Goal: Task Accomplishment & Management: Manage account settings

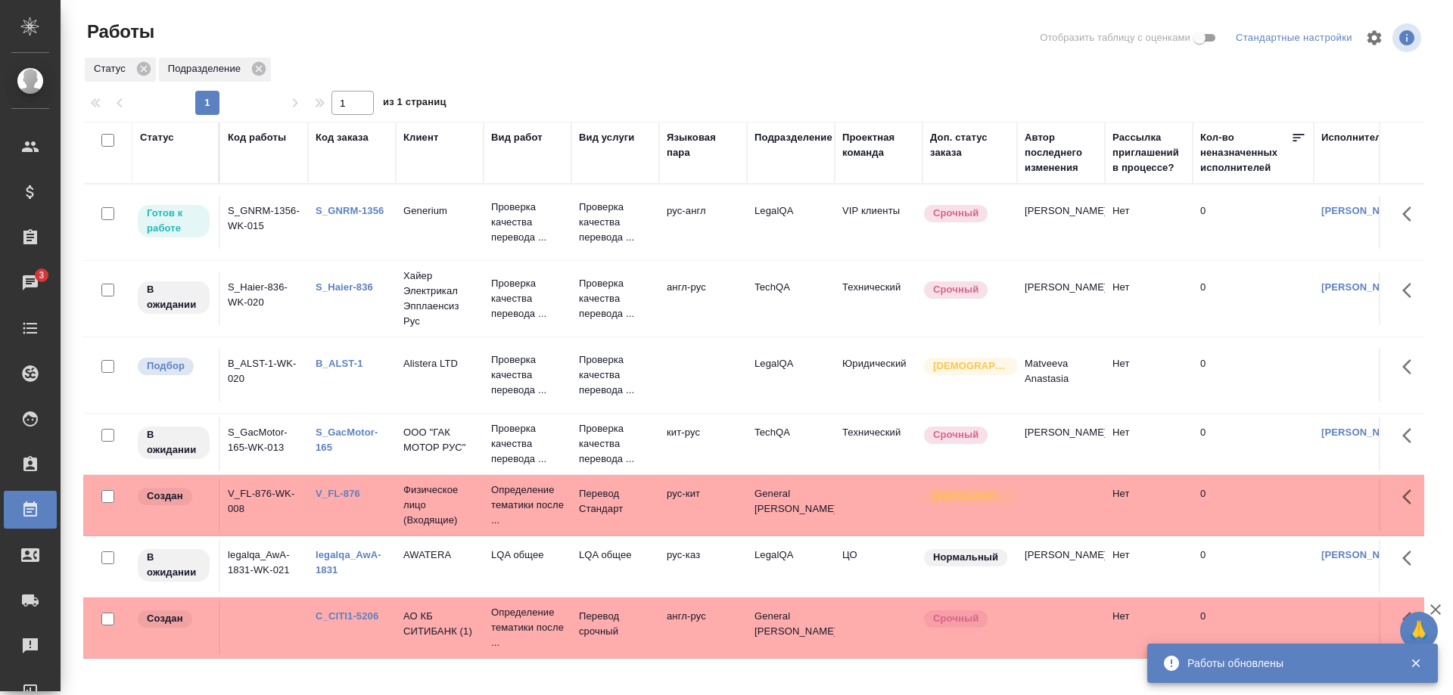
scroll to position [171, 0]
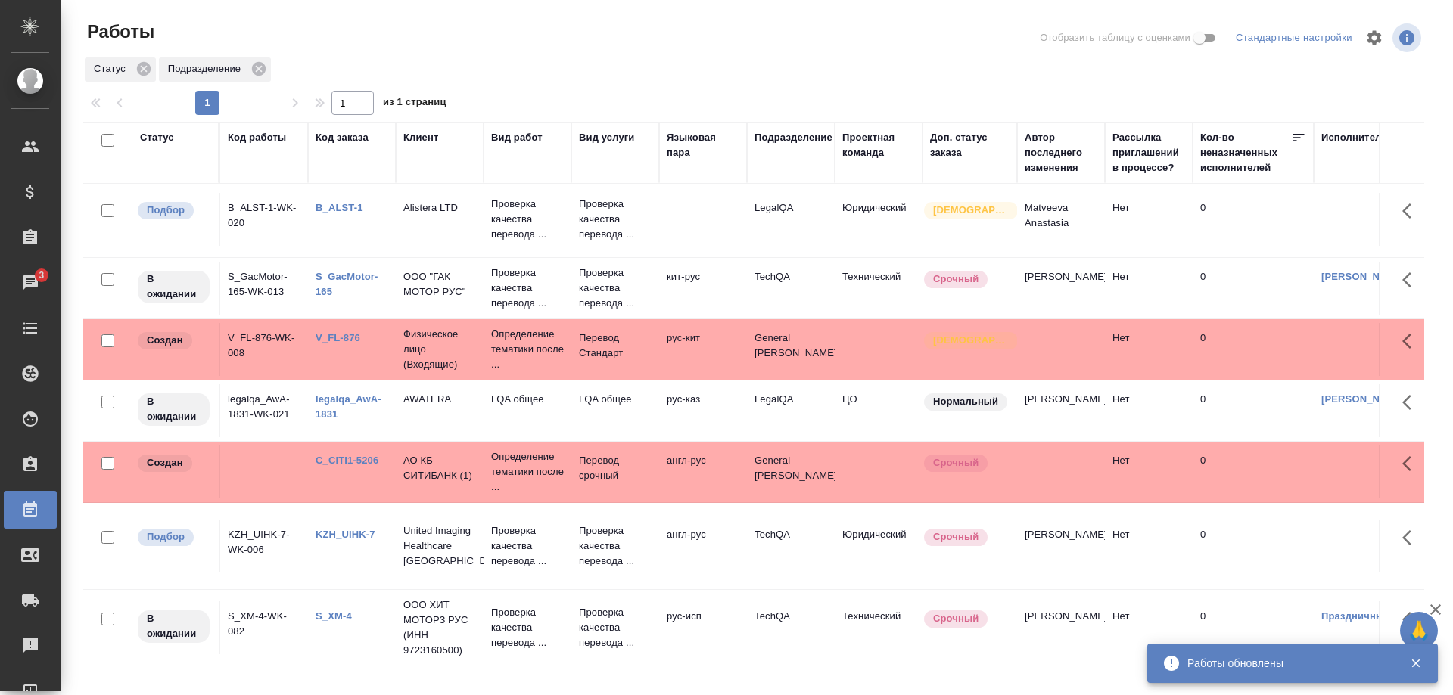
click at [322, 404] on link "legalqa_AwA-1831" at bounding box center [349, 407] width 66 height 26
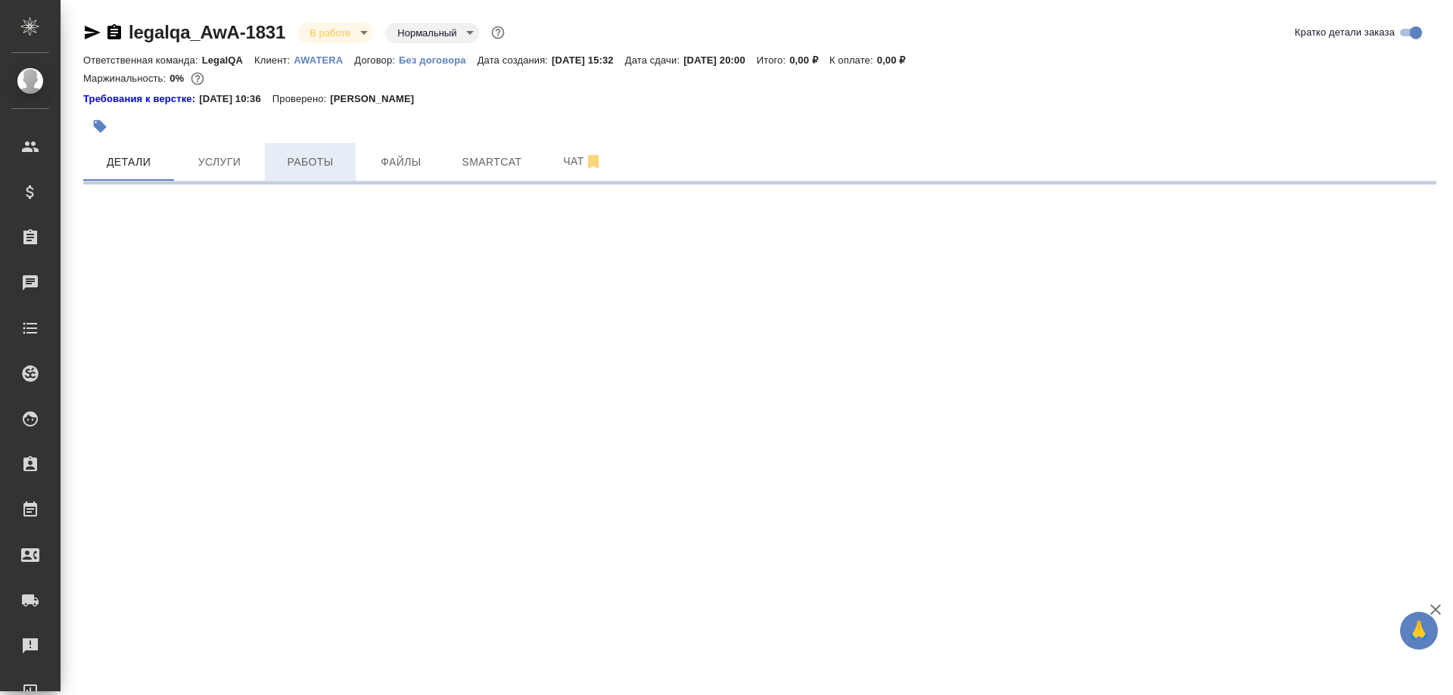
click at [325, 169] on span "Работы" at bounding box center [310, 162] width 73 height 19
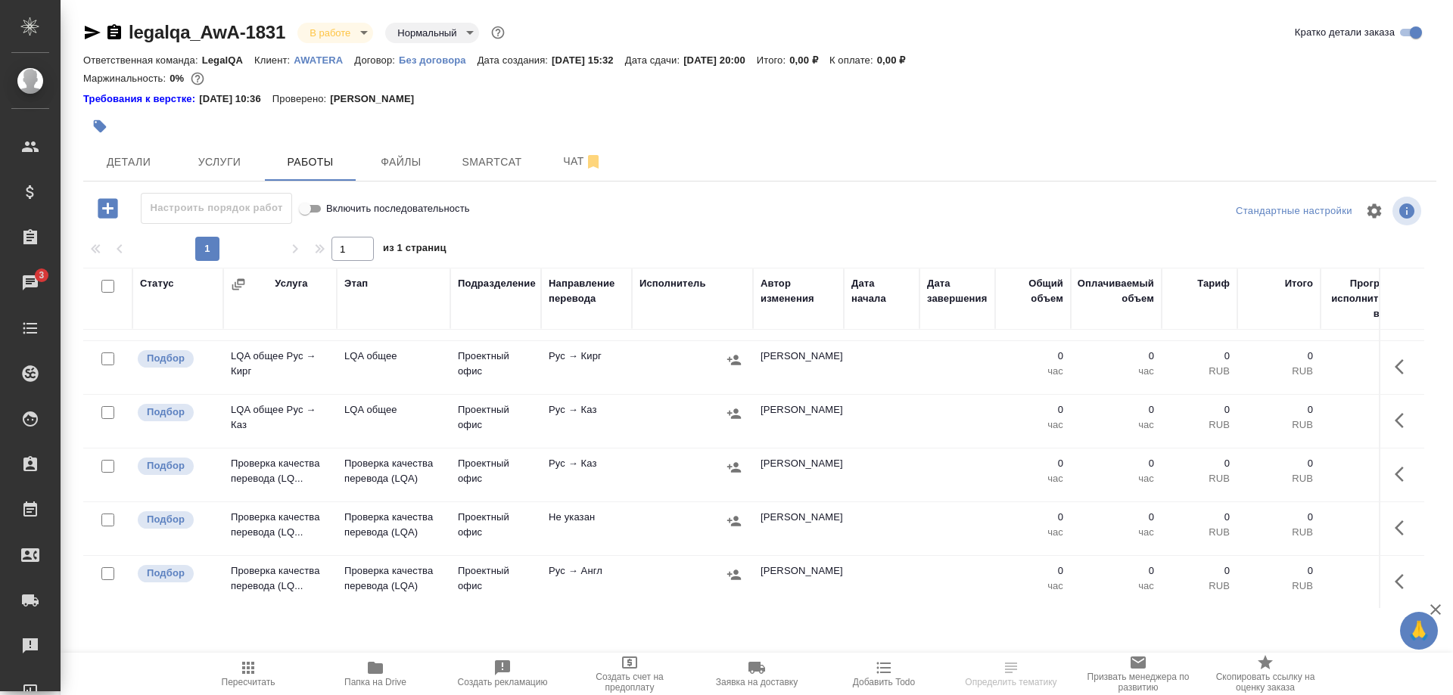
scroll to position [773, 0]
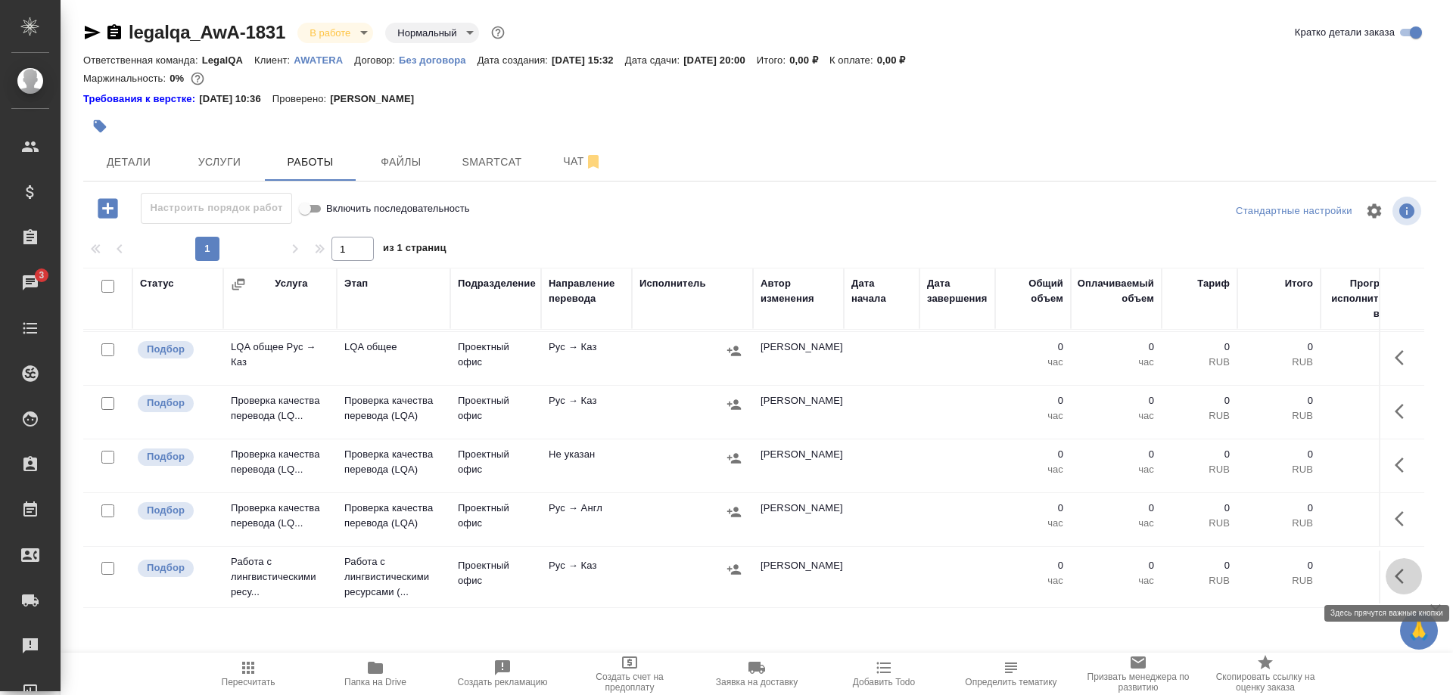
click at [1391, 571] on button "button" at bounding box center [1404, 576] width 36 height 36
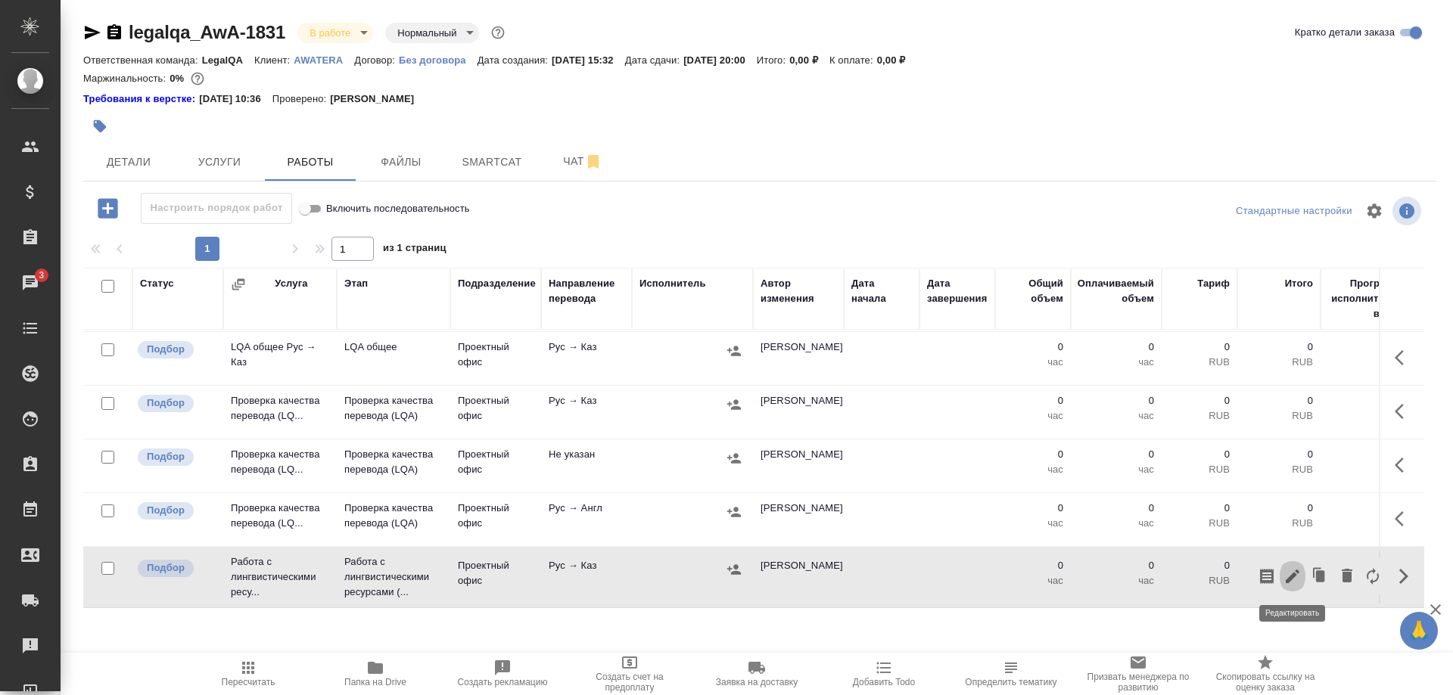
click at [1289, 573] on icon "button" at bounding box center [1292, 577] width 18 height 18
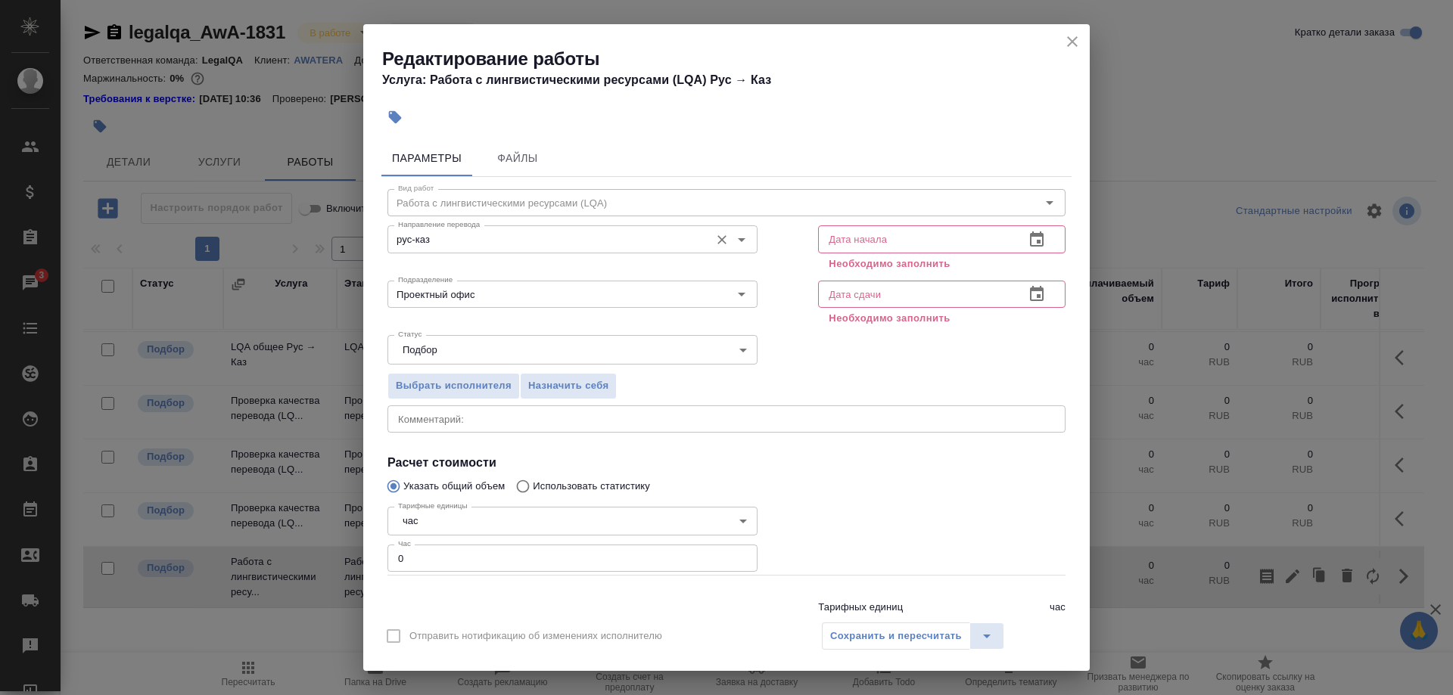
click at [474, 235] on input "рус-каз" at bounding box center [547, 239] width 310 height 18
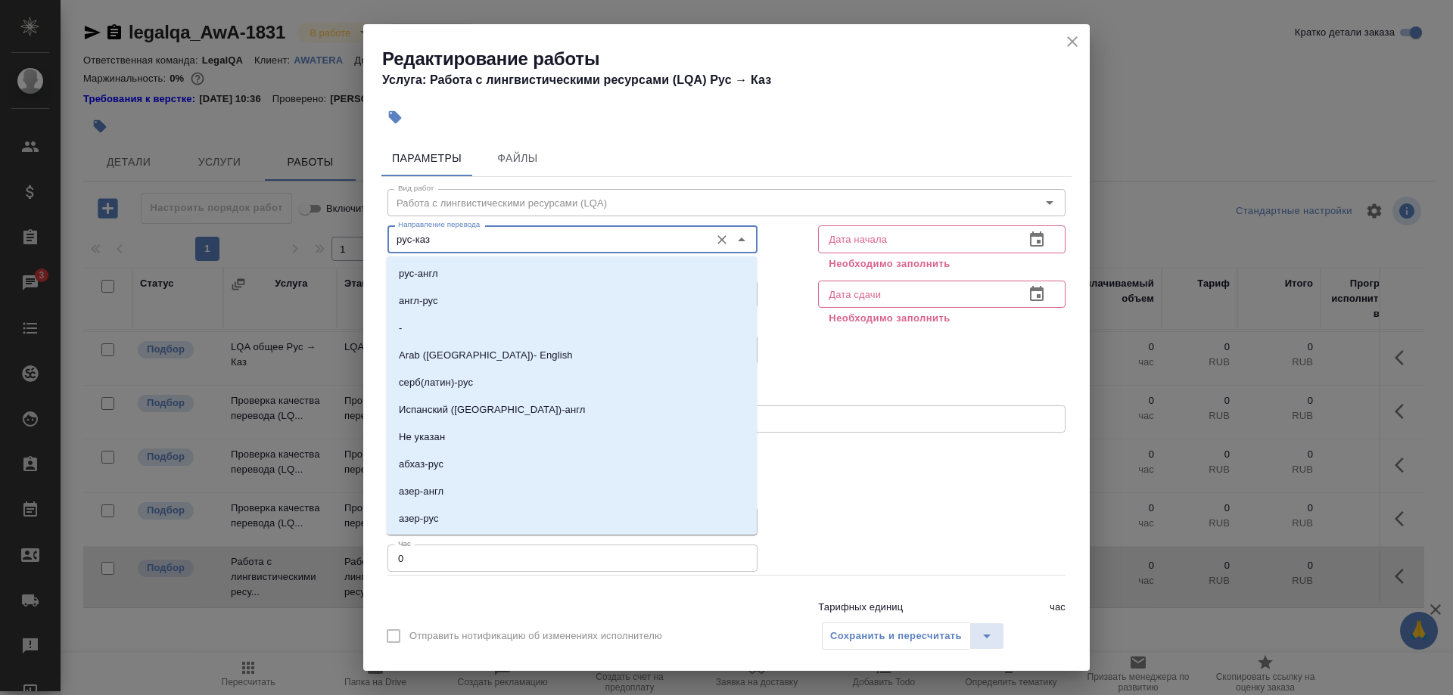
click at [484, 235] on input "рус-каз" at bounding box center [547, 239] width 310 height 18
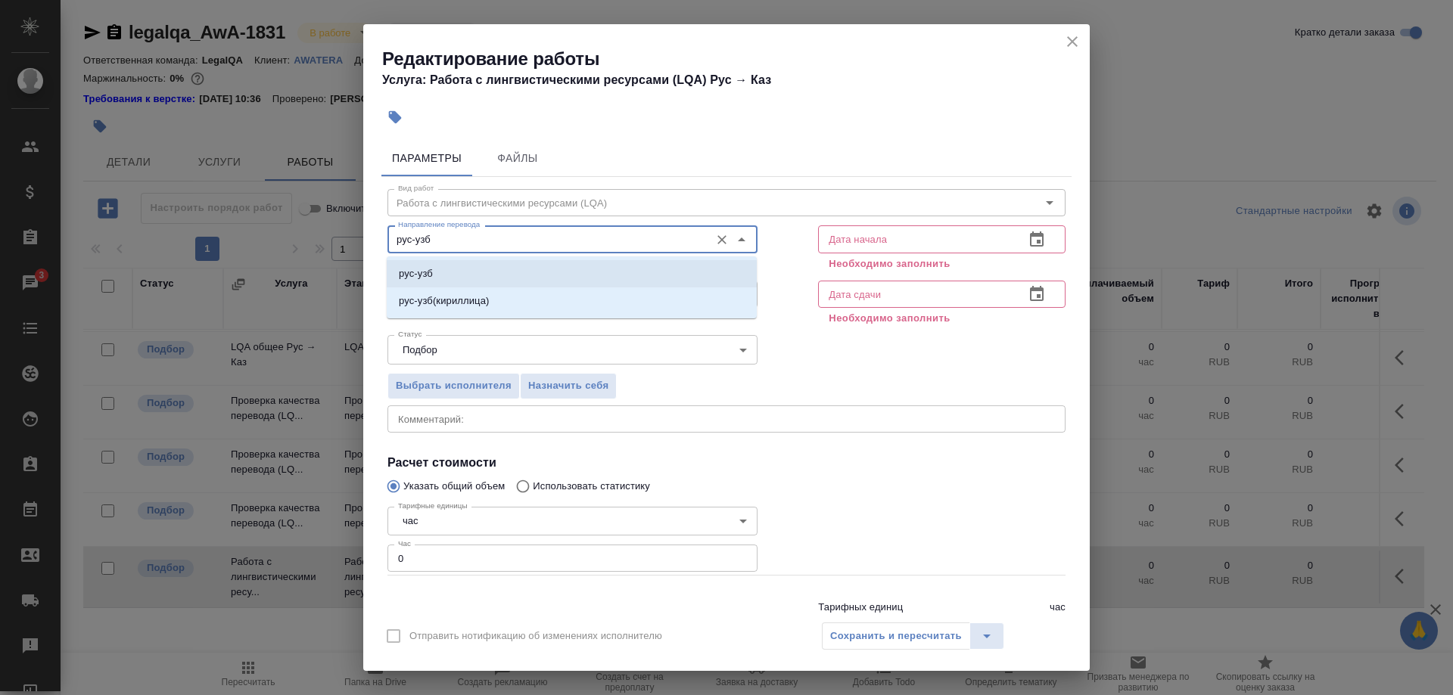
click at [463, 262] on li "рус-узб" at bounding box center [572, 273] width 370 height 27
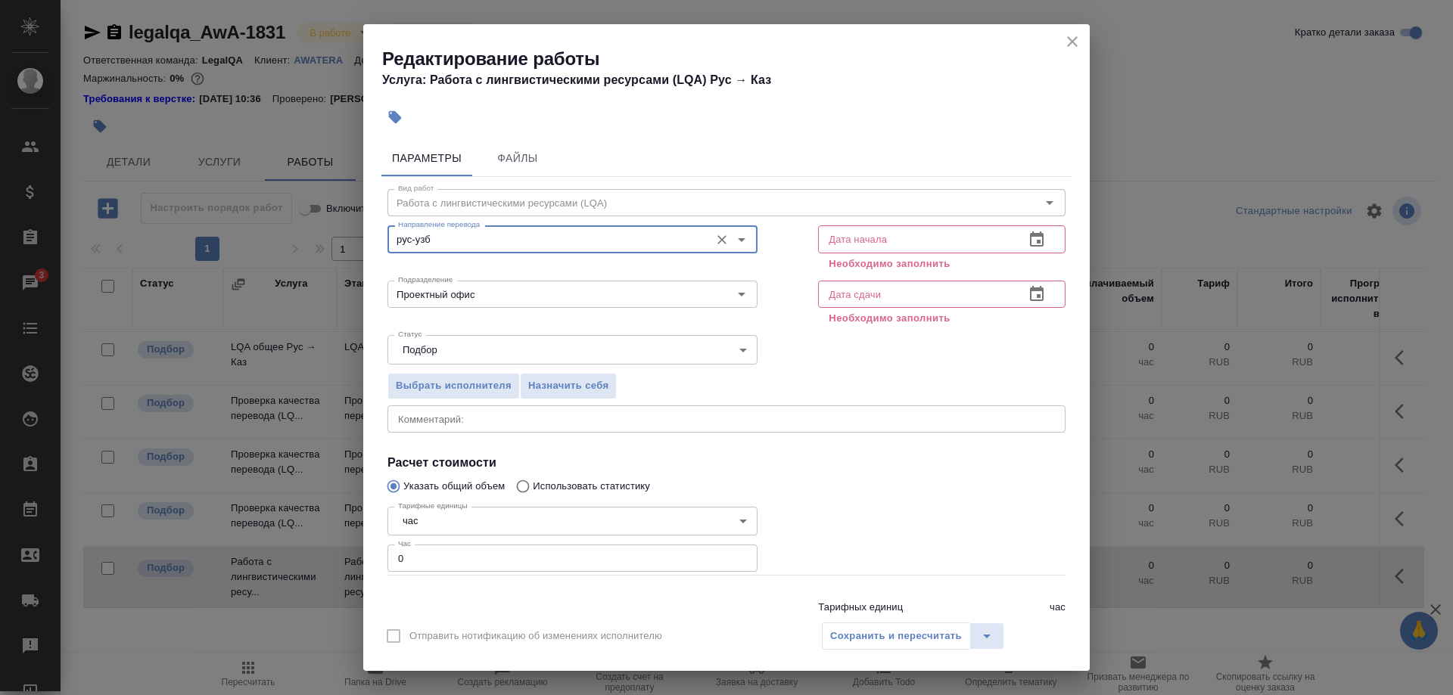
type input "рус-узб"
click at [1032, 241] on icon "button" at bounding box center [1037, 240] width 18 height 18
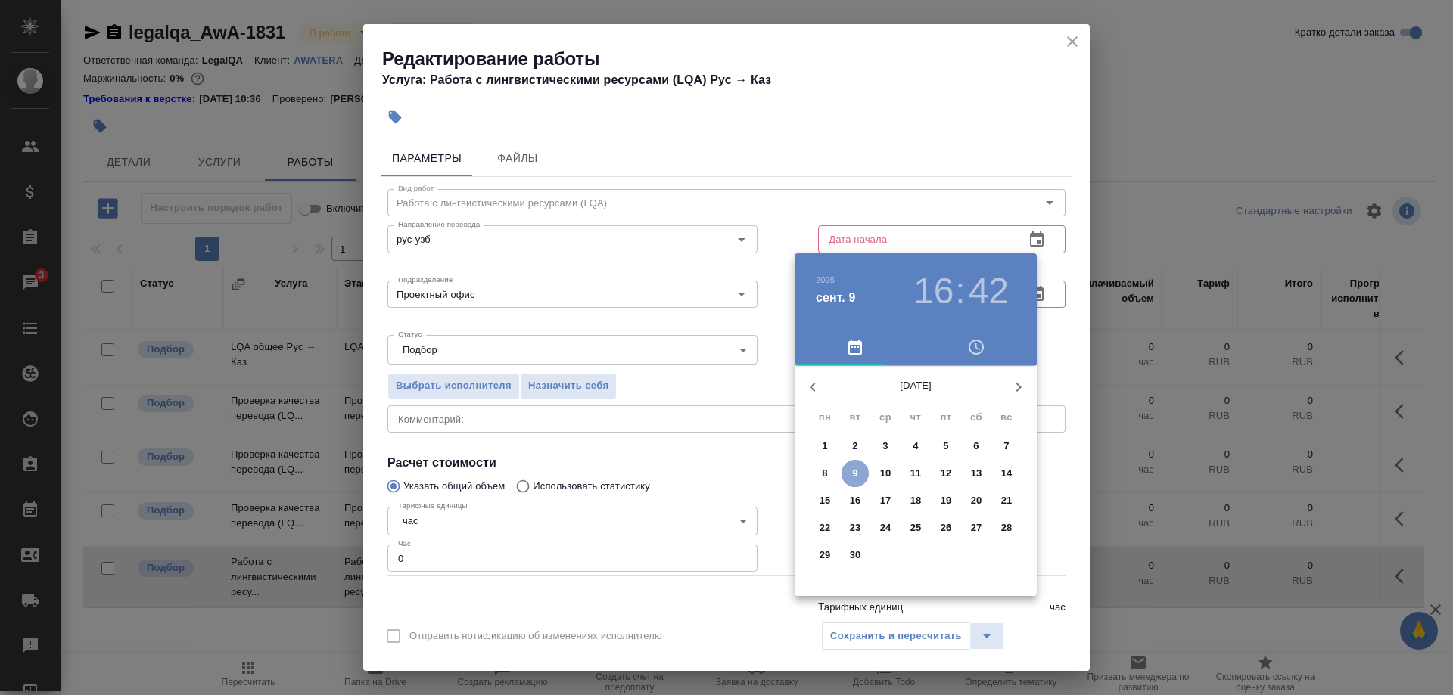
click at [845, 471] on span "9" at bounding box center [855, 473] width 27 height 15
type input "09.09.2025 16:42"
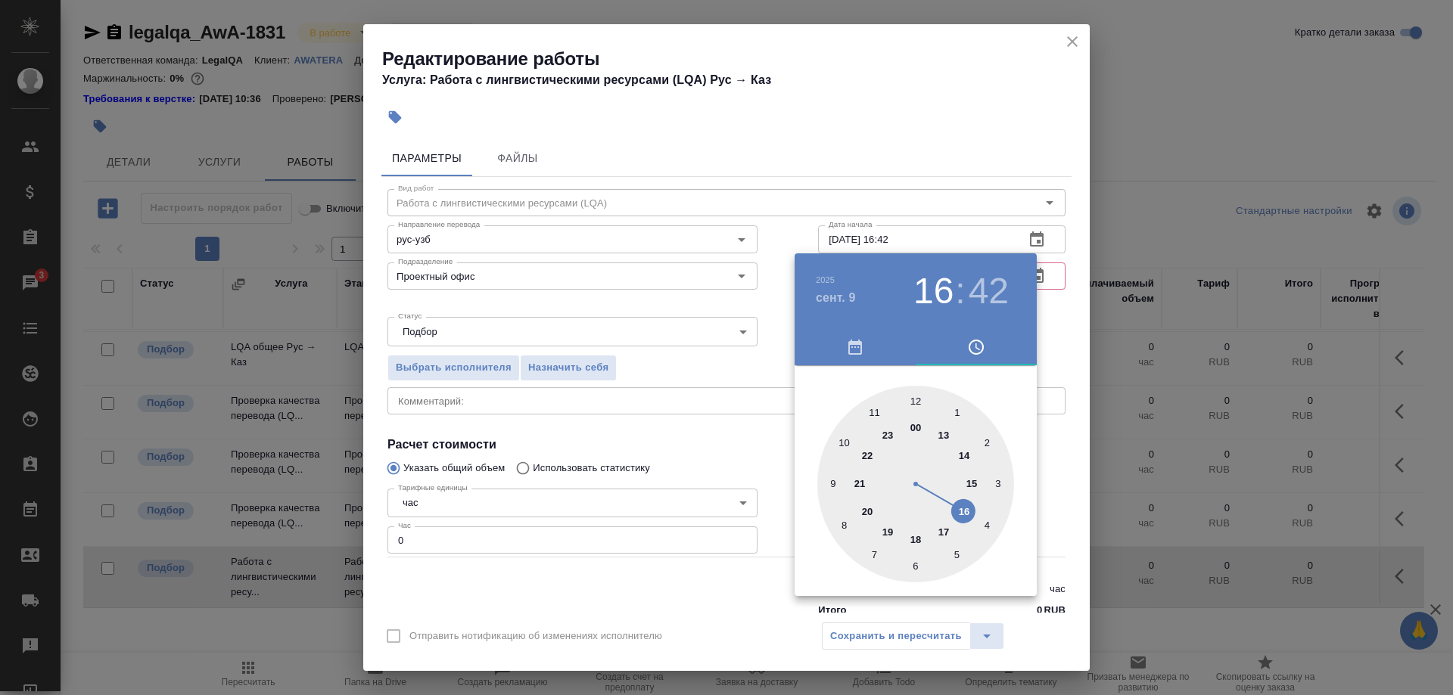
click at [945, 237] on div at bounding box center [726, 347] width 1453 height 695
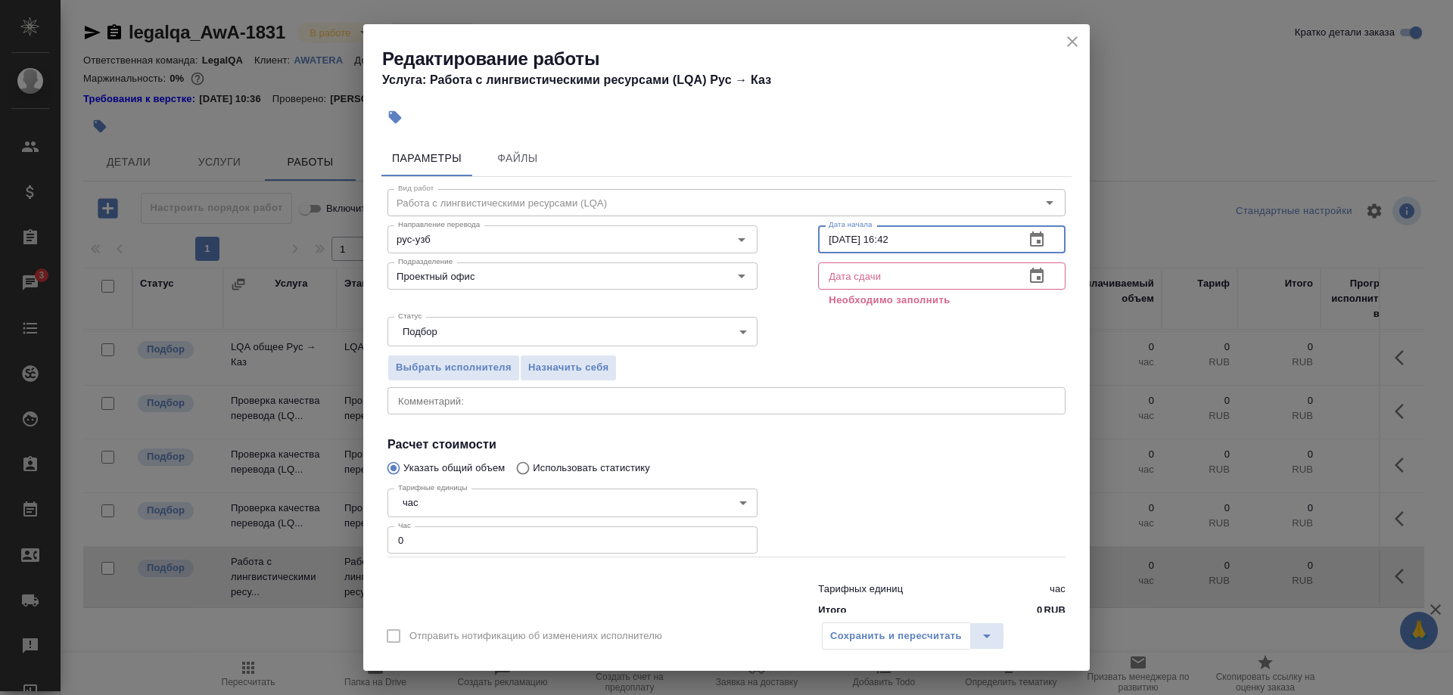
drag, startPoint x: 966, startPoint y: 236, endPoint x: 786, endPoint y: 240, distance: 180.2
click at [818, 240] on input "09.09.2025 16:42" at bounding box center [915, 239] width 194 height 27
click at [905, 272] on input "text" at bounding box center [915, 276] width 194 height 27
paste input "09.09.2025 16:42"
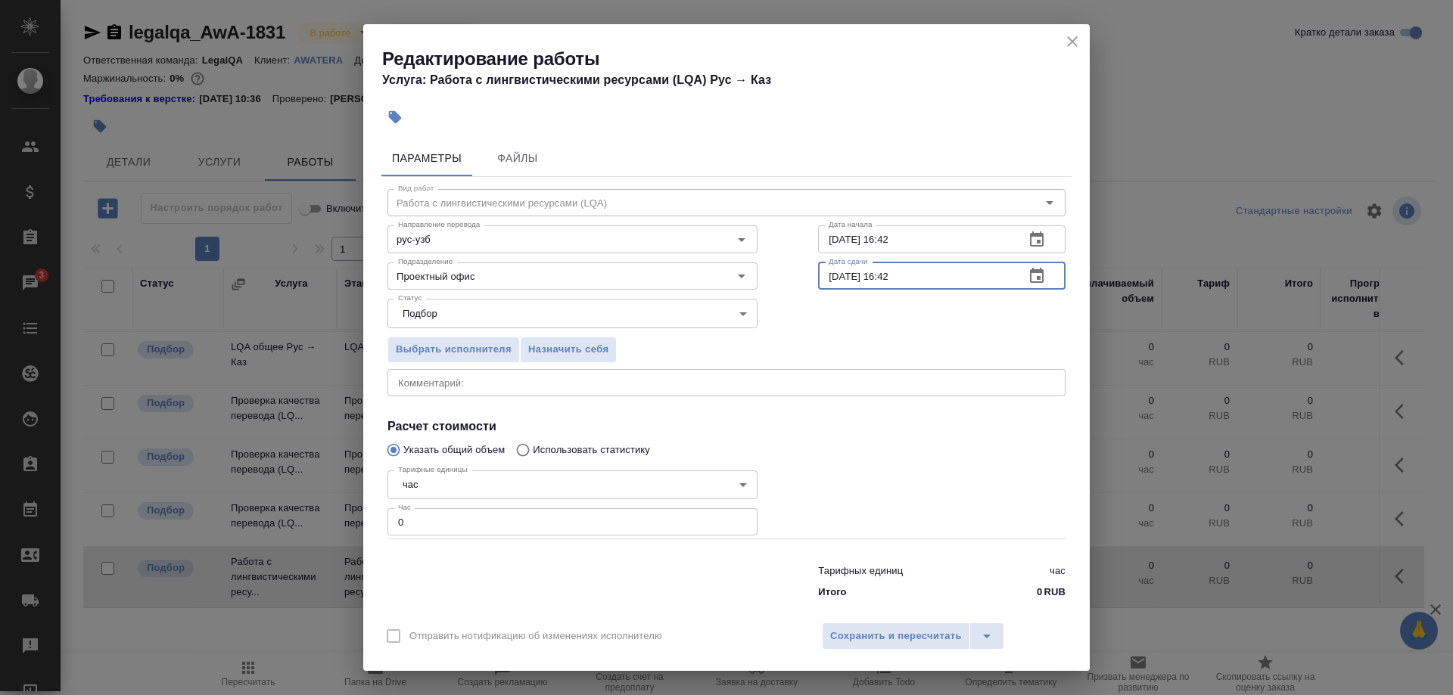
click at [896, 286] on input "09.09.2025 16:42" at bounding box center [915, 276] width 194 height 27
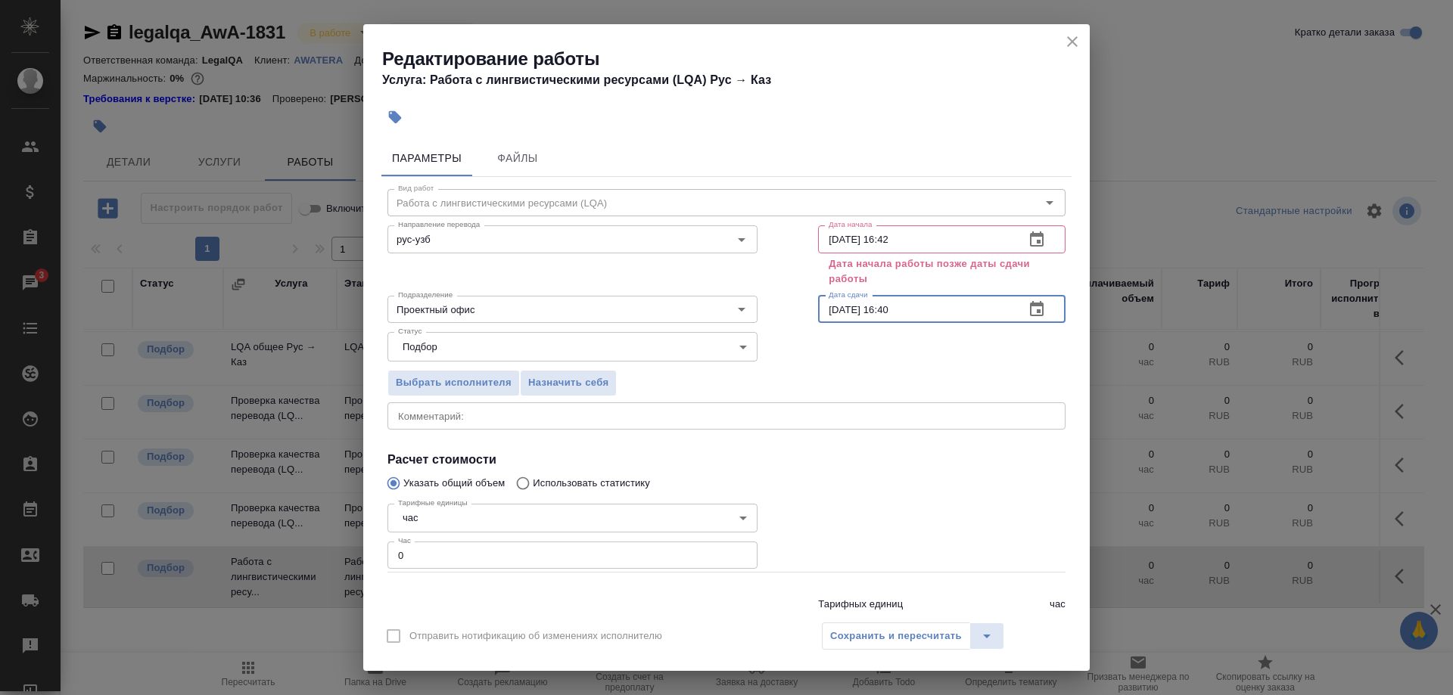
type input "09.09.2025 16:40"
click at [915, 235] on input "09.09.2025 16:42" at bounding box center [915, 239] width 194 height 27
drag, startPoint x: 882, startPoint y: 238, endPoint x: 942, endPoint y: 238, distance: 59.8
click at [942, 238] on input "09.09.2025 16:42" at bounding box center [915, 239] width 194 height 27
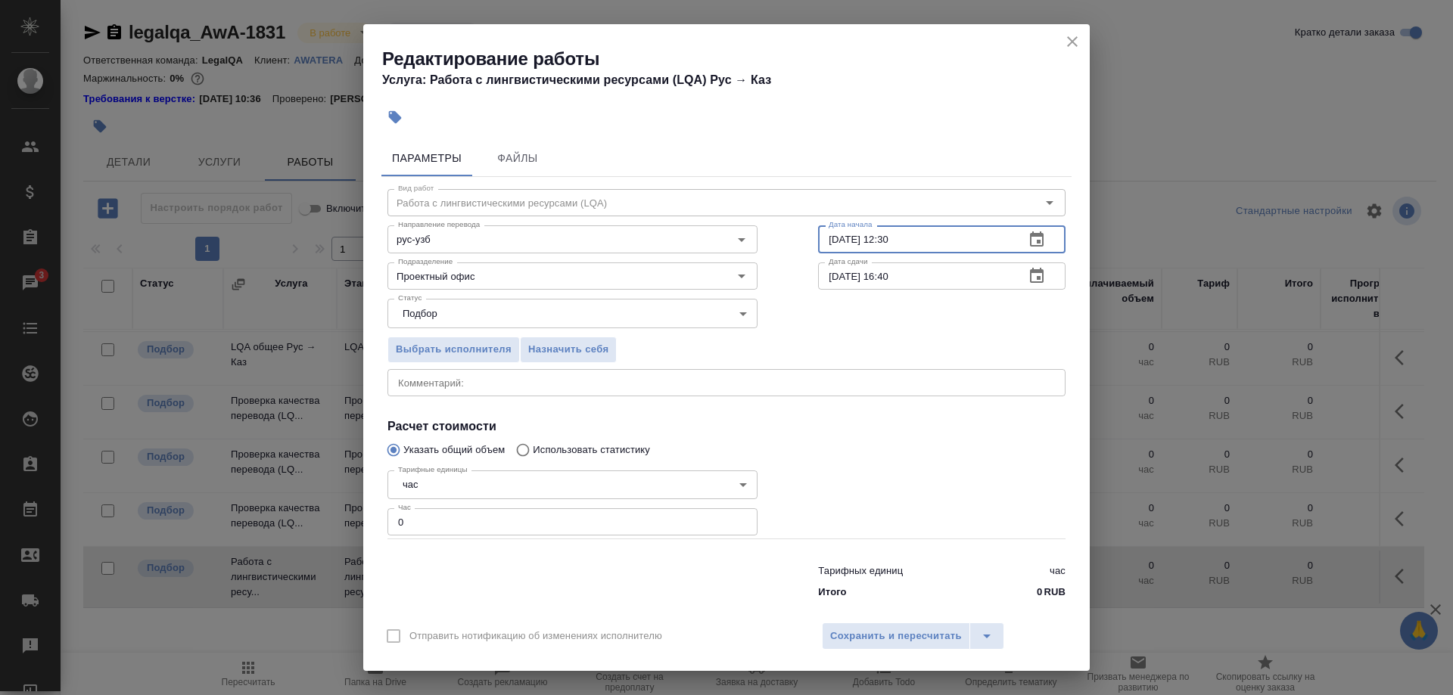
type input "09.09.2025 12:30"
drag, startPoint x: 387, startPoint y: 507, endPoint x: 341, endPoint y: 504, distance: 46.3
click at [387, 509] on input "0" at bounding box center [572, 522] width 370 height 27
type input "2.5"
click at [503, 285] on input "Проектный офис" at bounding box center [547, 276] width 310 height 18
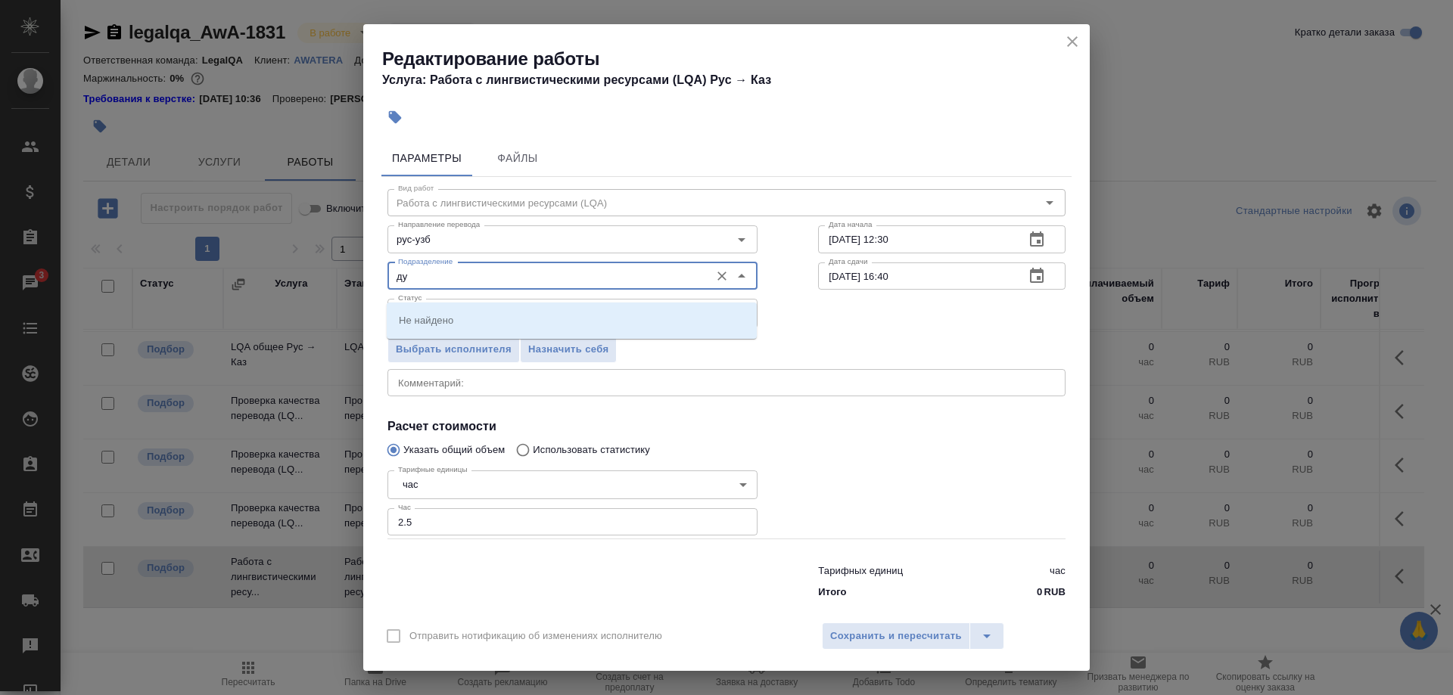
type input "д"
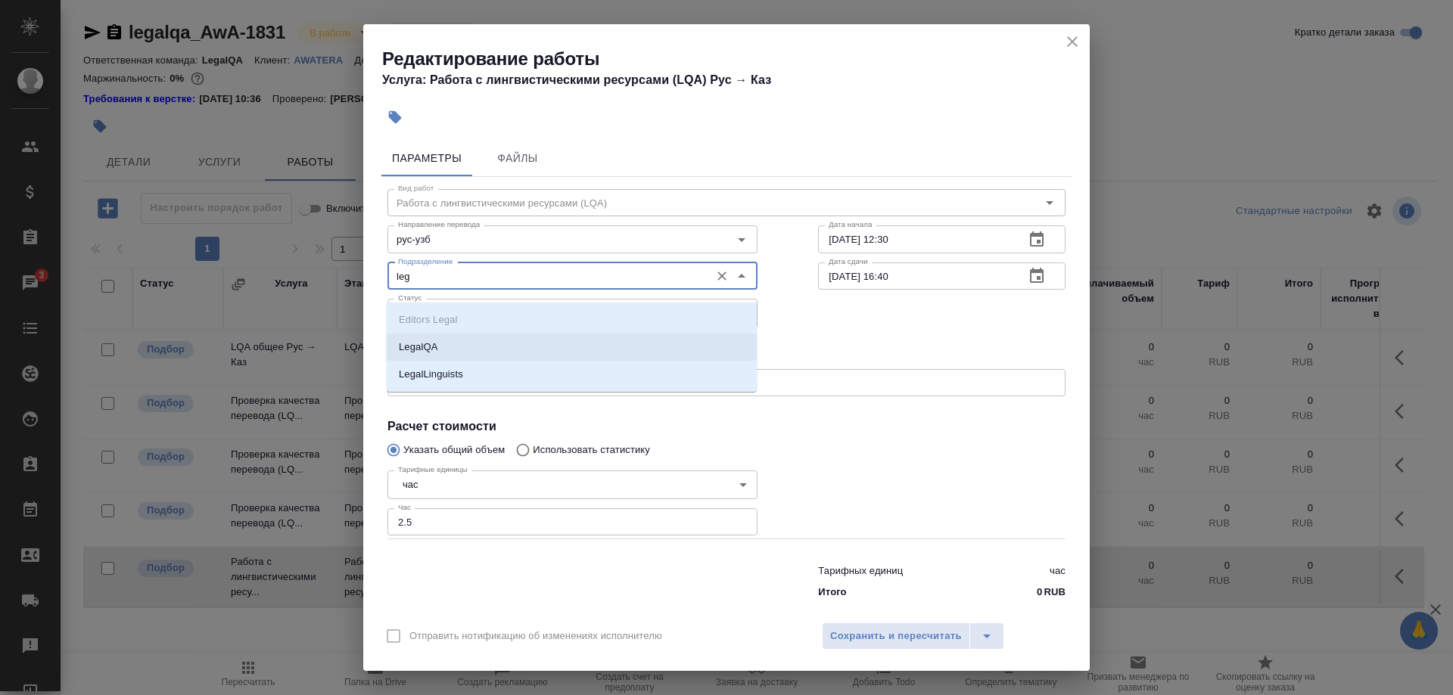
click at [437, 341] on p "LegalQA" at bounding box center [418, 347] width 39 height 15
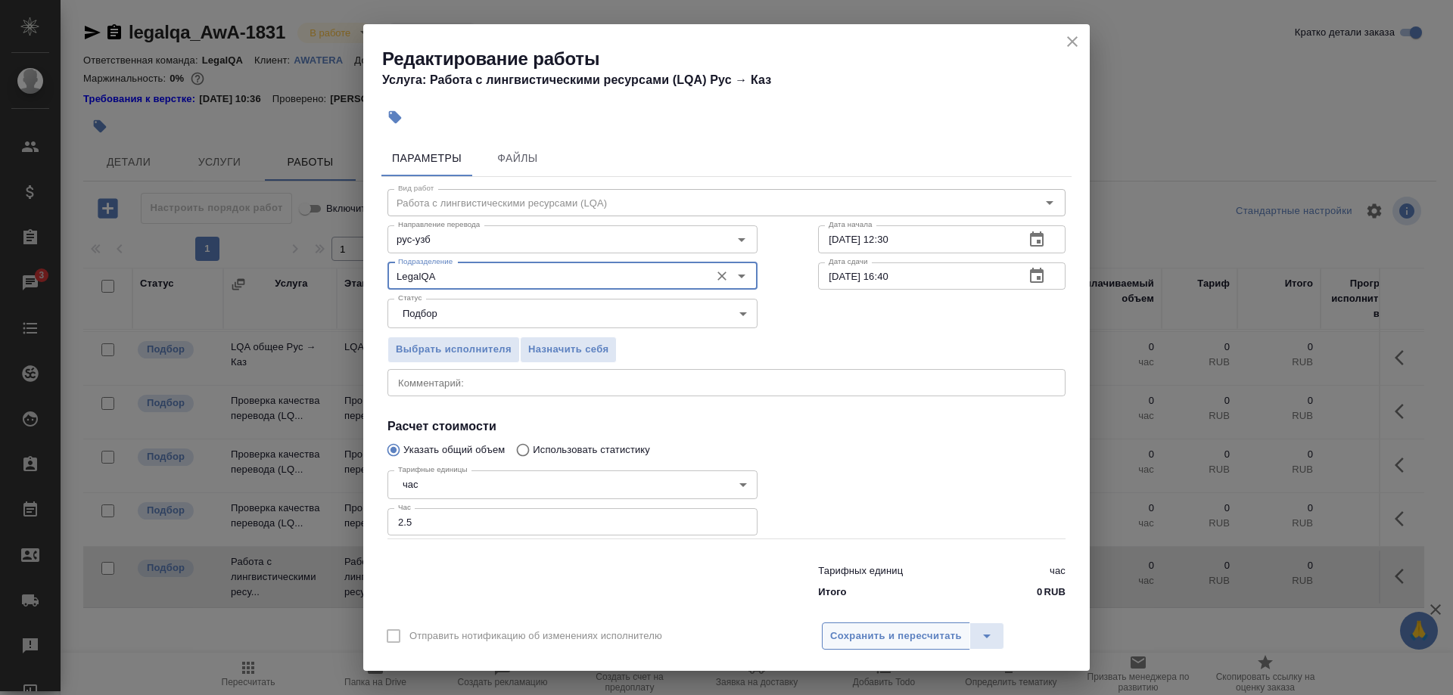
type input "LegalQA"
click at [863, 623] on button "Сохранить и пересчитать" at bounding box center [896, 636] width 148 height 27
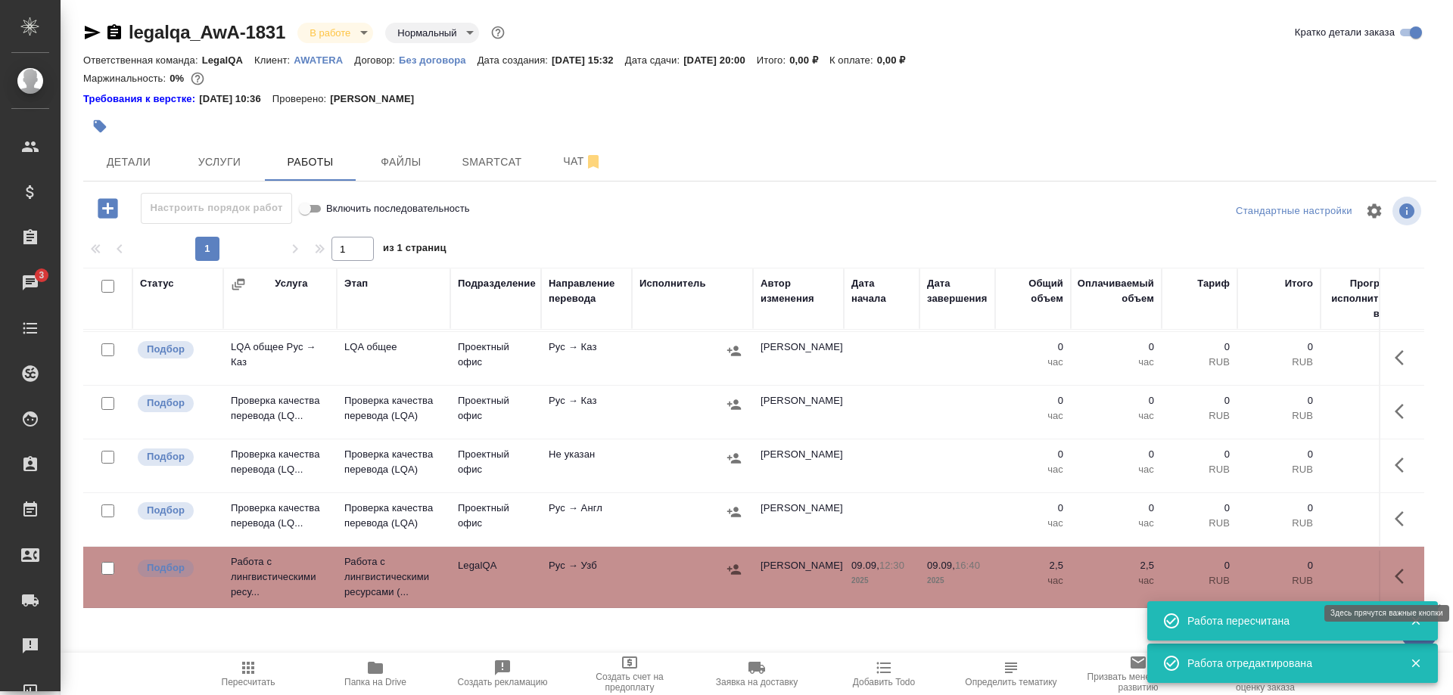
click at [1393, 575] on button "button" at bounding box center [1404, 576] width 36 height 36
click at [1293, 572] on icon "button" at bounding box center [1292, 577] width 18 height 18
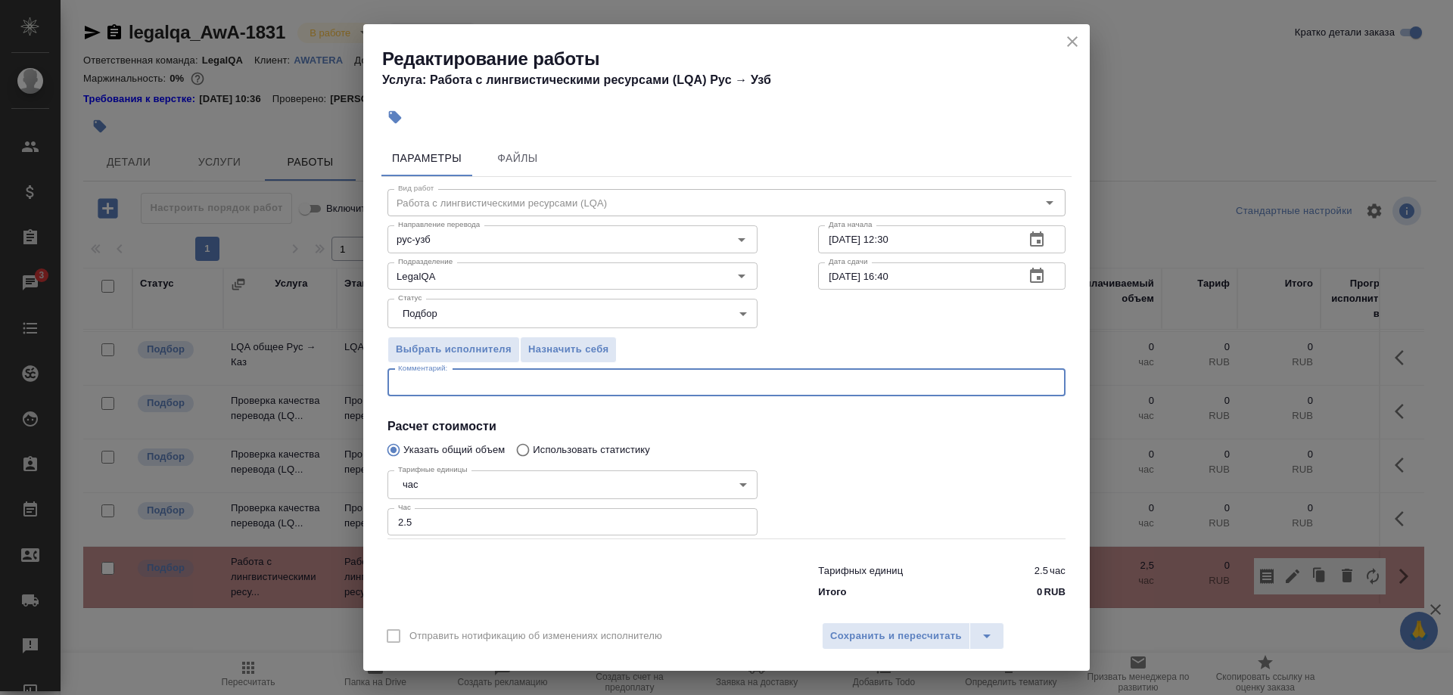
click at [496, 388] on textarea at bounding box center [726, 382] width 657 height 11
type textarea "J"
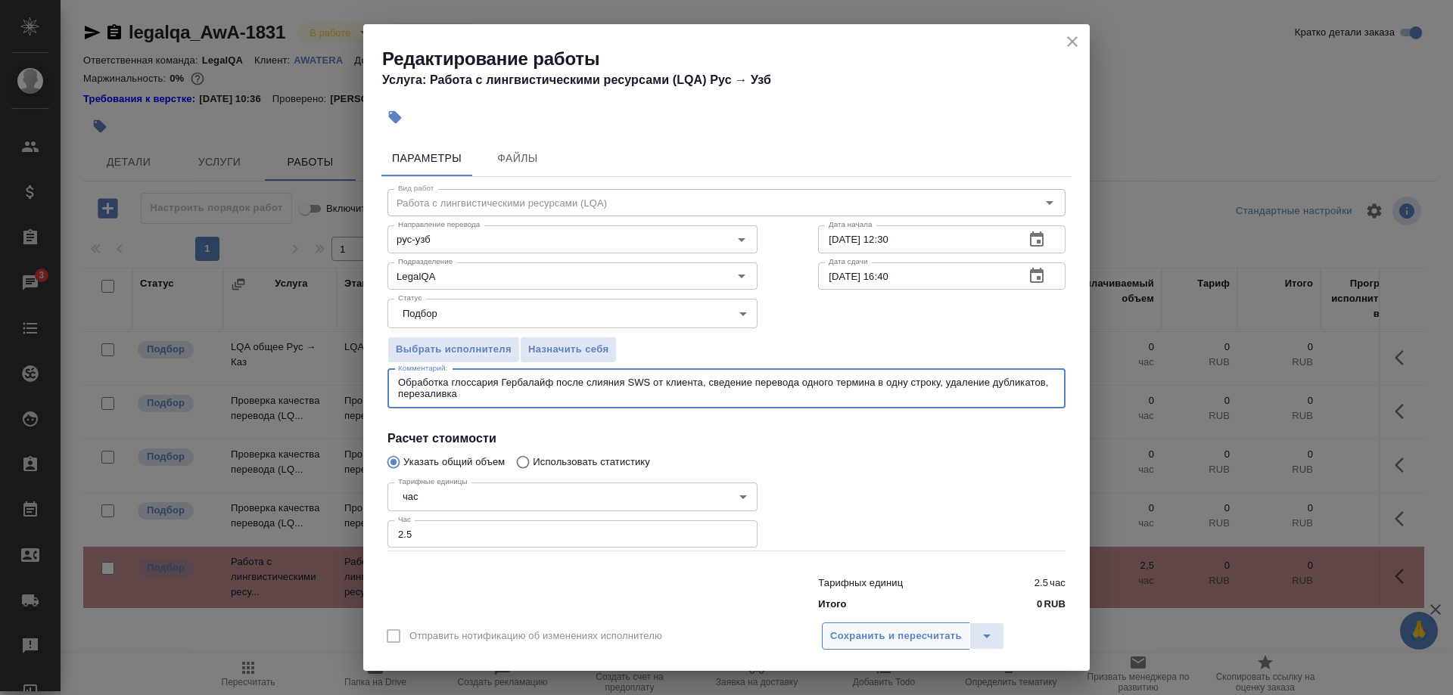
type textarea "Обработка глоссария Гербалайф после слияния SWS от клиента, сведение перевода о…"
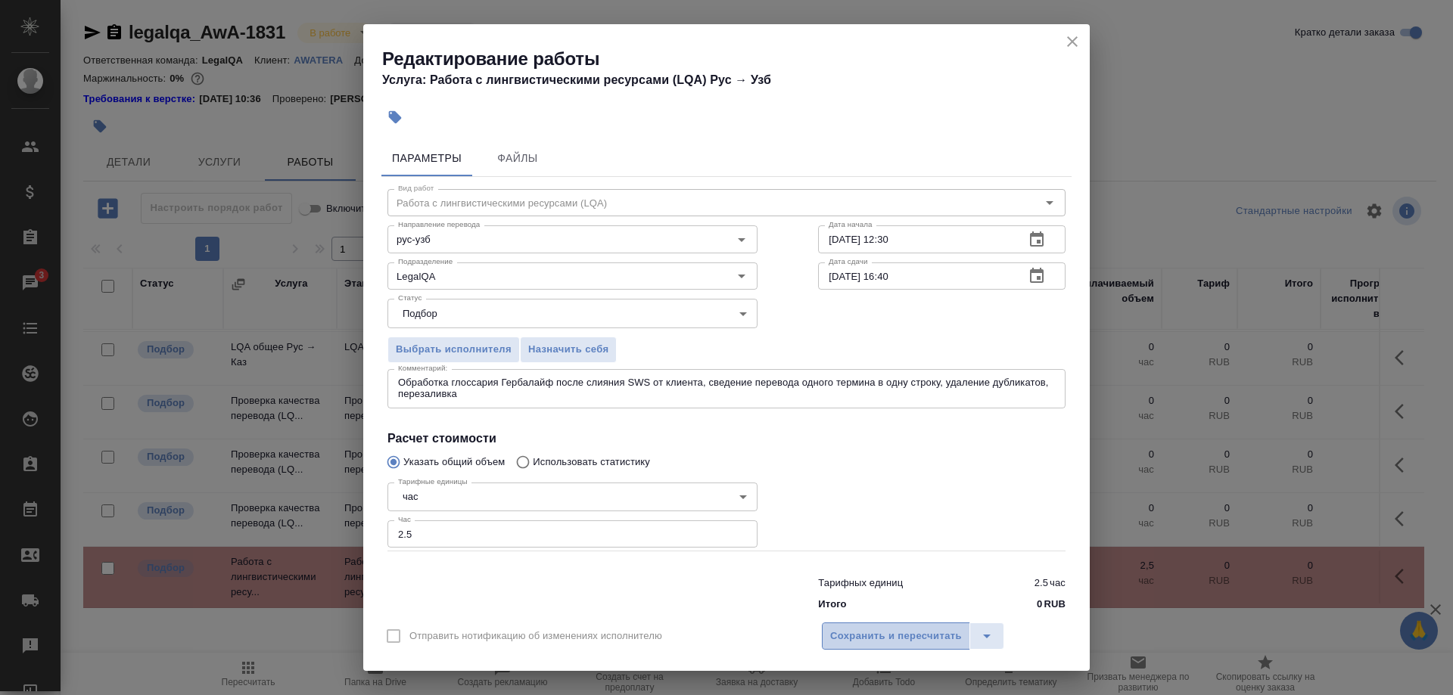
drag, startPoint x: 833, startPoint y: 633, endPoint x: 871, endPoint y: 633, distance: 37.8
click at [835, 634] on span "Сохранить и пересчитать" at bounding box center [896, 636] width 132 height 17
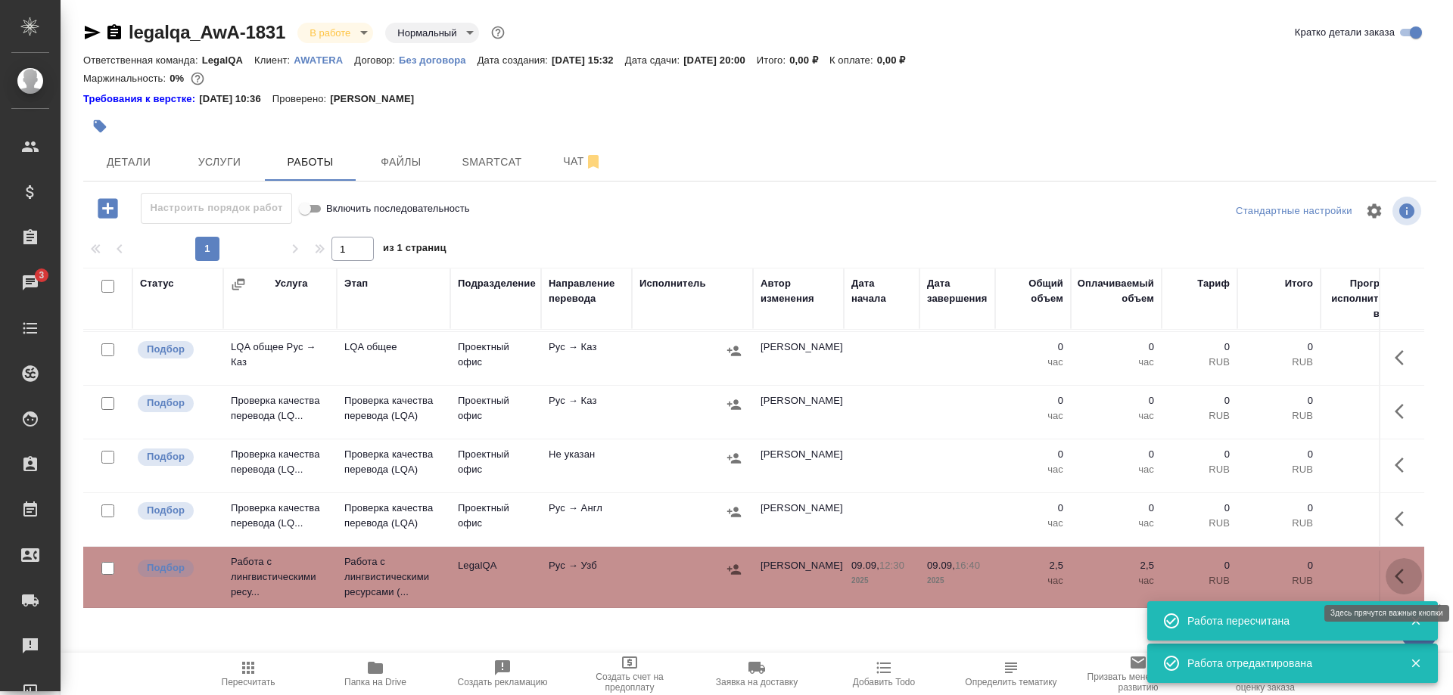
click at [1395, 576] on icon "button" at bounding box center [1399, 576] width 9 height 15
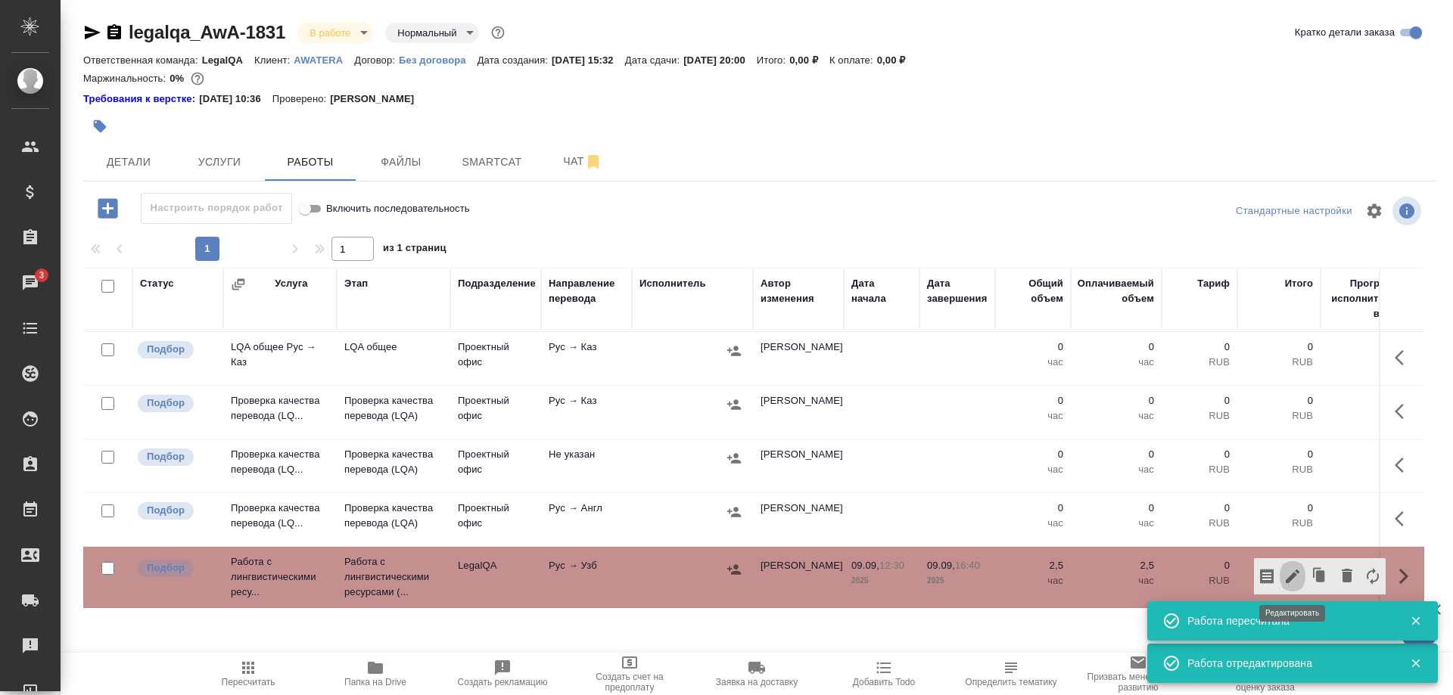
click at [1290, 572] on icon "button" at bounding box center [1292, 577] width 18 height 18
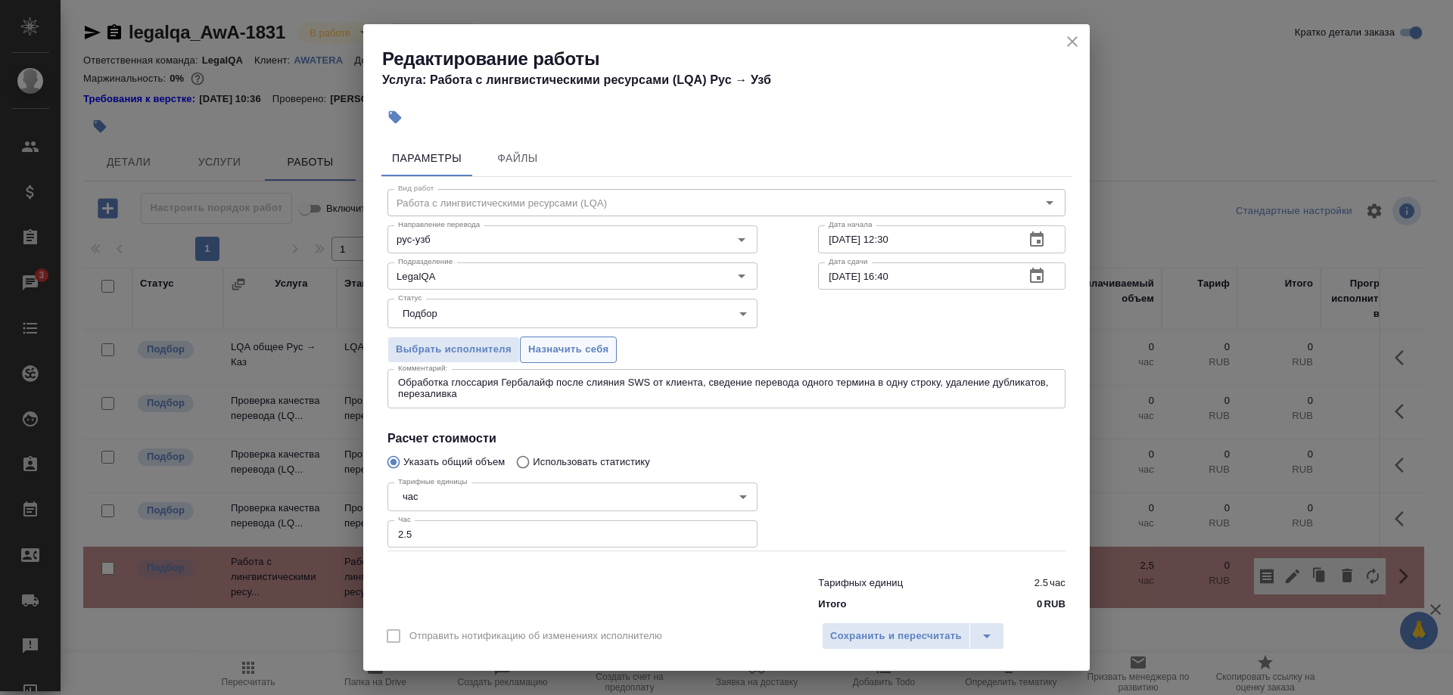
click at [579, 352] on span "Назначить себя" at bounding box center [568, 349] width 80 height 17
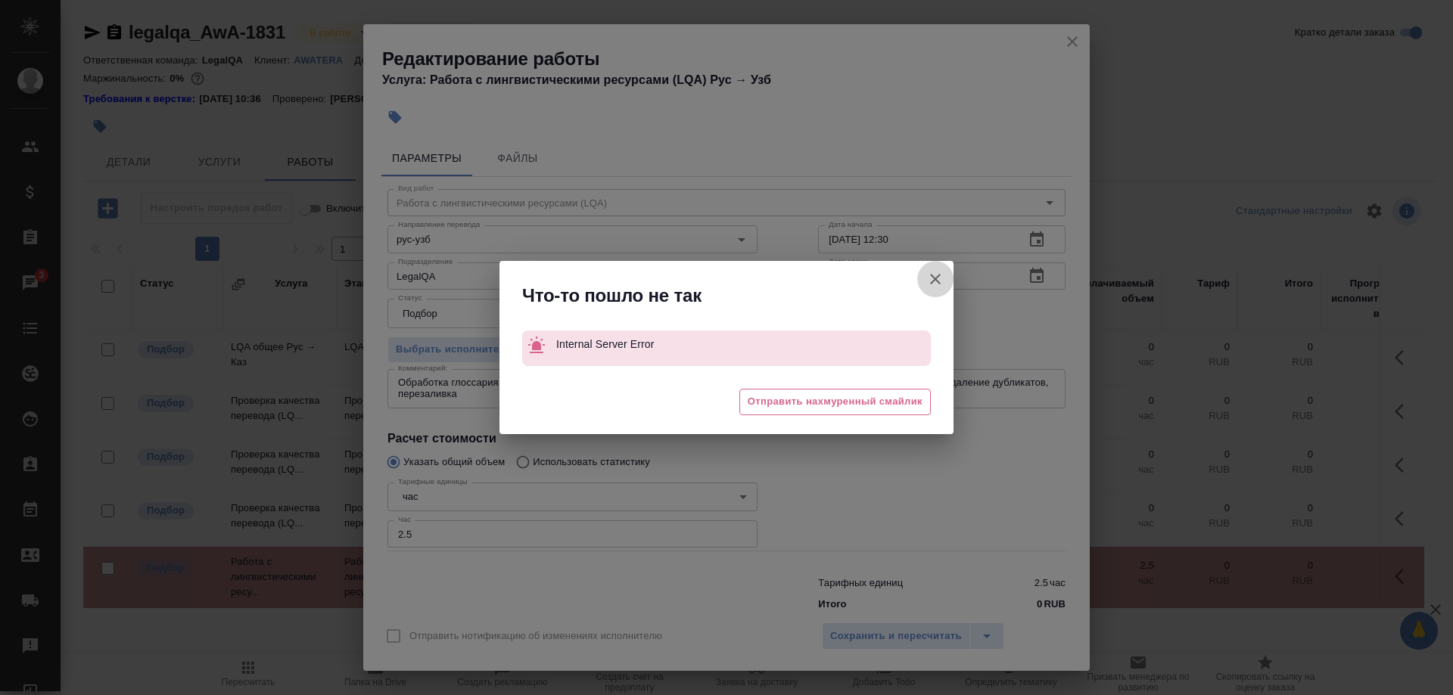
click at [932, 279] on icon "button" at bounding box center [935, 279] width 18 height 18
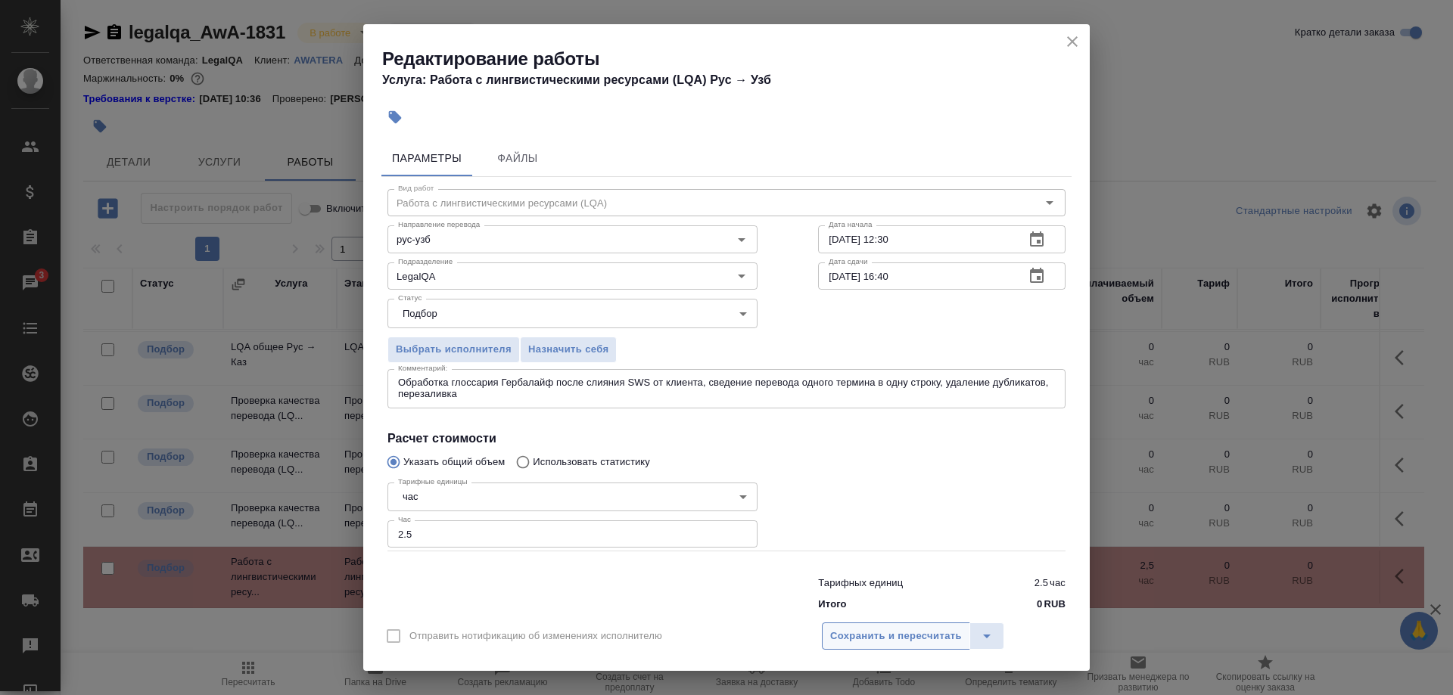
click at [891, 636] on span "Сохранить и пересчитать" at bounding box center [896, 636] width 132 height 17
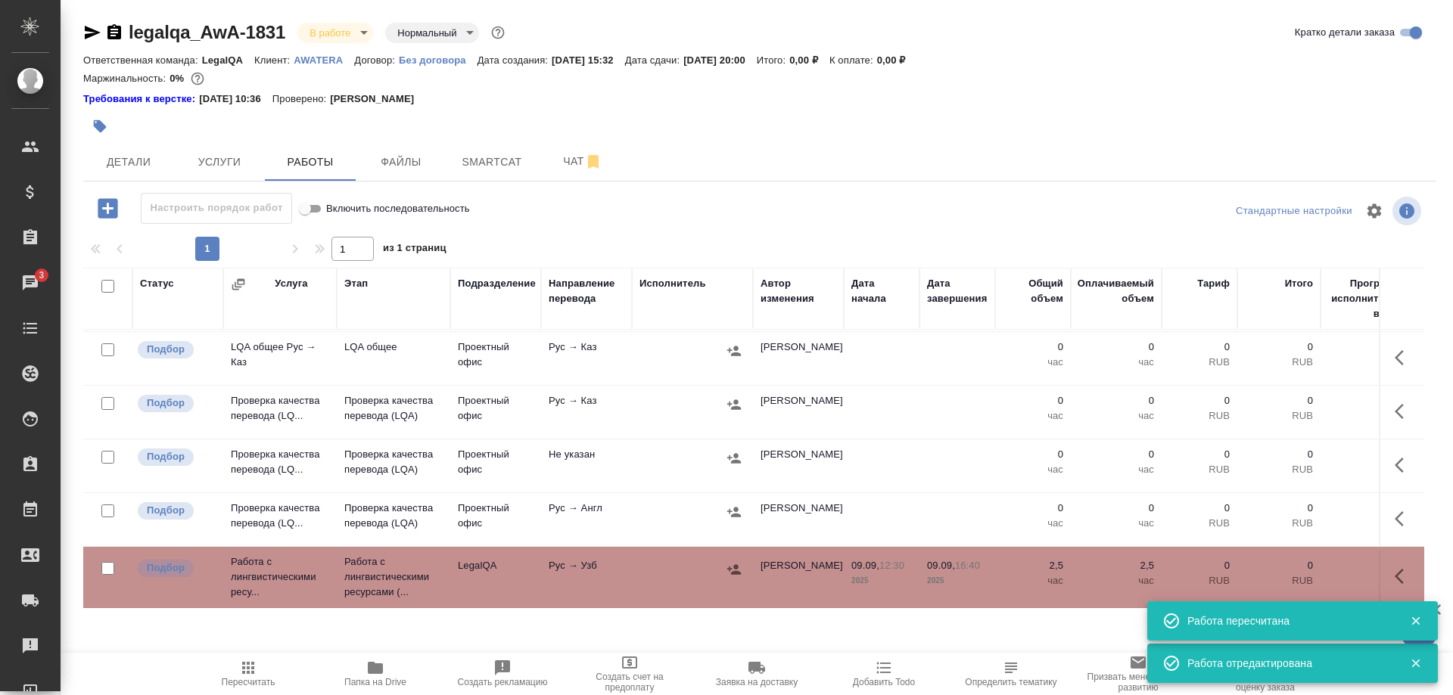
click at [1396, 577] on icon "button" at bounding box center [1399, 576] width 9 height 15
click at [1282, 574] on button "button" at bounding box center [1293, 576] width 26 height 36
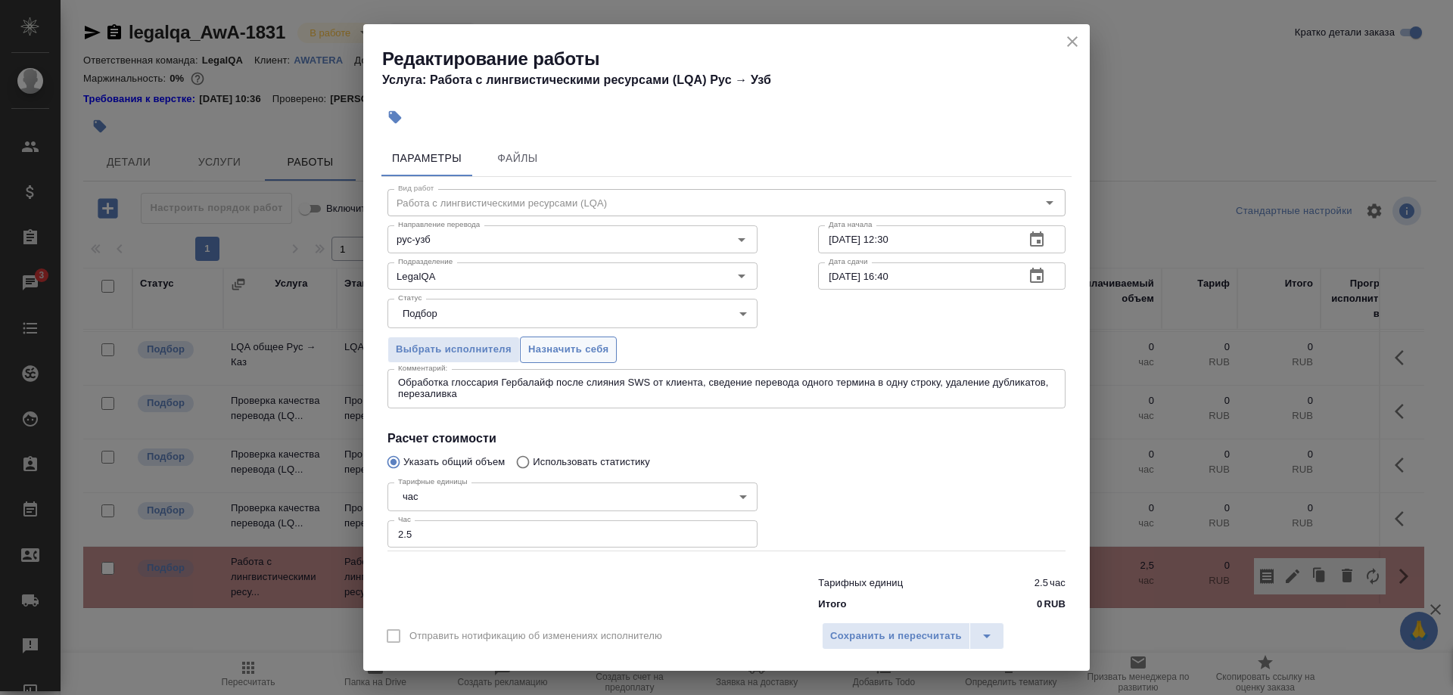
click at [581, 350] on span "Назначить себя" at bounding box center [568, 349] width 80 height 17
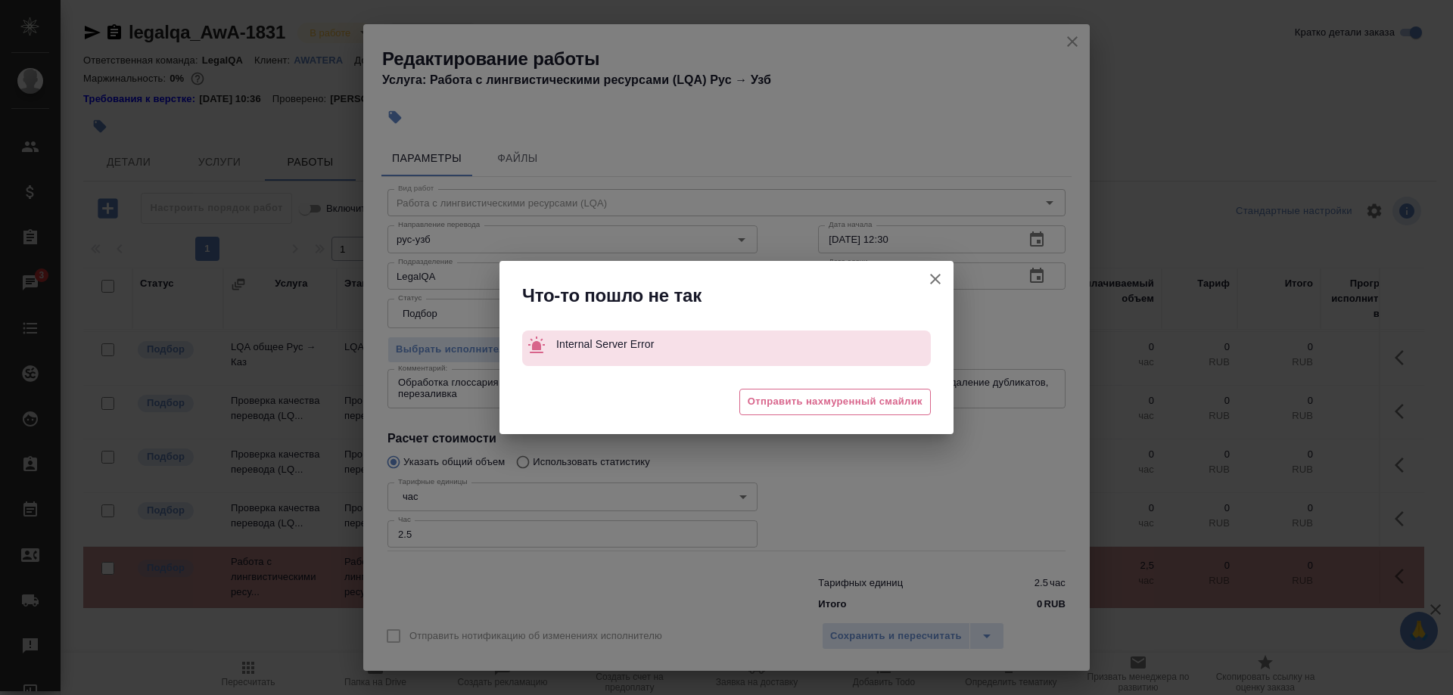
click at [928, 273] on icon "button" at bounding box center [935, 279] width 18 height 18
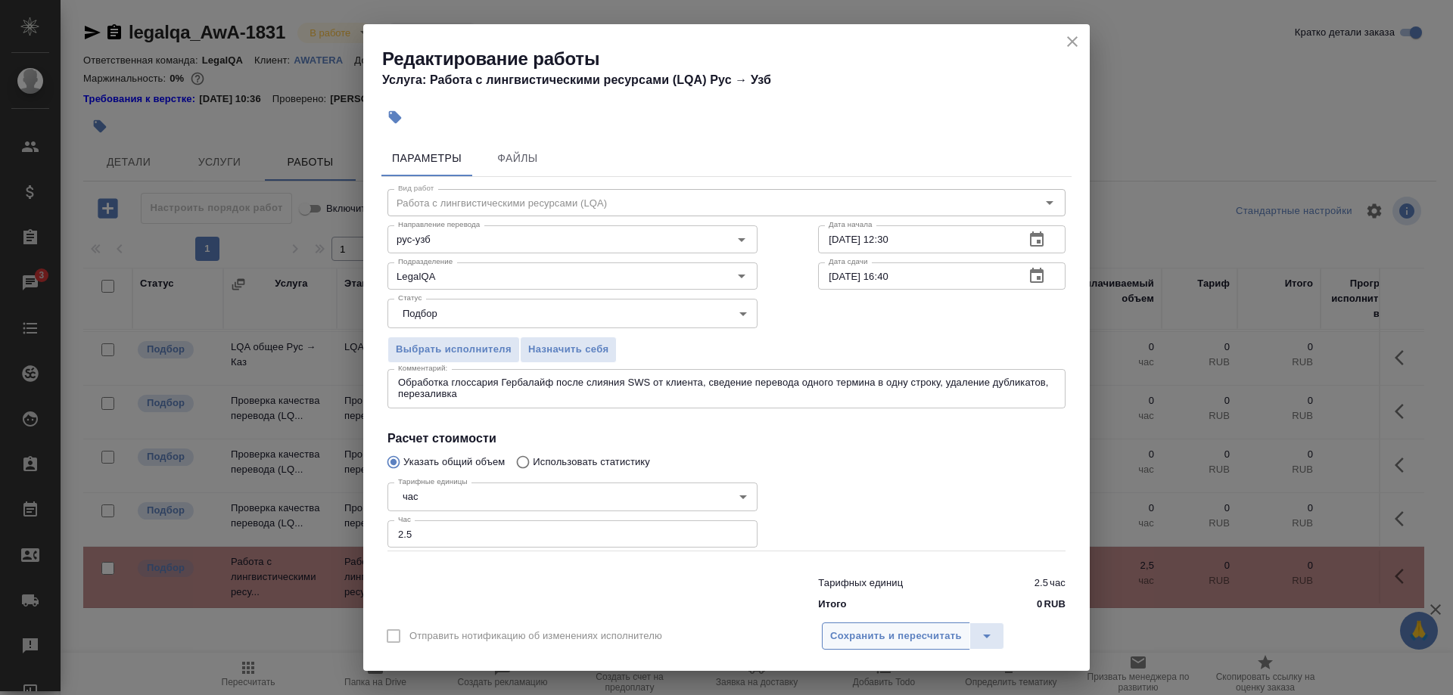
click at [927, 630] on span "Сохранить и пересчитать" at bounding box center [896, 636] width 132 height 17
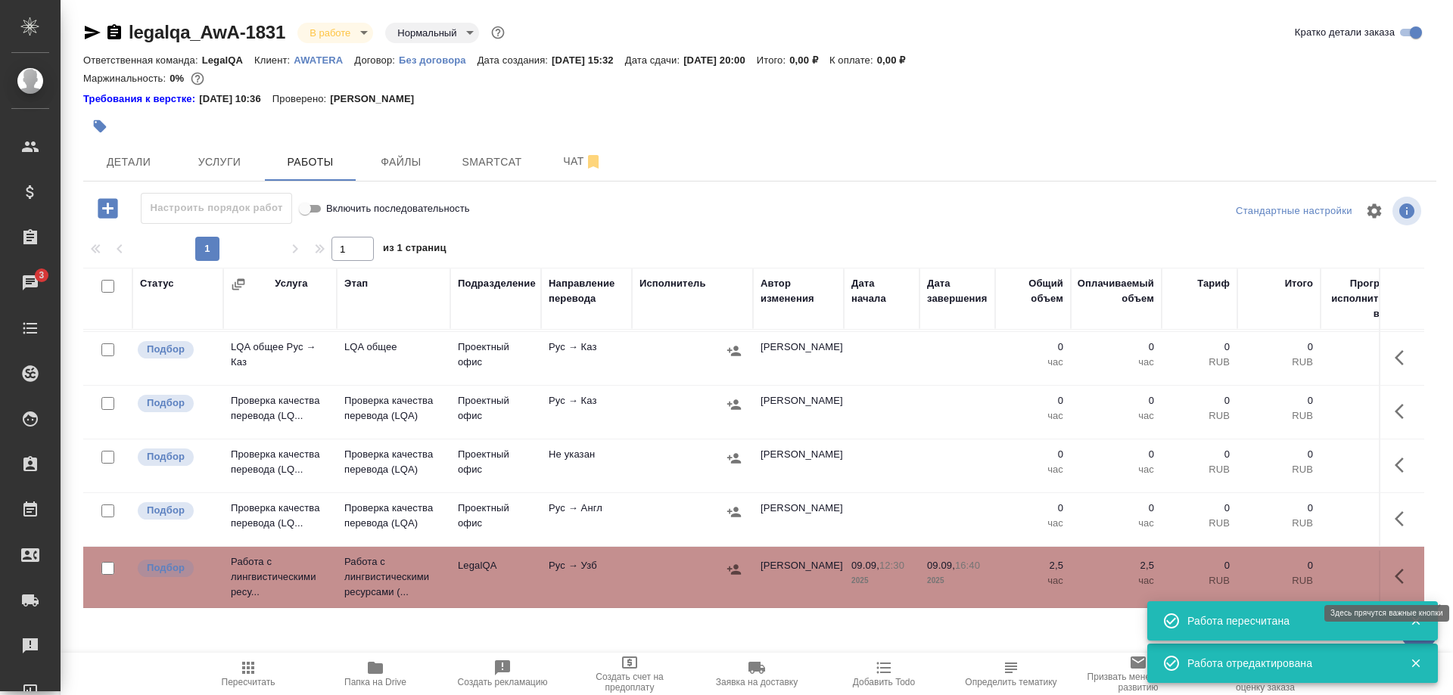
click at [1395, 580] on icon "button" at bounding box center [1404, 577] width 18 height 18
click at [1292, 574] on icon "button" at bounding box center [1292, 577] width 18 height 18
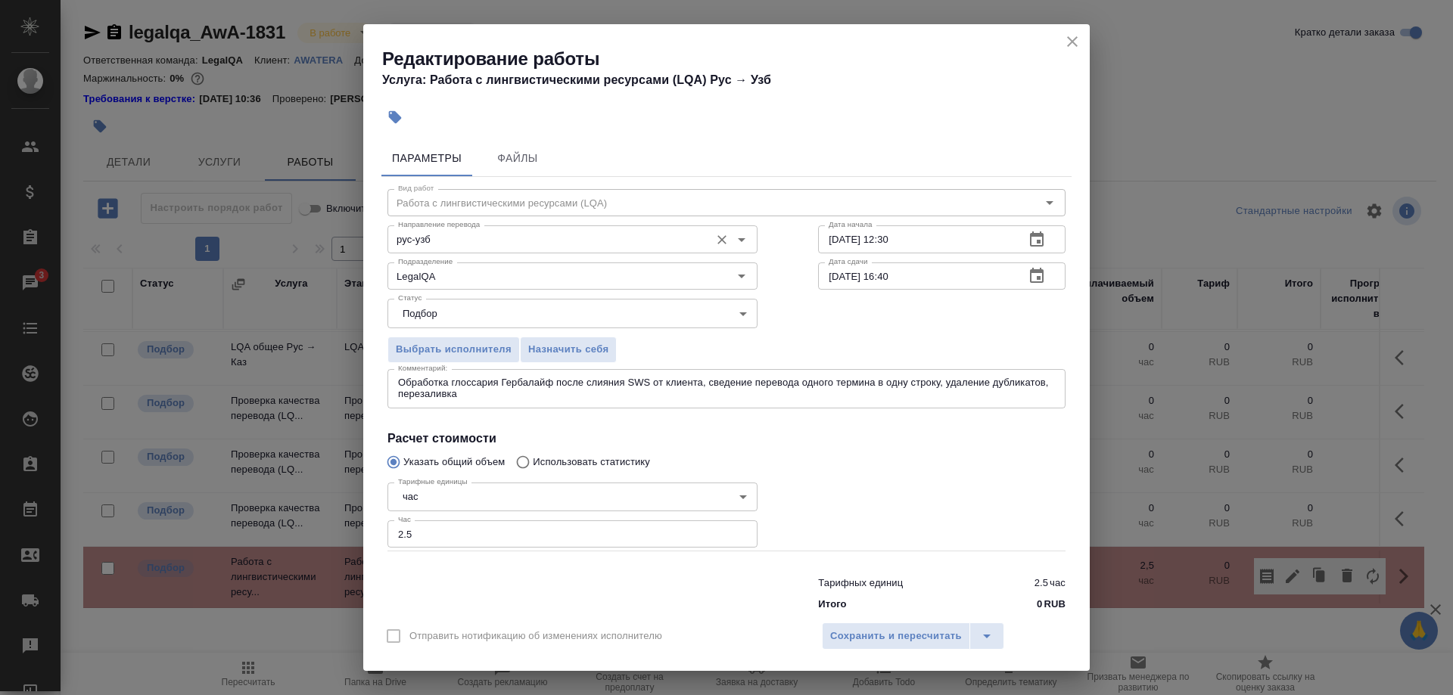
click at [494, 230] on div "рус-узб Направление перевода" at bounding box center [572, 239] width 370 height 27
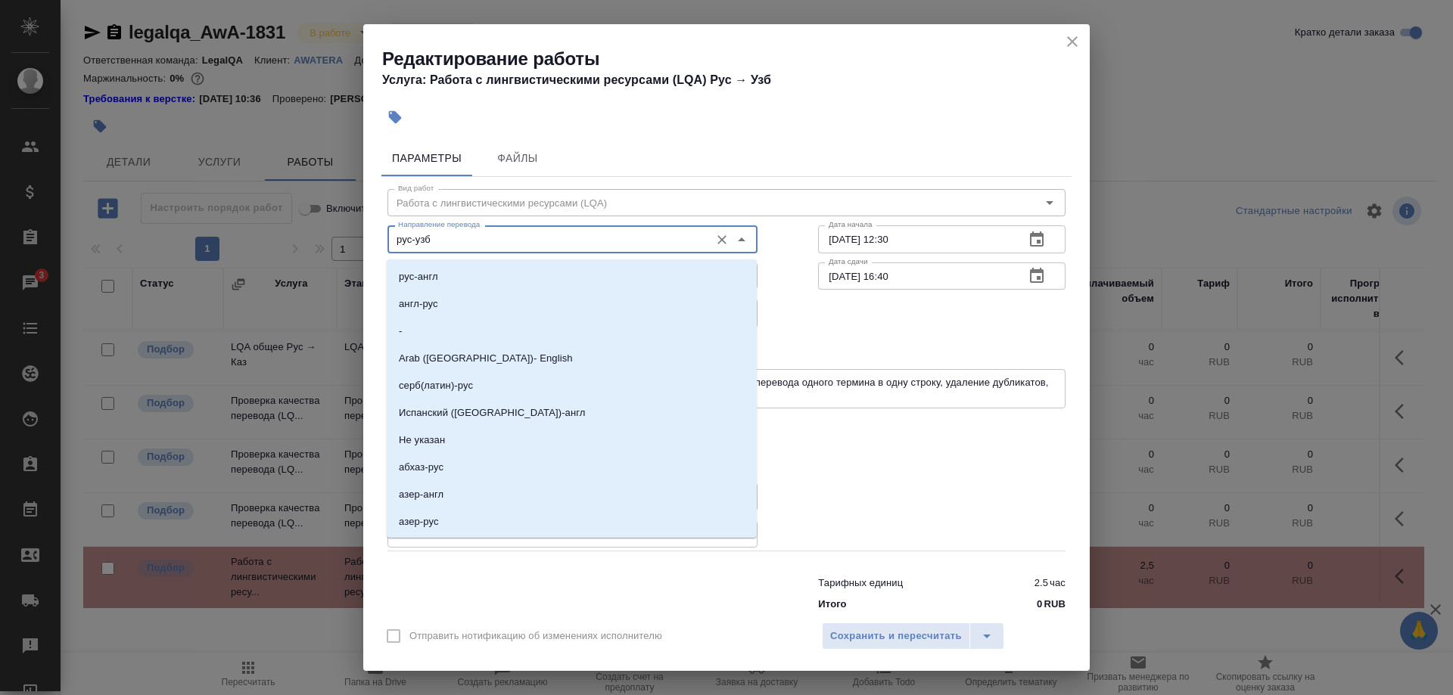
click at [507, 237] on input "рус-узб" at bounding box center [547, 239] width 310 height 18
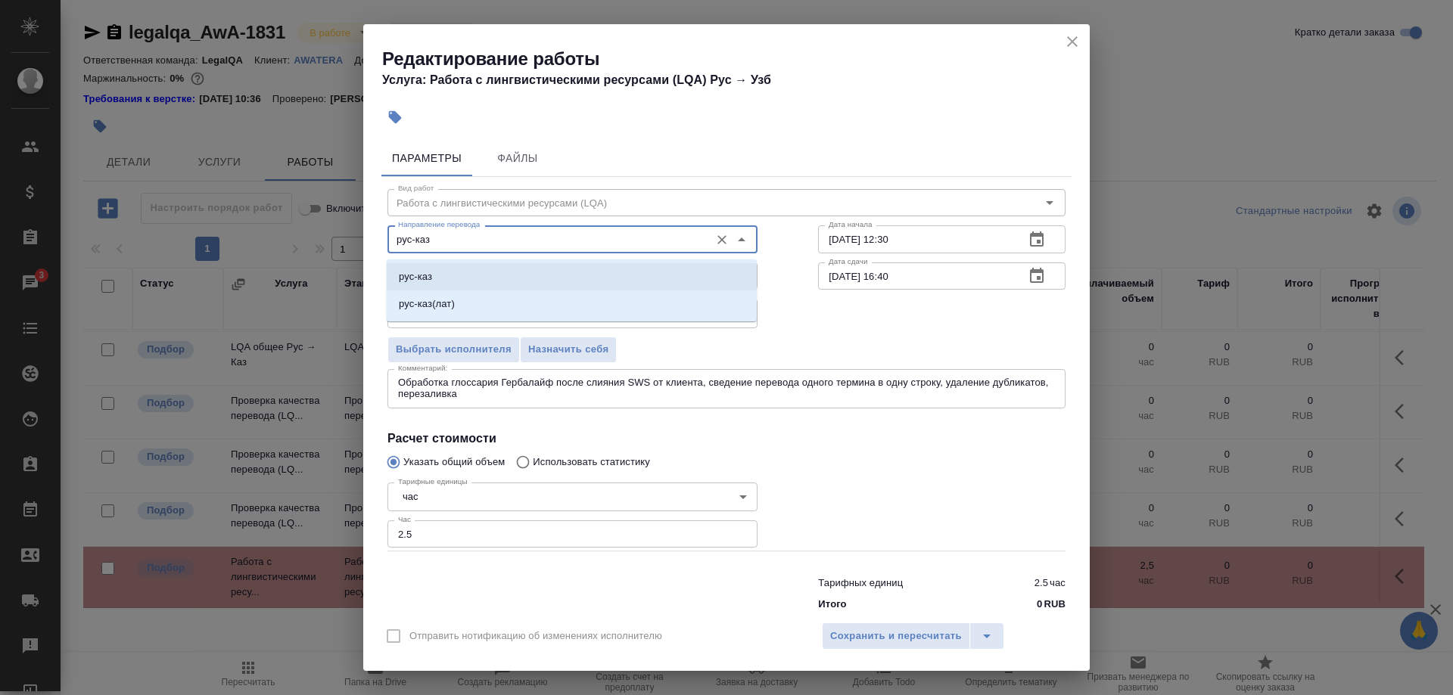
click at [508, 275] on li "рус-каз" at bounding box center [572, 276] width 370 height 27
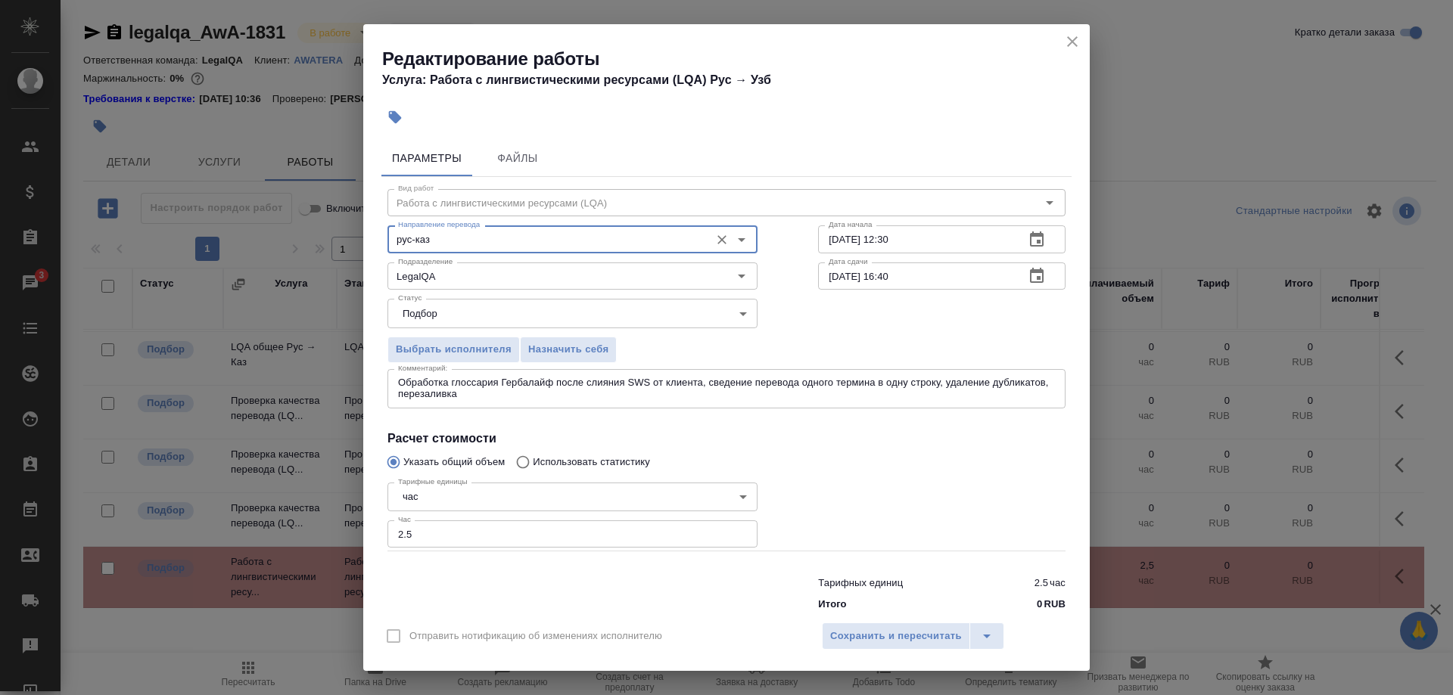
type input "рус-каз"
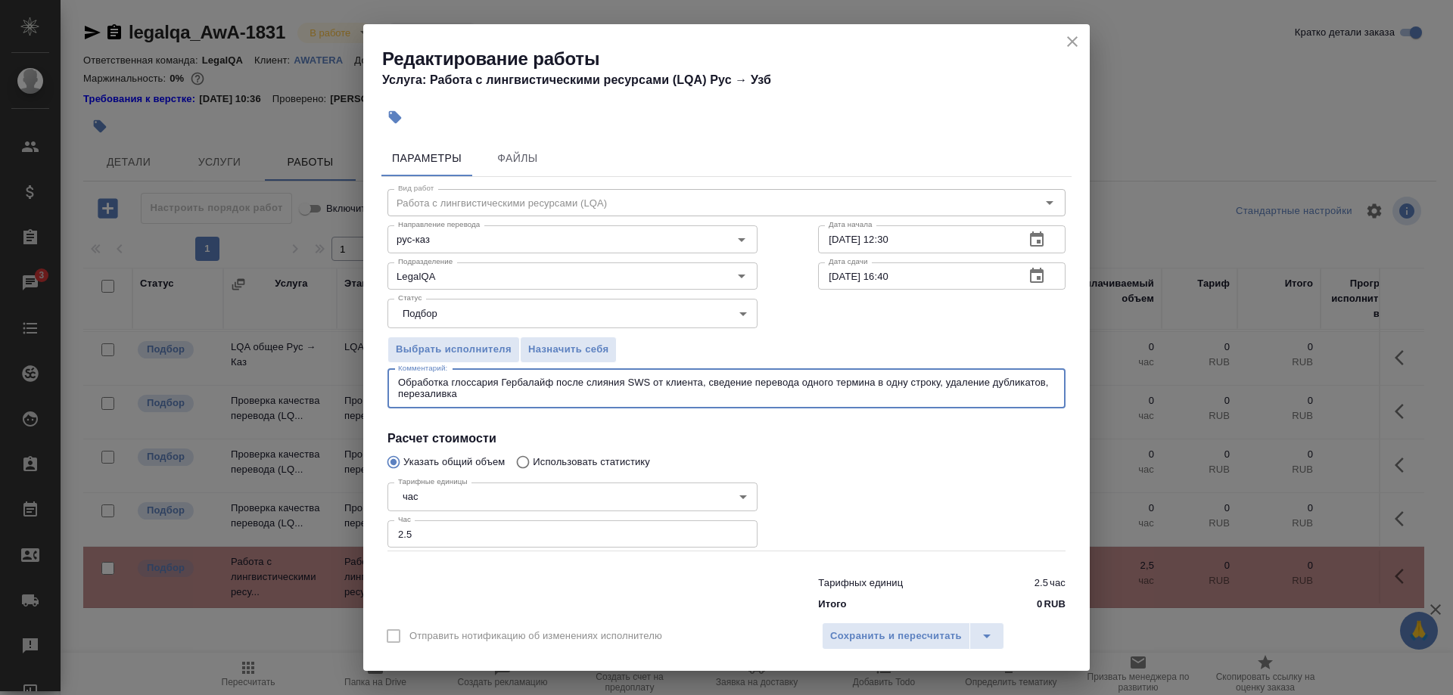
drag, startPoint x: 442, startPoint y: 383, endPoint x: 443, endPoint y: 400, distance: 16.7
click at [442, 384] on textarea "Обработка глоссария Гербалайф после слияния SWS от клиента, сведение перевода о…" at bounding box center [726, 388] width 657 height 23
type textarea "Обработка мультиязычного глоссария Гербалайф после слияния SWS от клиента, свед…"
click at [845, 624] on button "Сохранить и пересчитать" at bounding box center [896, 636] width 148 height 27
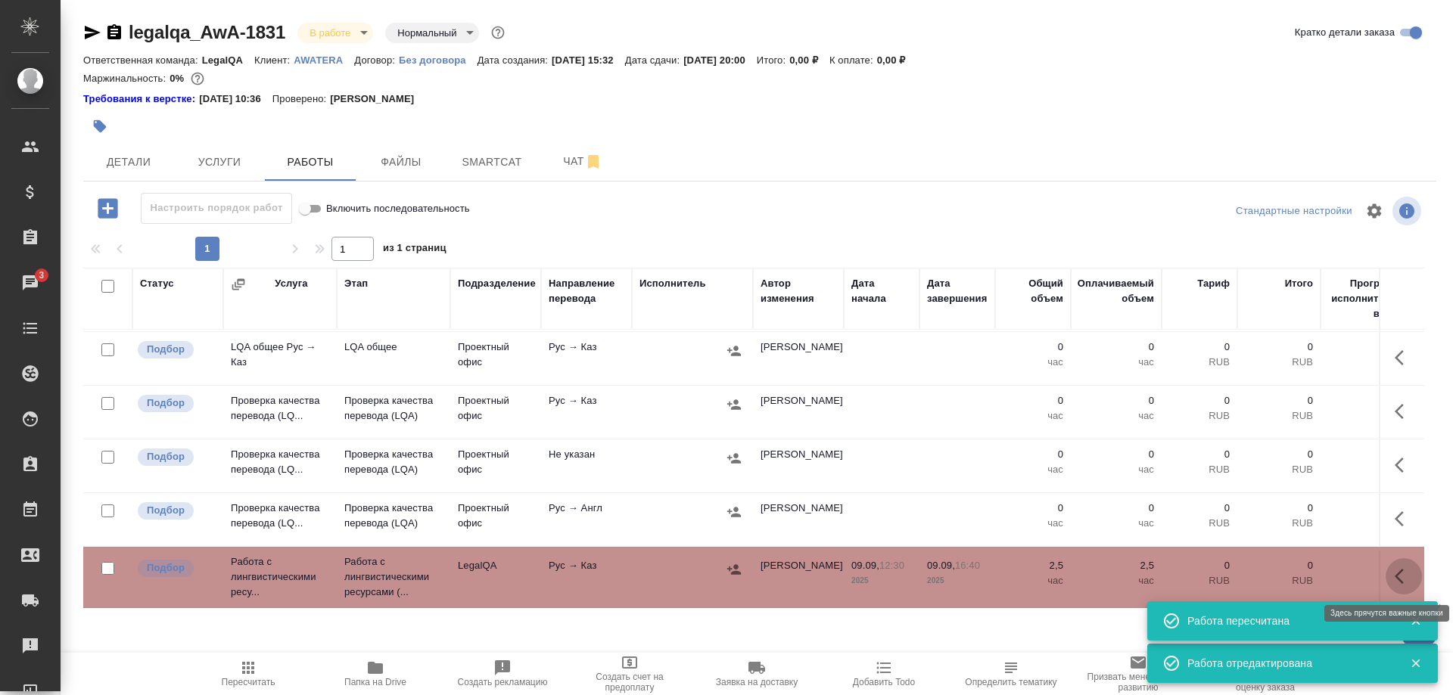
click at [1398, 578] on icon "button" at bounding box center [1399, 576] width 9 height 15
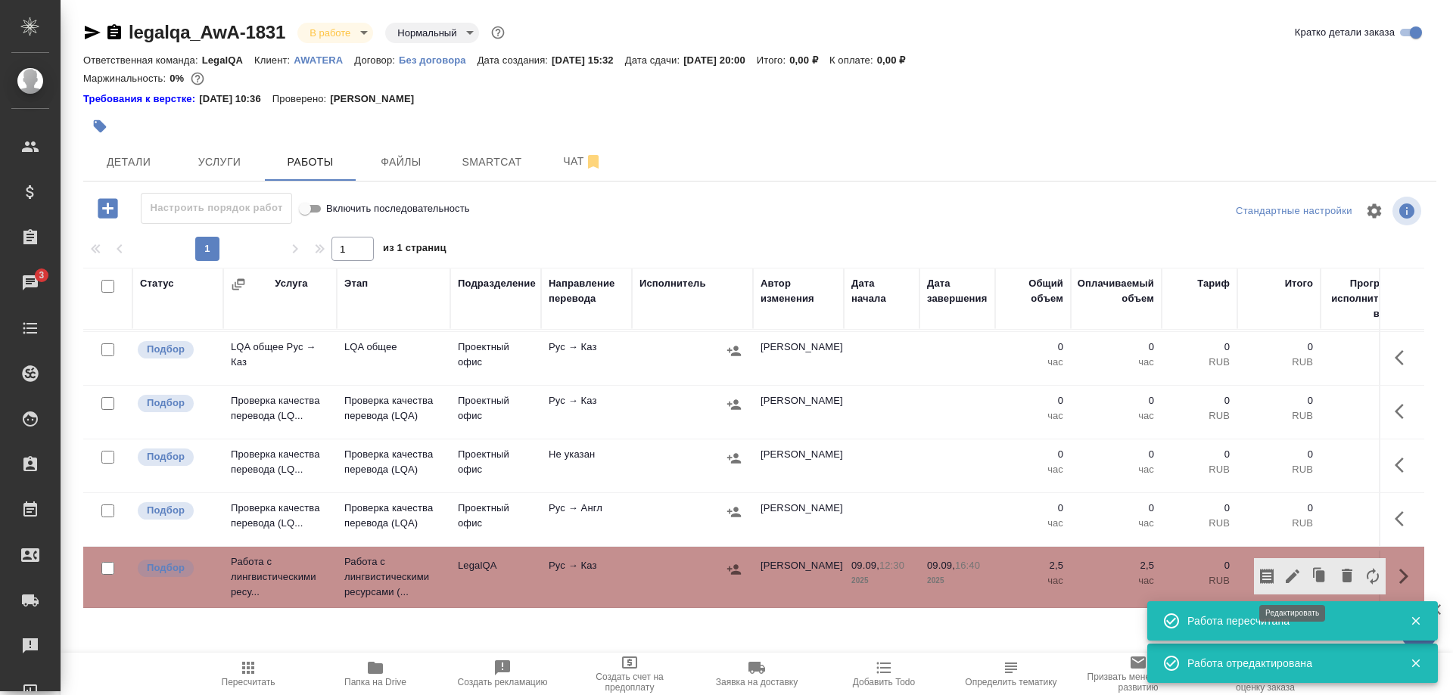
click at [1291, 575] on icon "button" at bounding box center [1292, 577] width 18 height 18
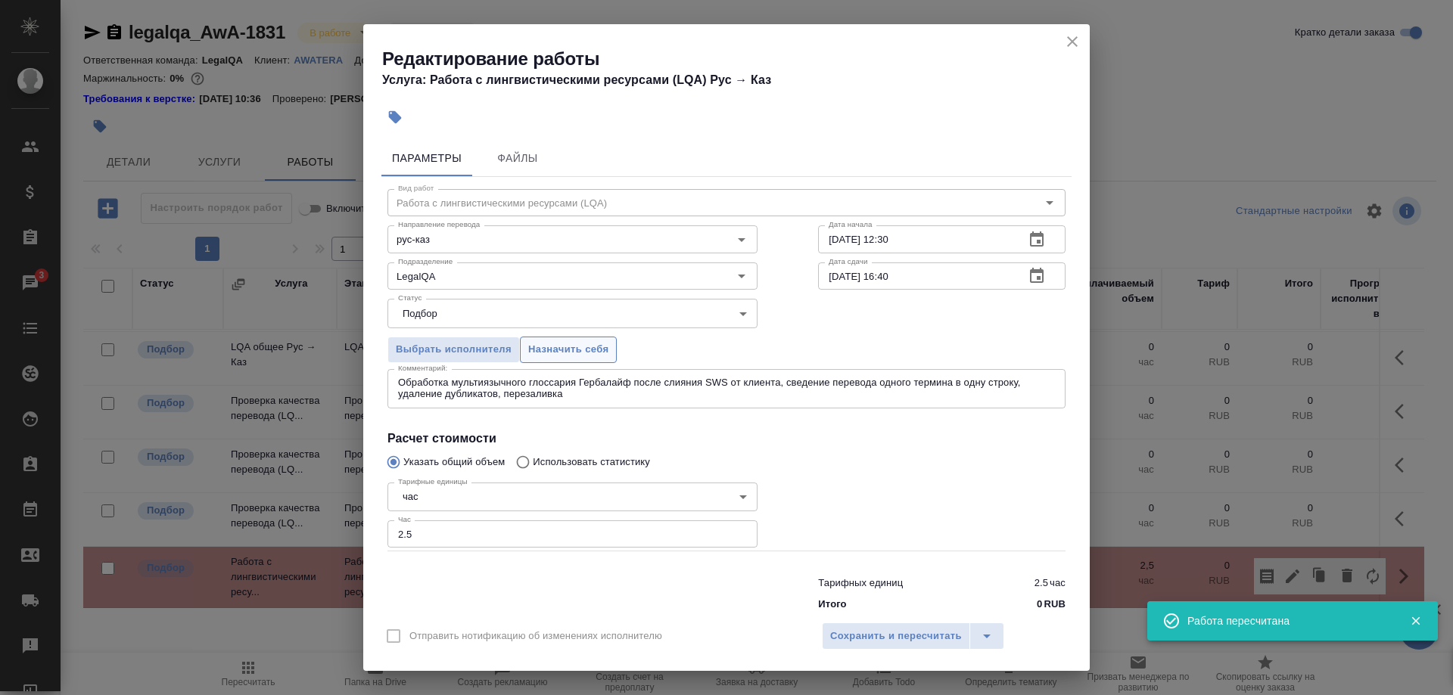
click at [568, 350] on span "Назначить себя" at bounding box center [568, 349] width 80 height 17
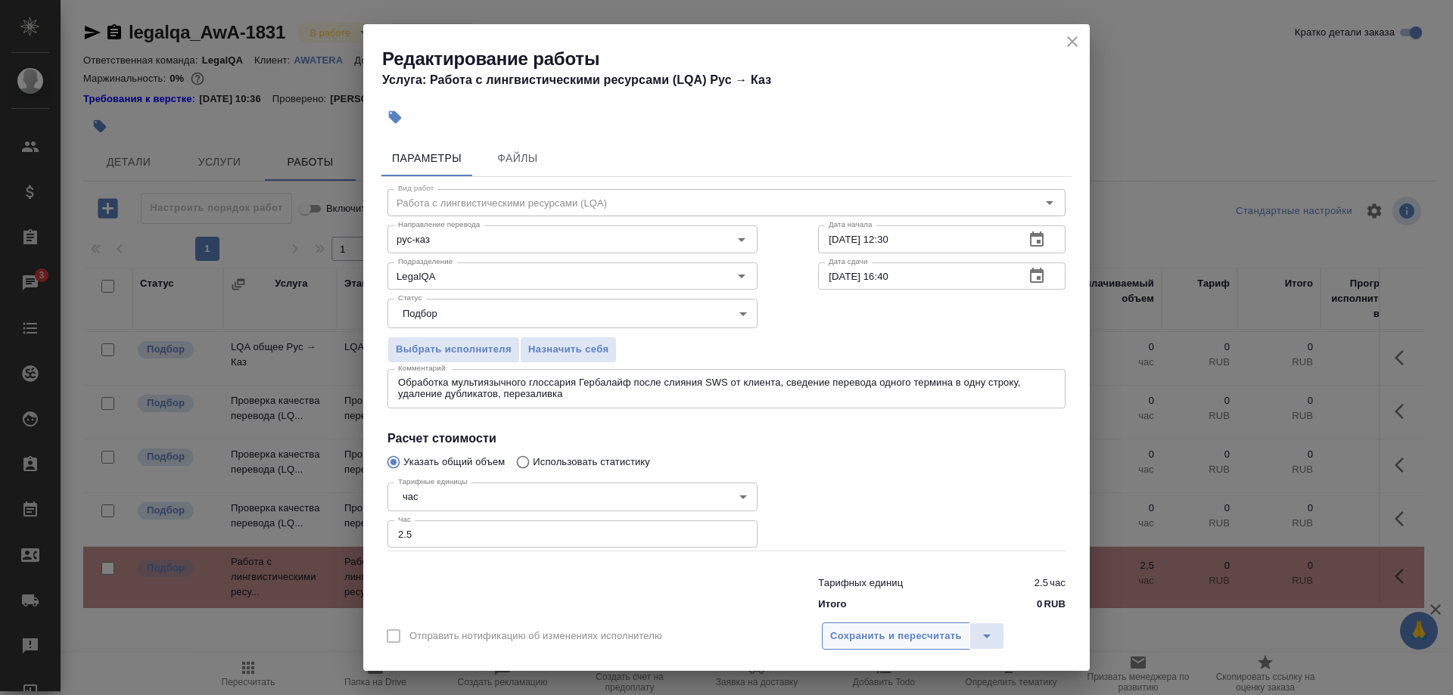
click at [888, 628] on span "Сохранить и пересчитать" at bounding box center [896, 636] width 132 height 17
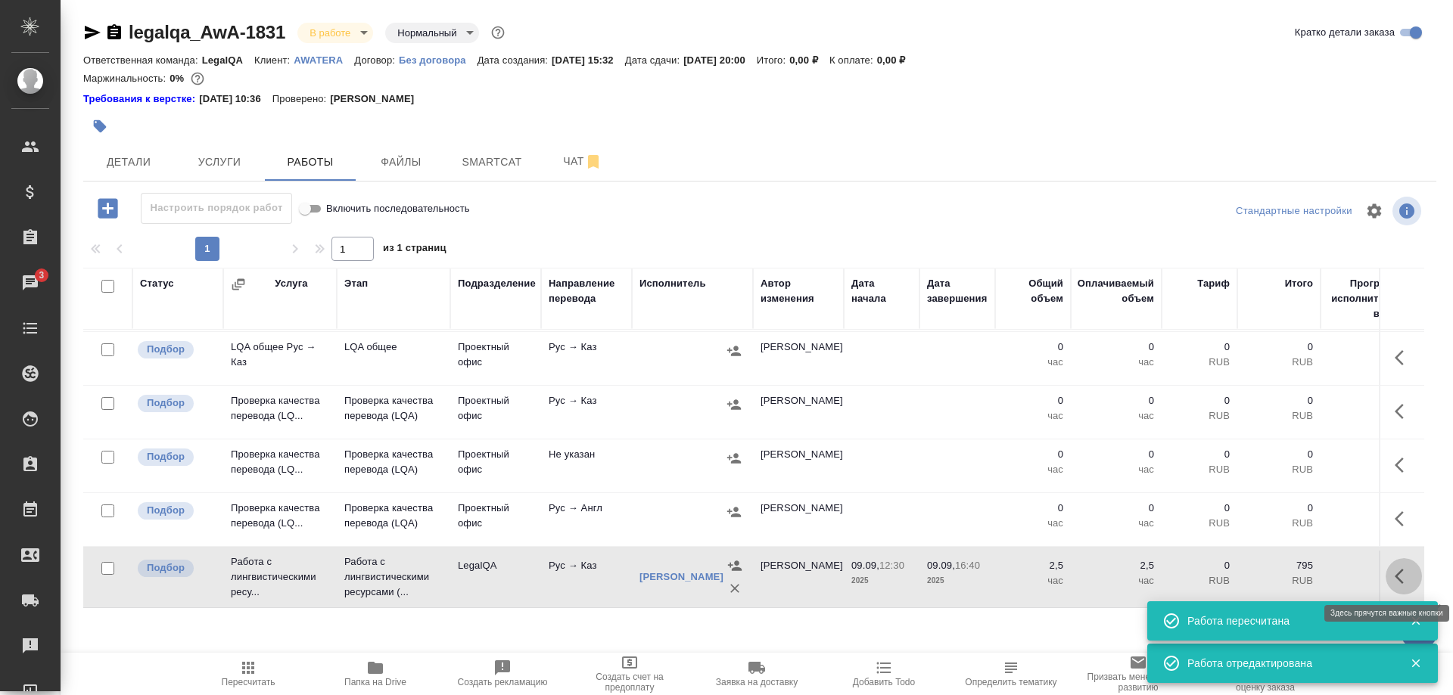
click at [1398, 579] on icon "button" at bounding box center [1399, 576] width 9 height 15
click at [1290, 575] on icon "button" at bounding box center [1292, 577] width 18 height 18
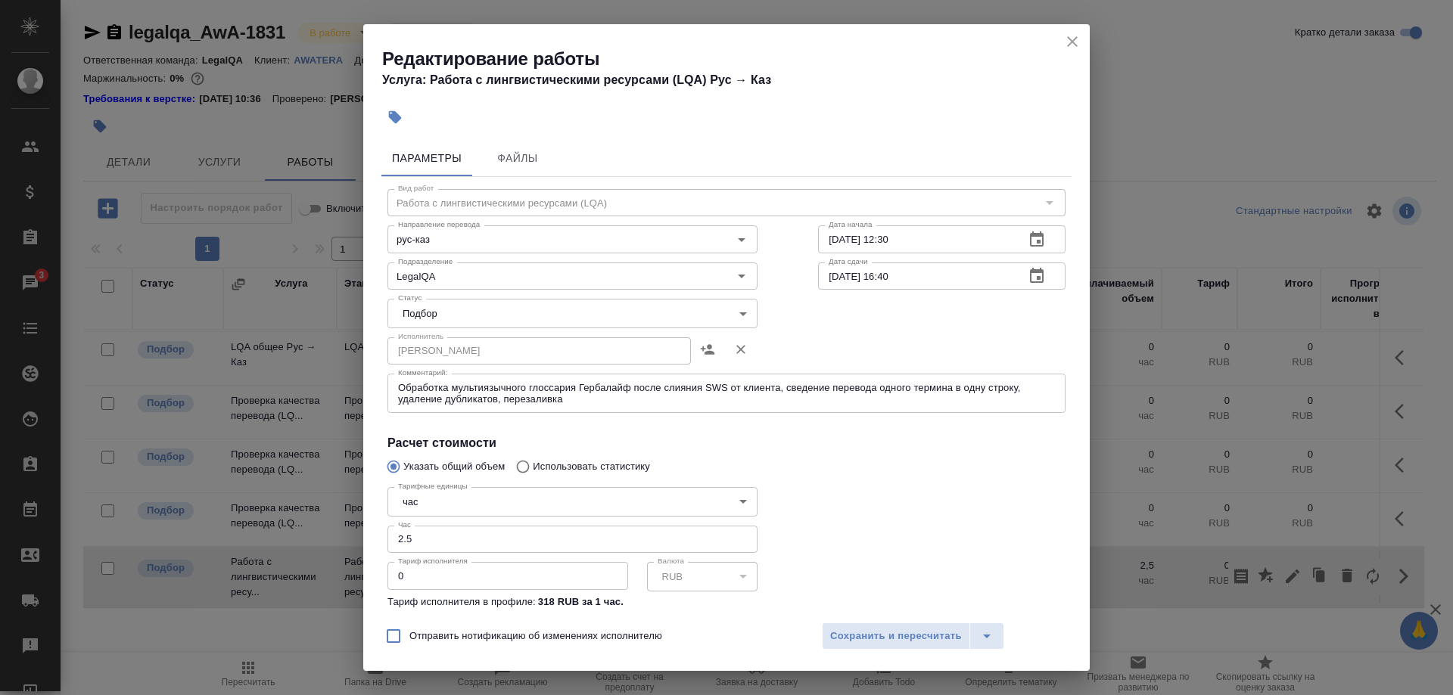
click at [501, 310] on body "🙏 .cls-1 fill:#fff; AWATERA Shirina Sabina Клиенты Спецификации Заказы 3 Чаты T…" at bounding box center [726, 347] width 1453 height 695
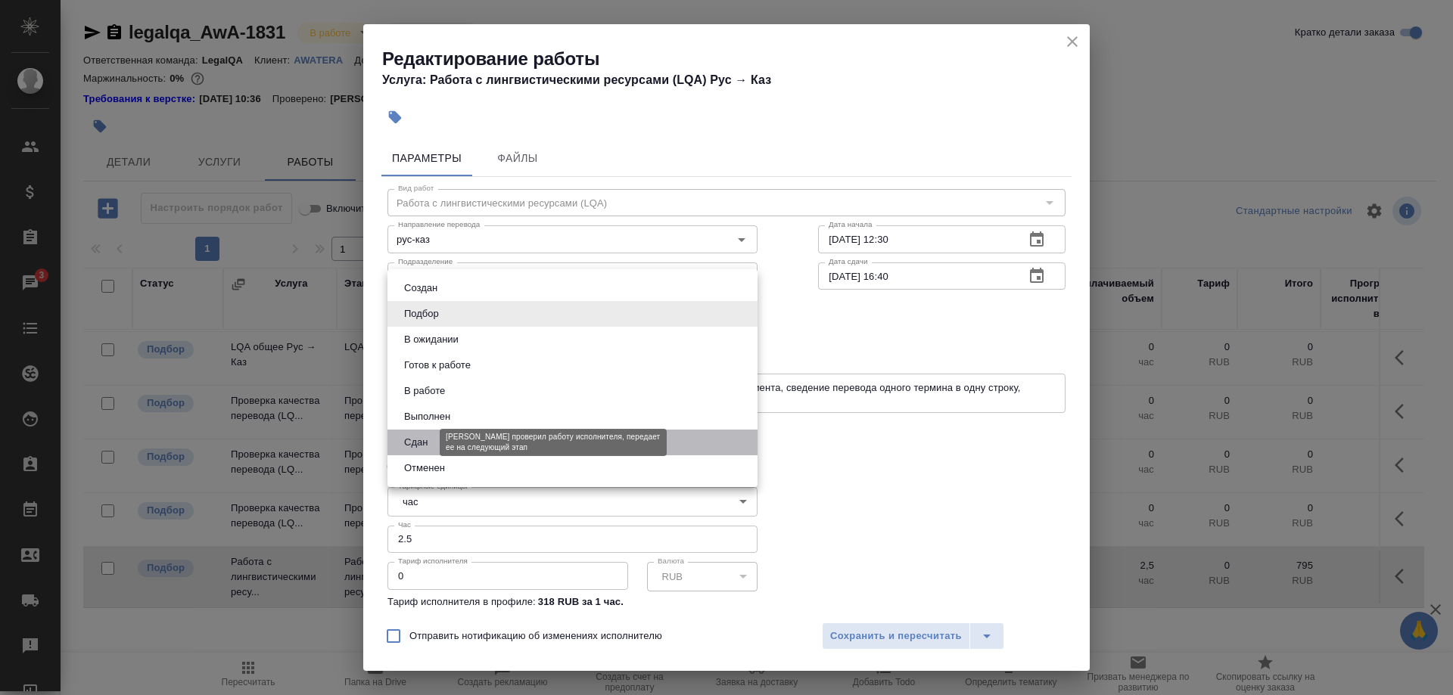
drag, startPoint x: 423, startPoint y: 443, endPoint x: 512, endPoint y: 485, distance: 98.5
click at [422, 444] on button "Сдан" at bounding box center [416, 442] width 33 height 17
type input "closed"
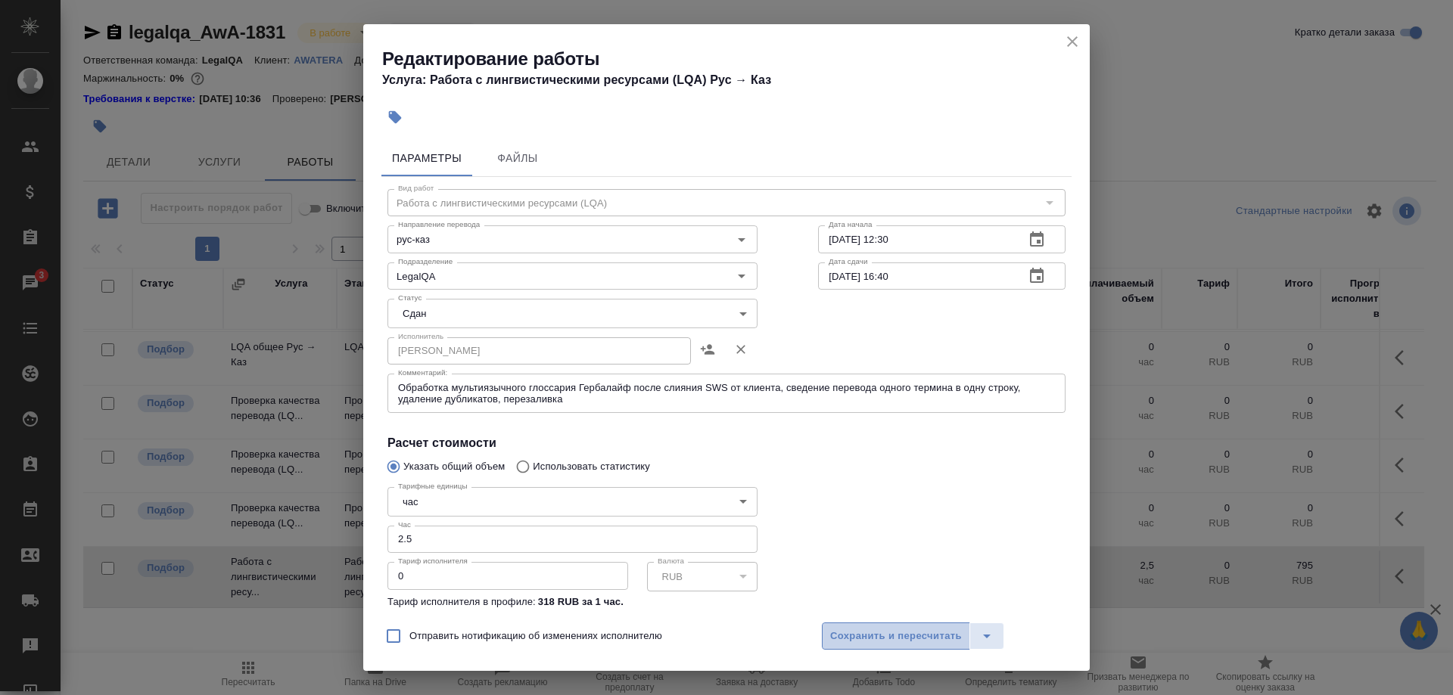
click at [844, 633] on span "Сохранить и пересчитать" at bounding box center [896, 636] width 132 height 17
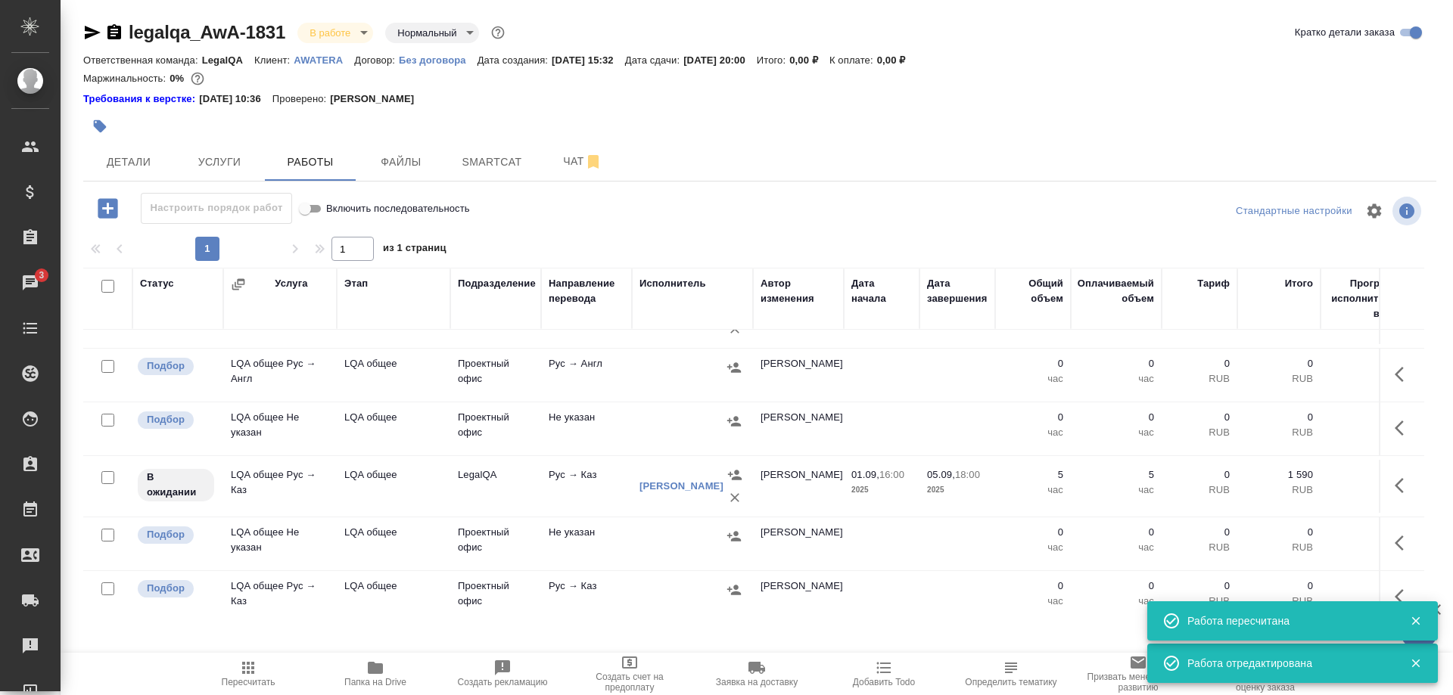
scroll to position [79, 0]
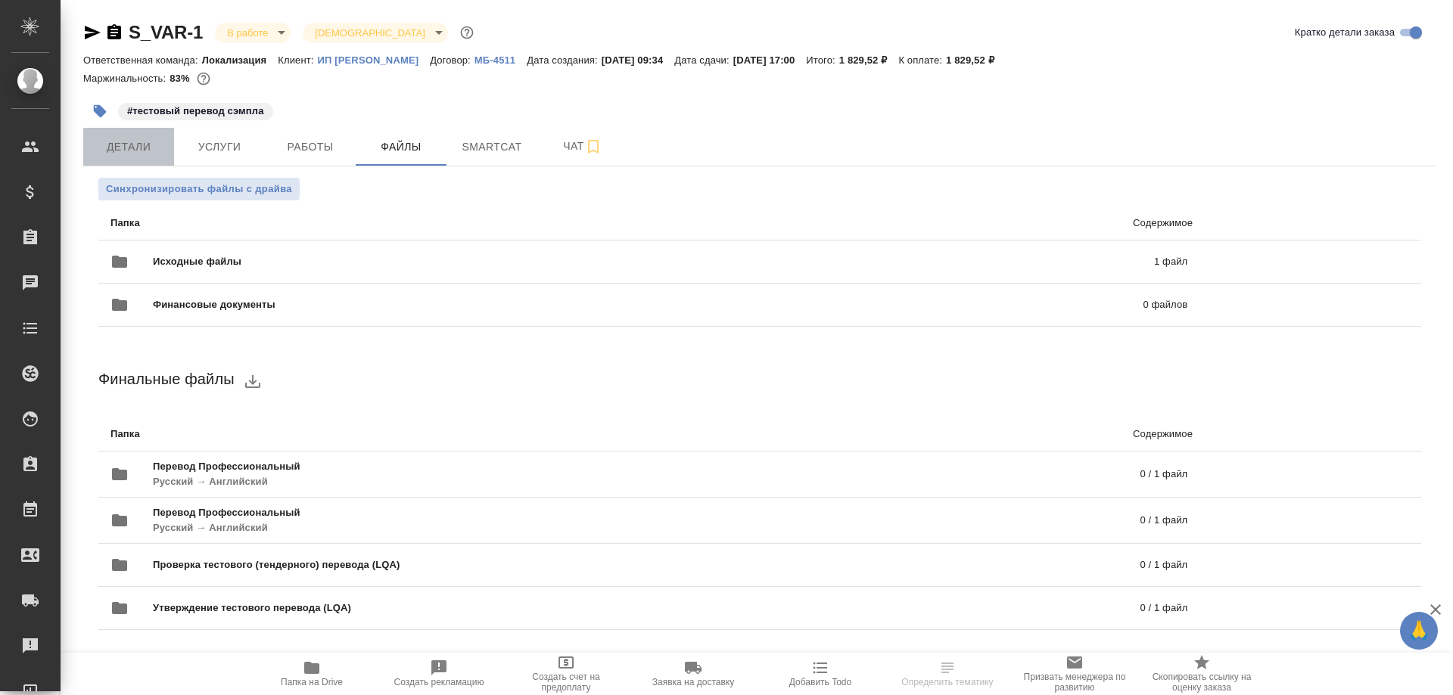
click at [142, 145] on span "Детали" at bounding box center [128, 147] width 73 height 19
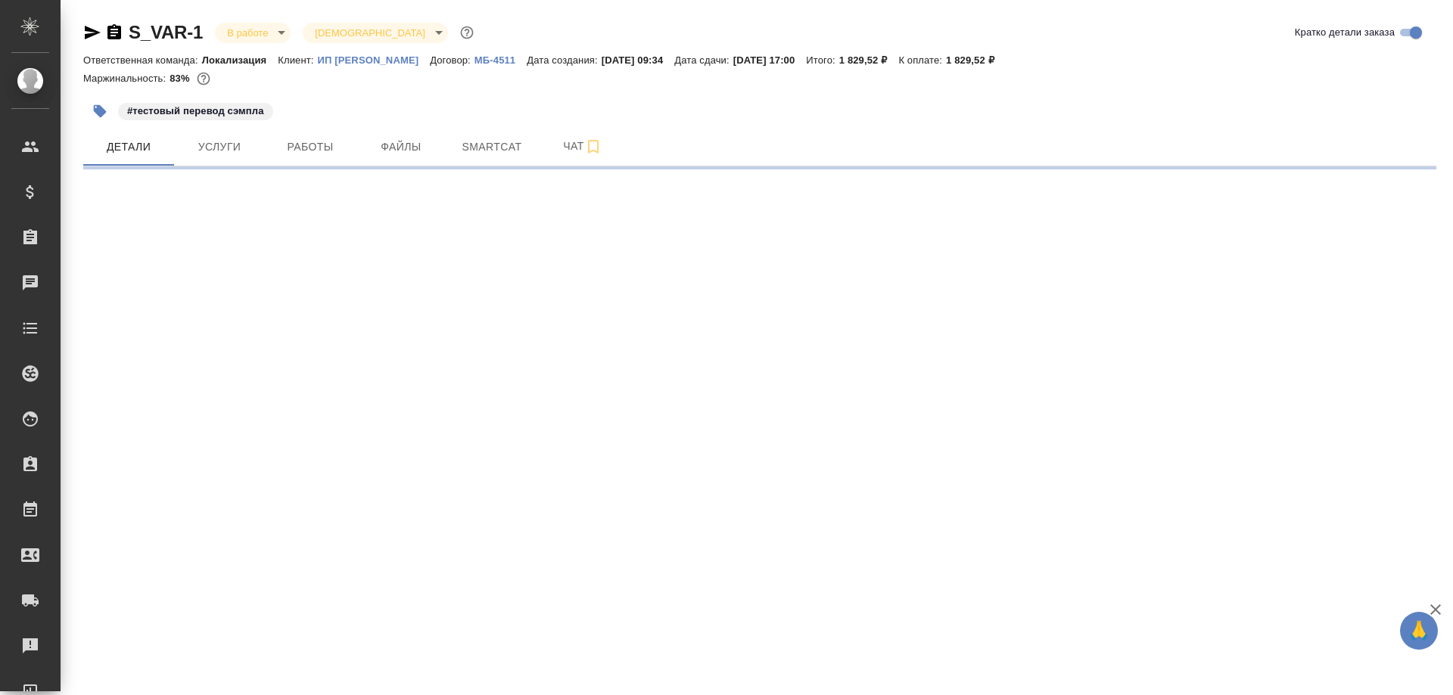
select select "RU"
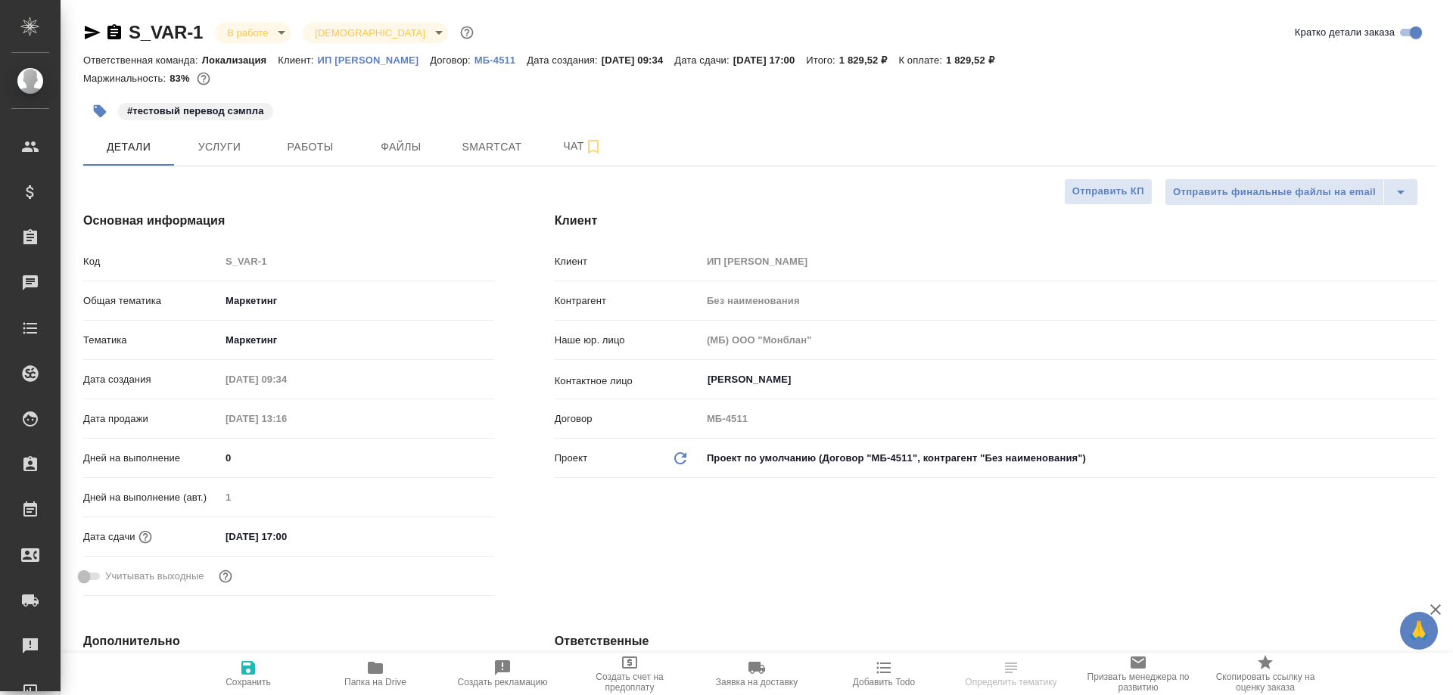
type textarea "x"
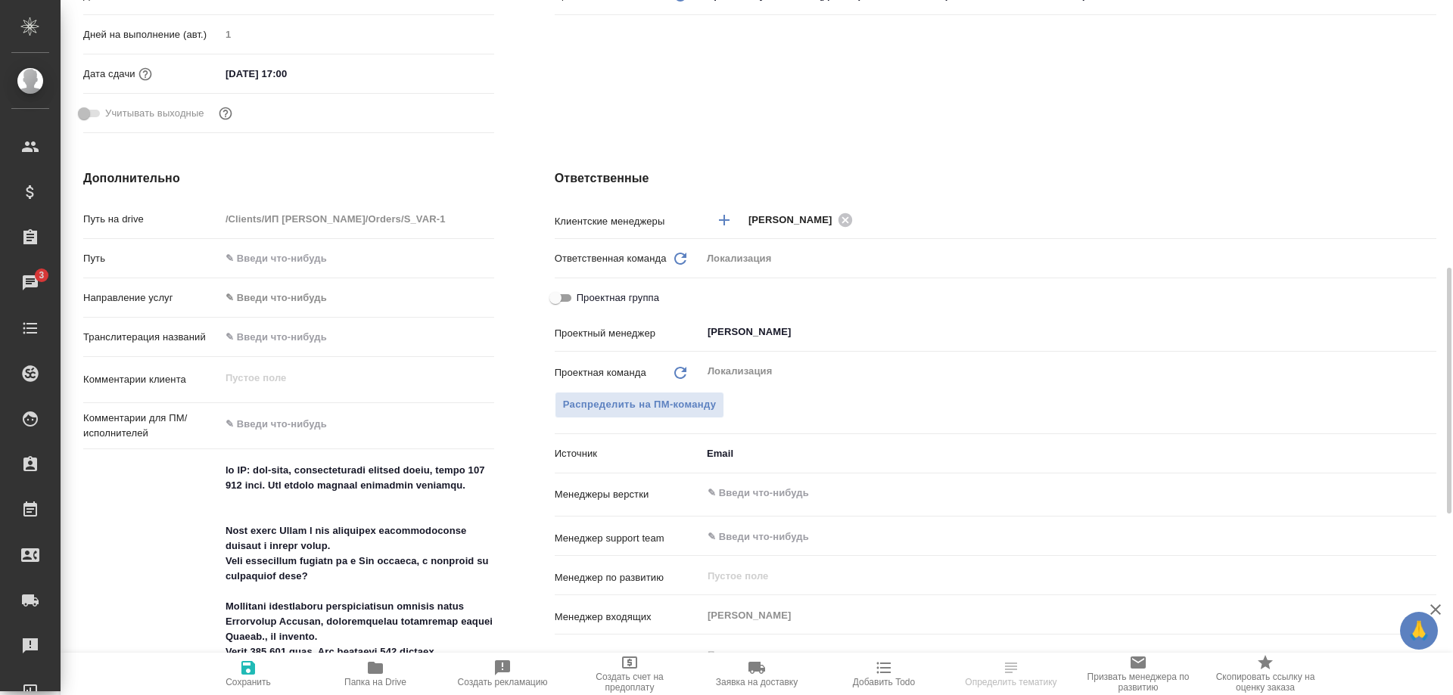
scroll to position [540, 0]
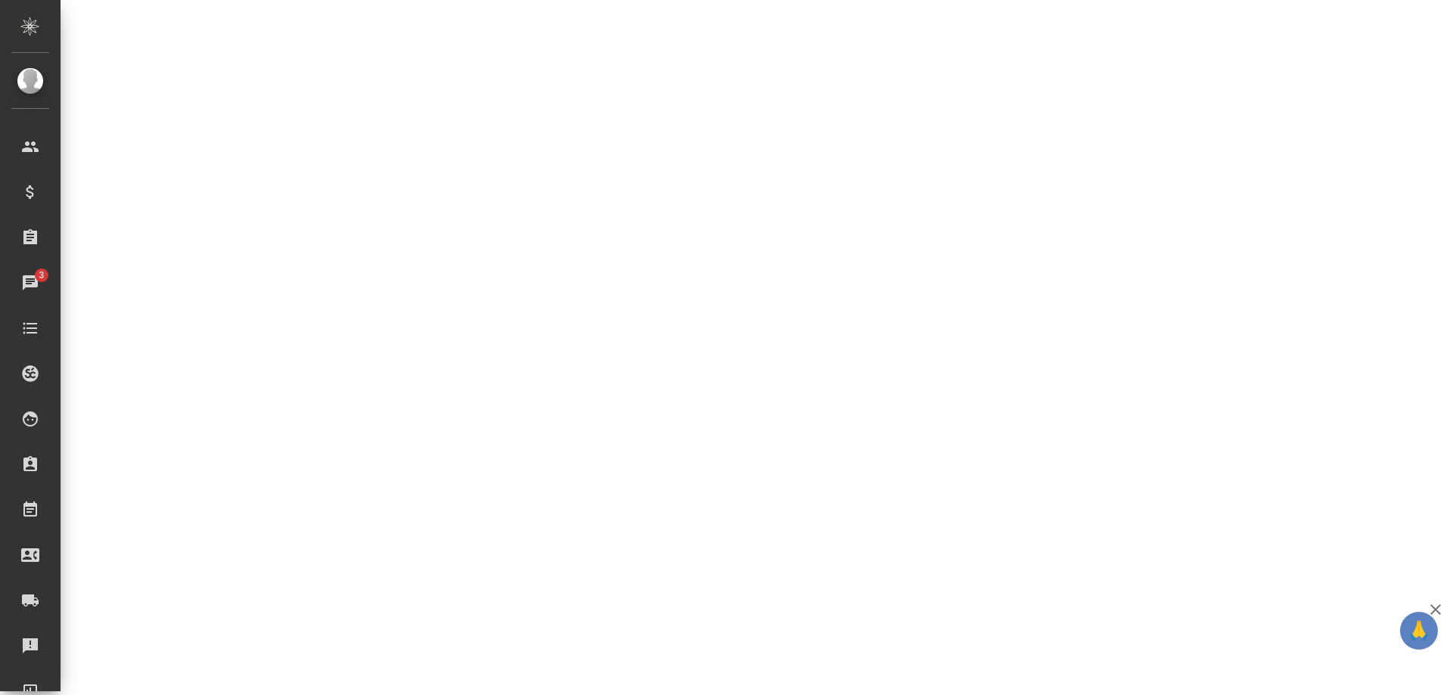
select select "RU"
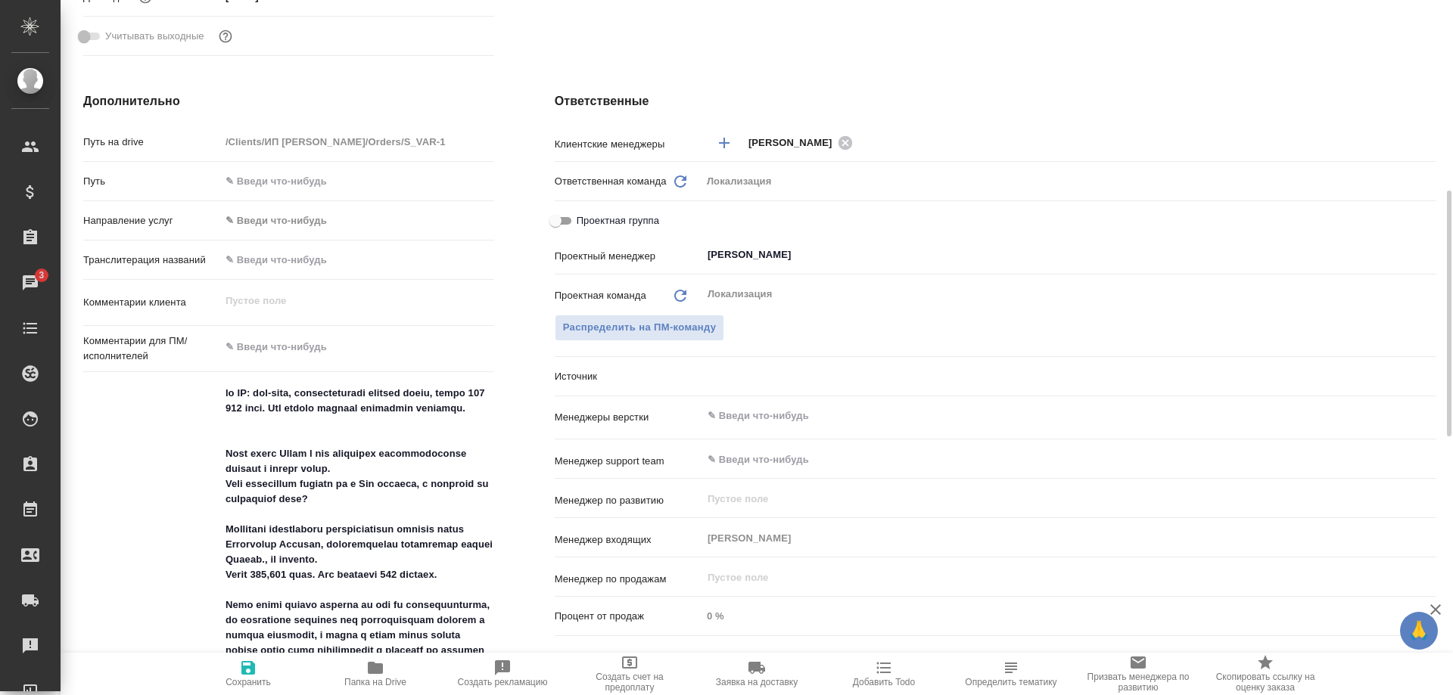
type textarea "x"
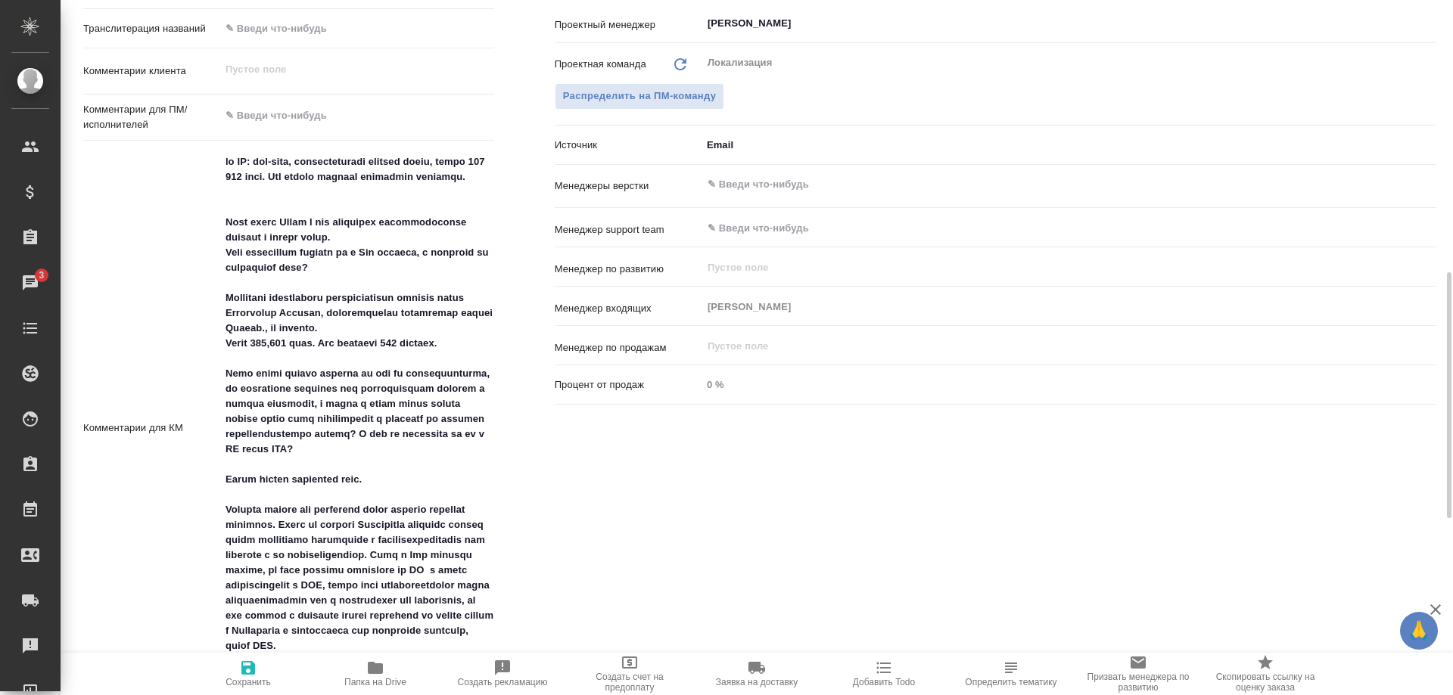
scroll to position [849, 0]
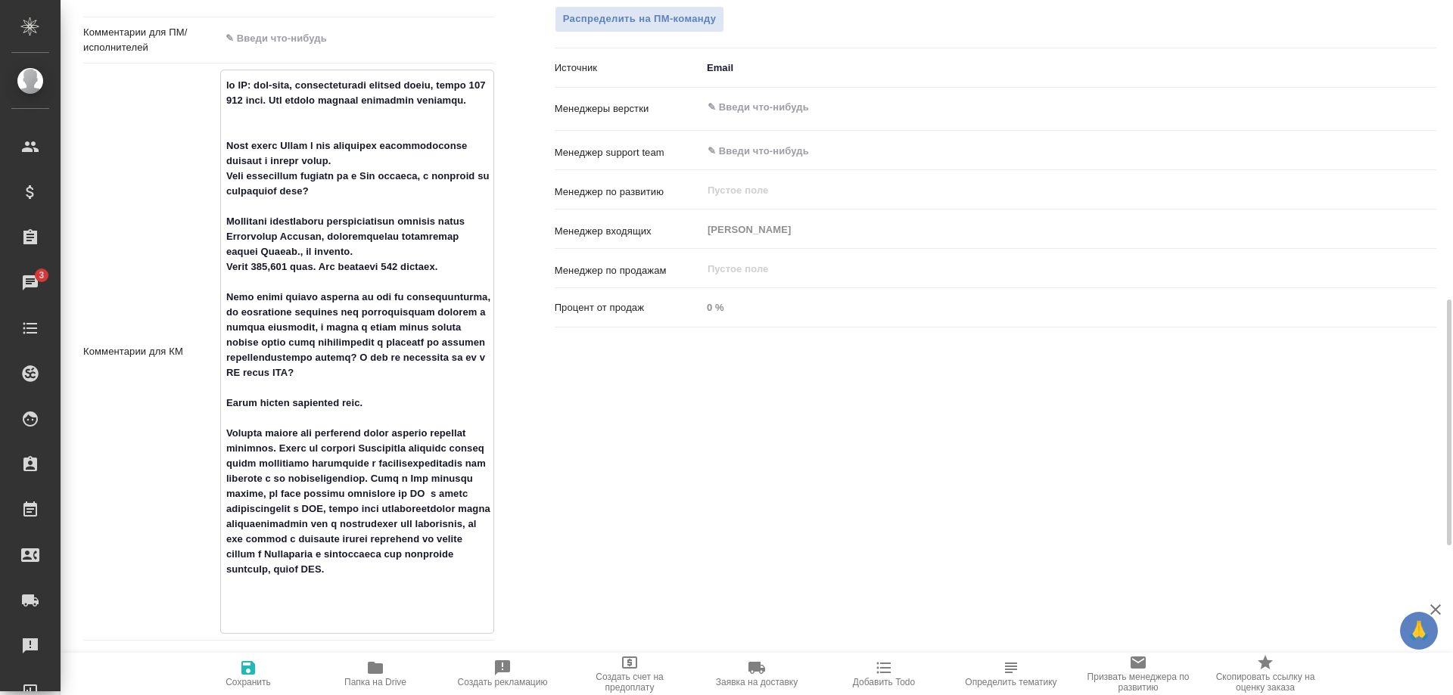
click at [248, 249] on textarea at bounding box center [357, 350] width 272 height 555
drag, startPoint x: 247, startPoint y: 248, endPoint x: 366, endPoint y: 252, distance: 118.1
click at [366, 252] on textarea at bounding box center [357, 350] width 272 height 555
type textarea "x"
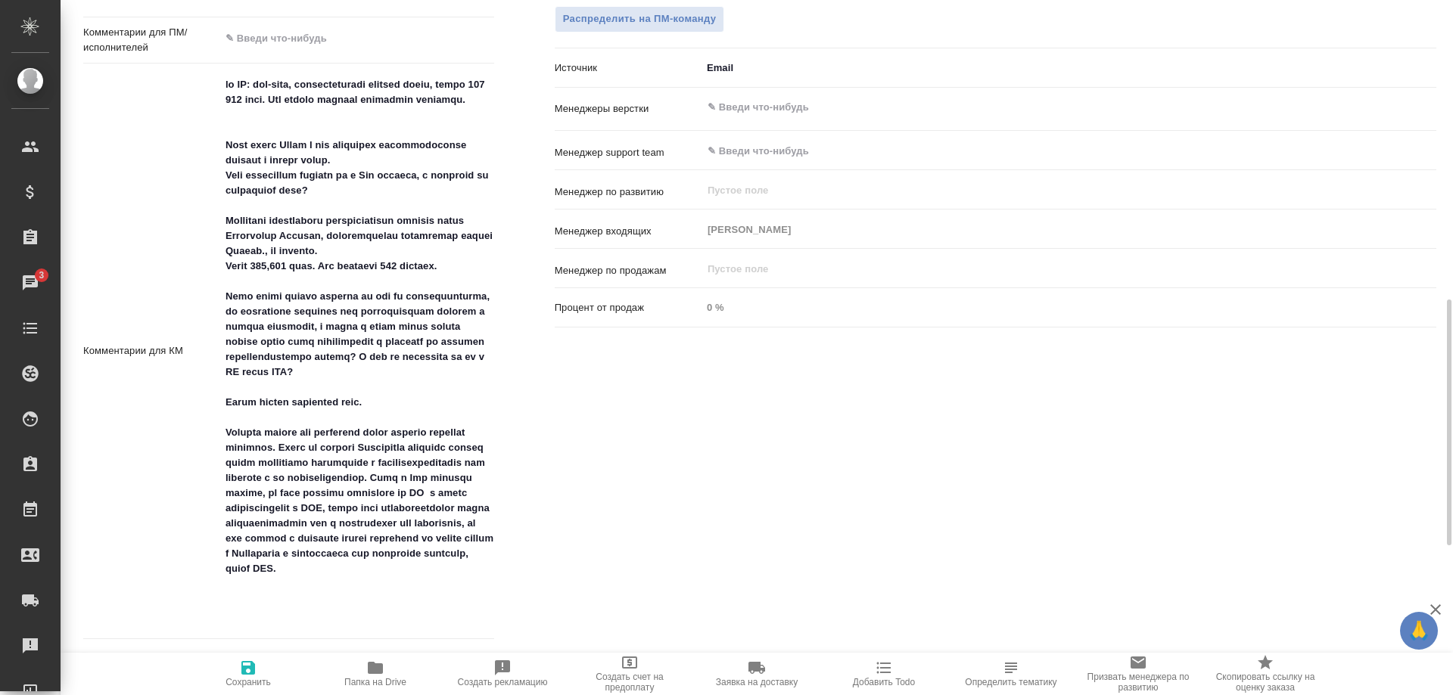
type textarea "x"
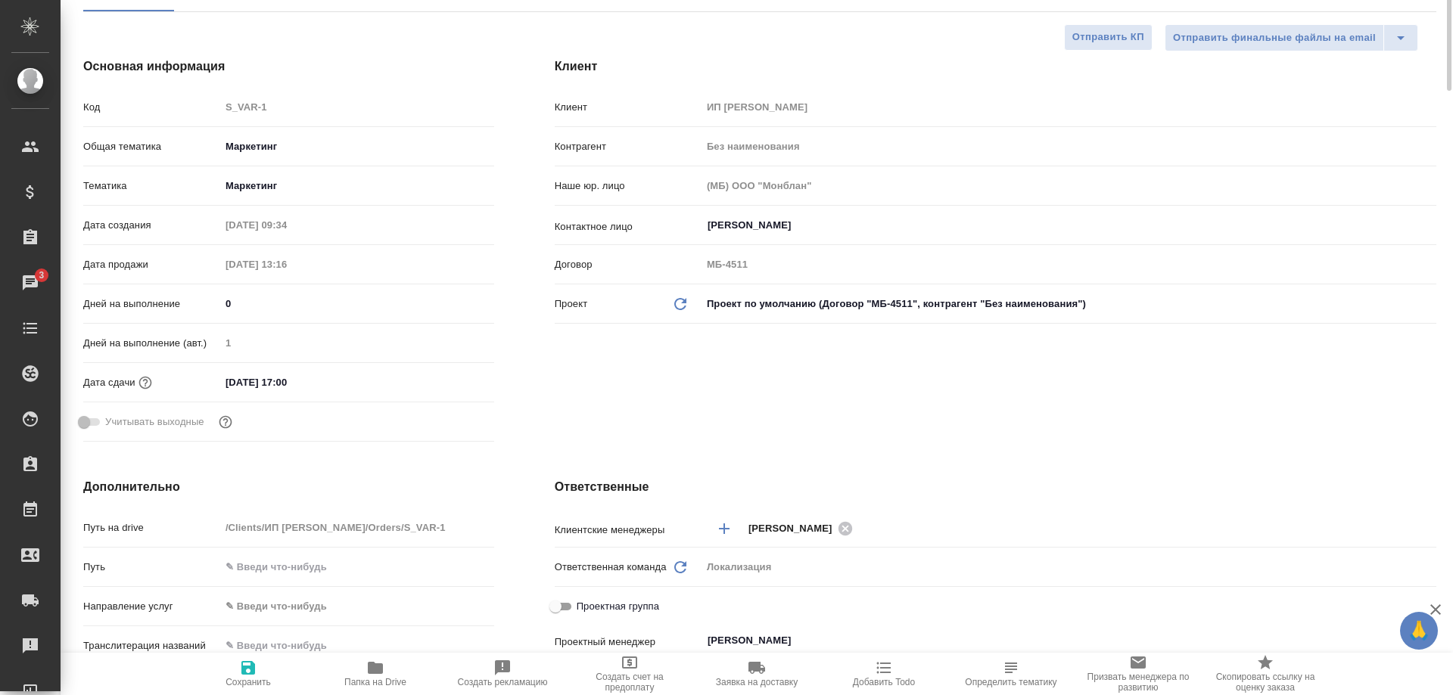
scroll to position [0, 0]
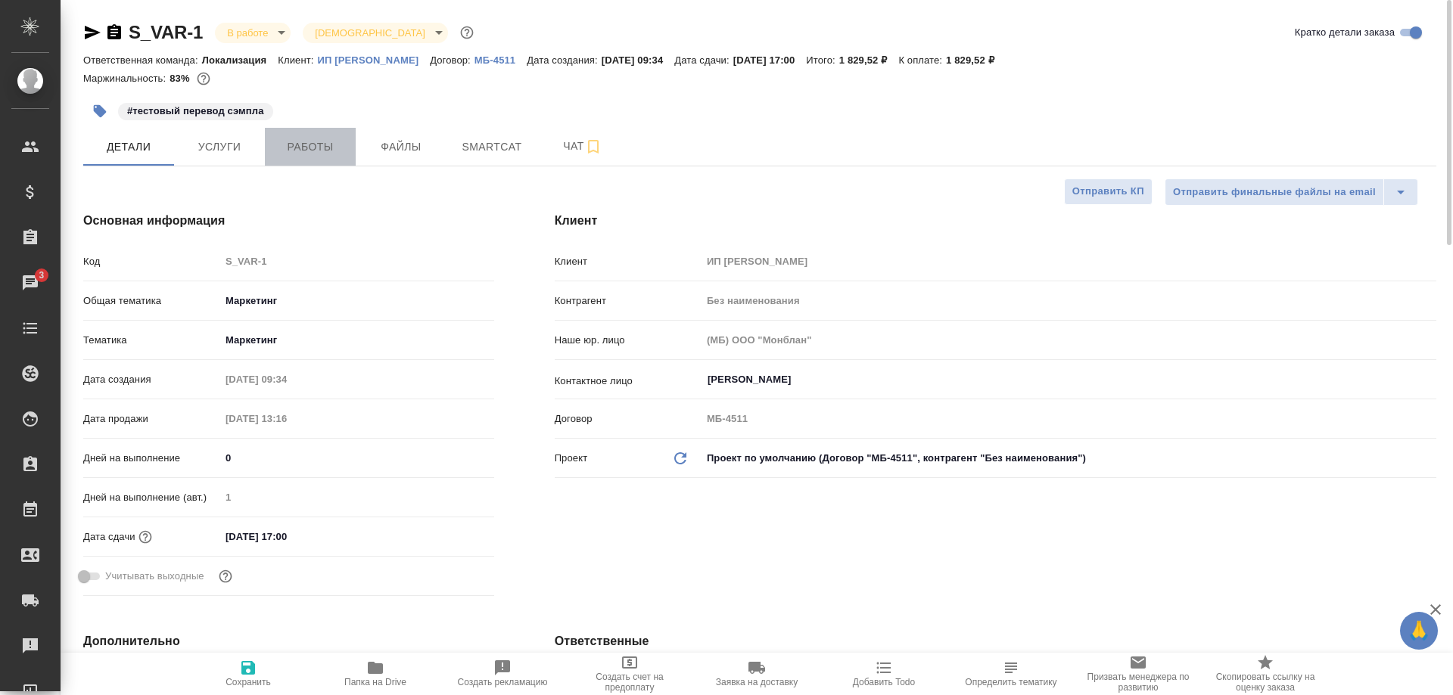
type textarea "x"
click at [325, 157] on button "Работы" at bounding box center [310, 147] width 91 height 38
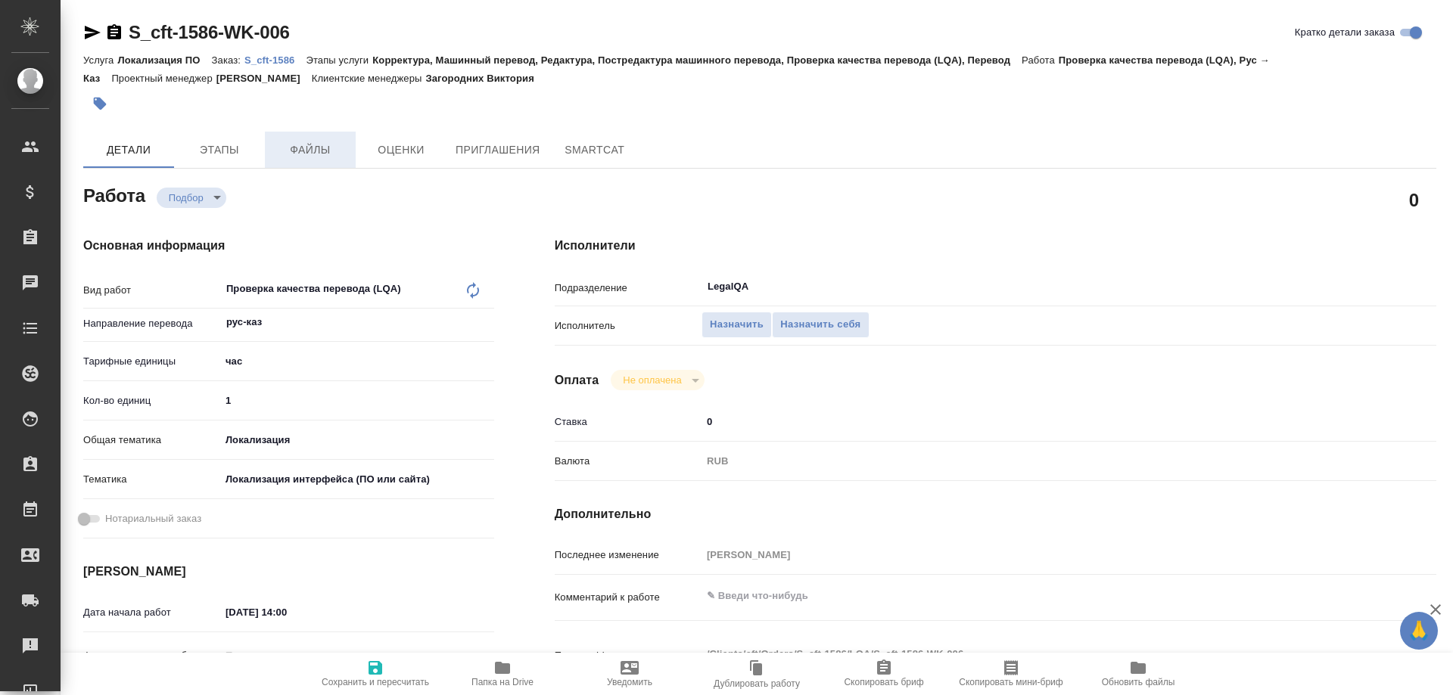
type textarea "x"
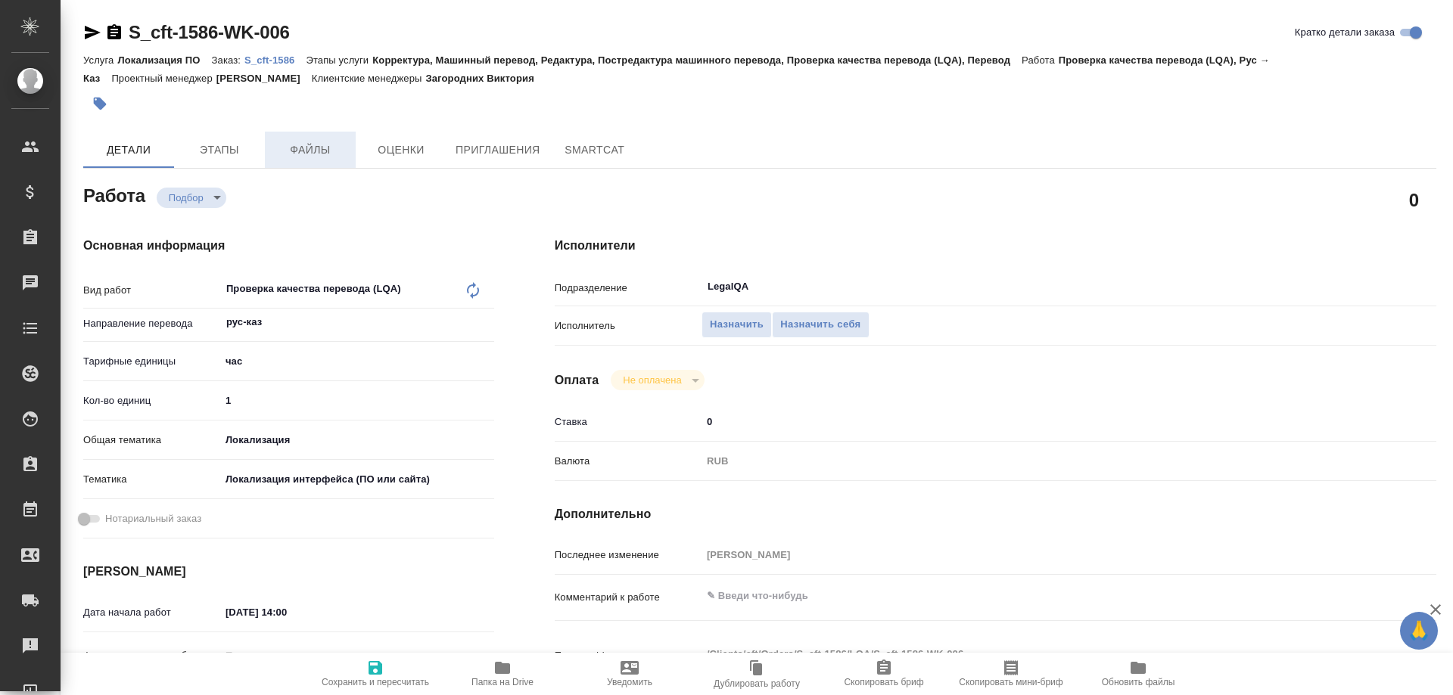
type textarea "x"
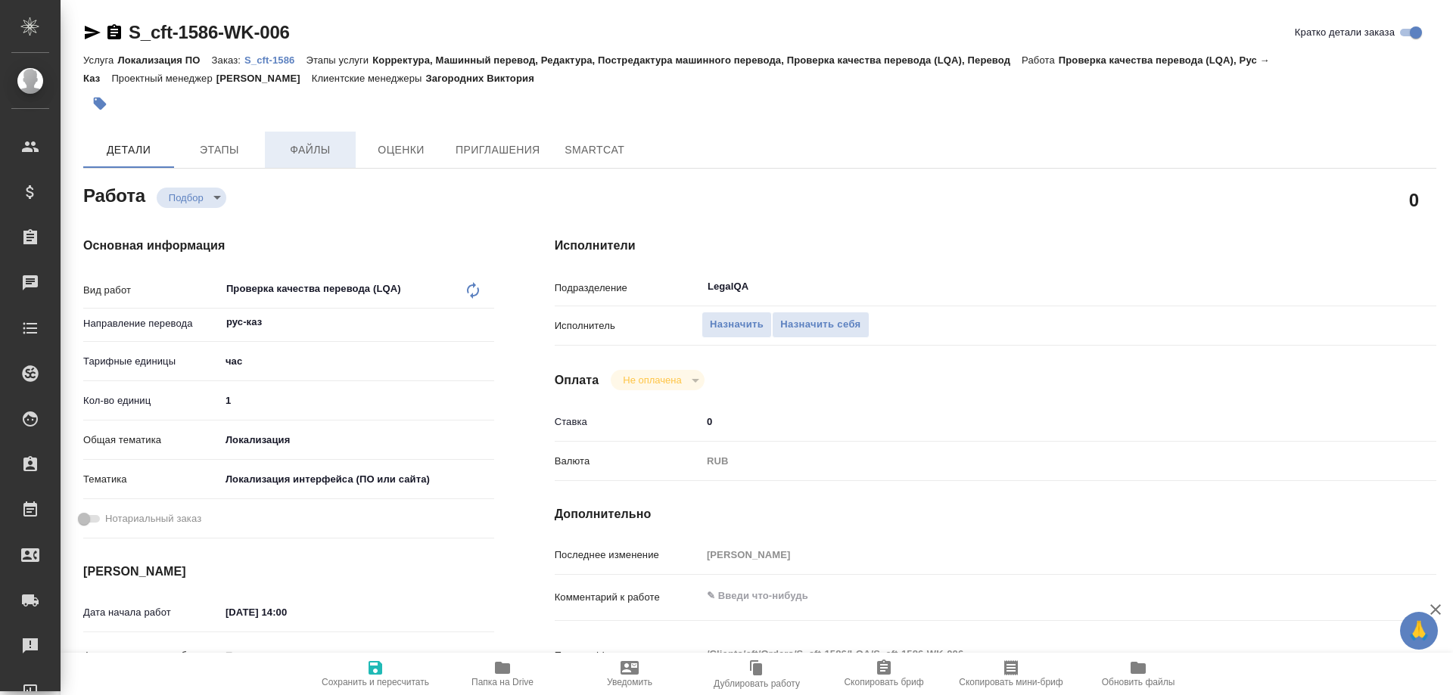
type textarea "x"
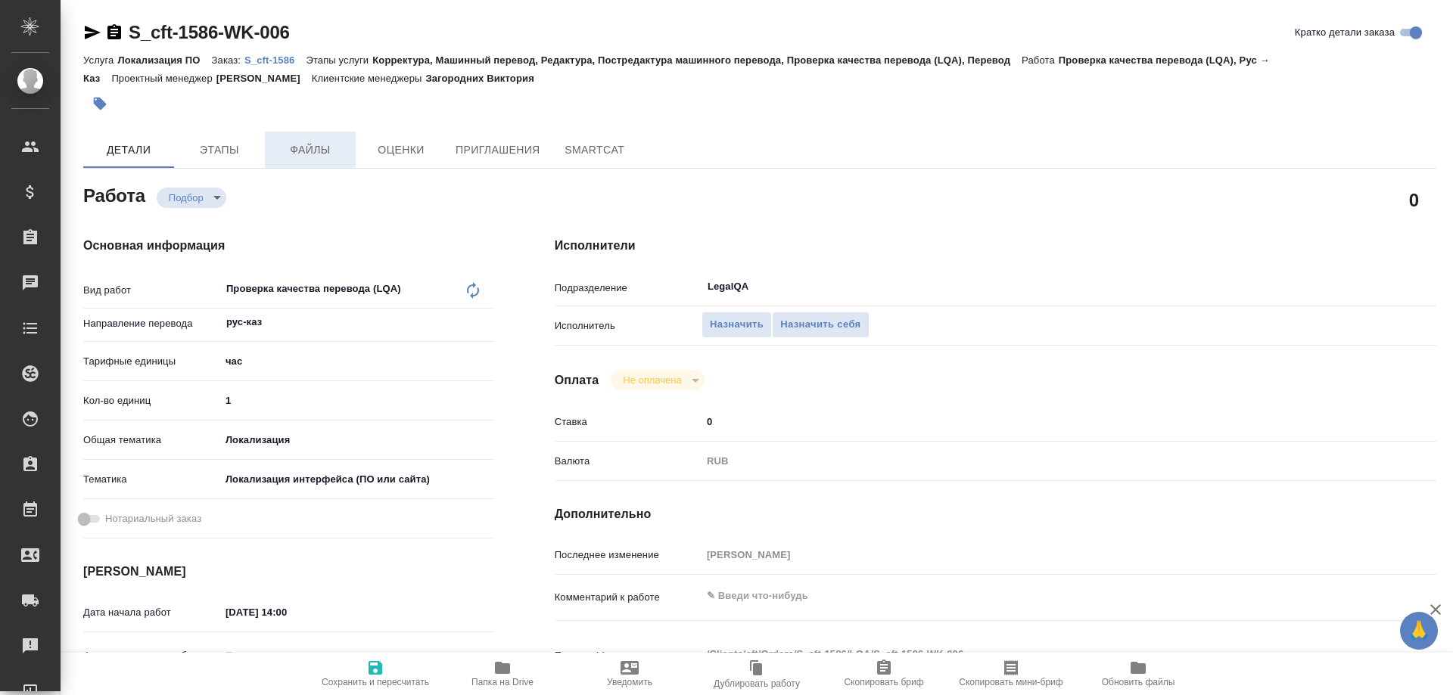
type textarea "x"
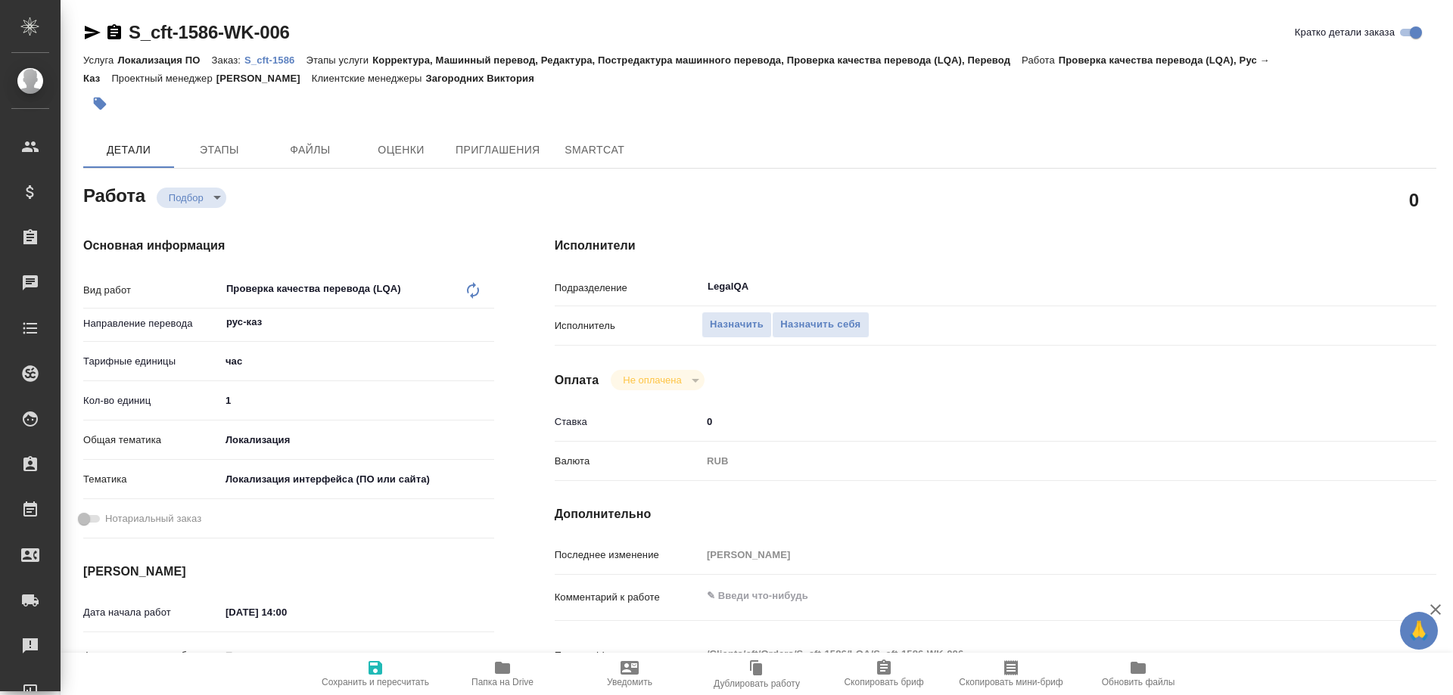
type textarea "x"
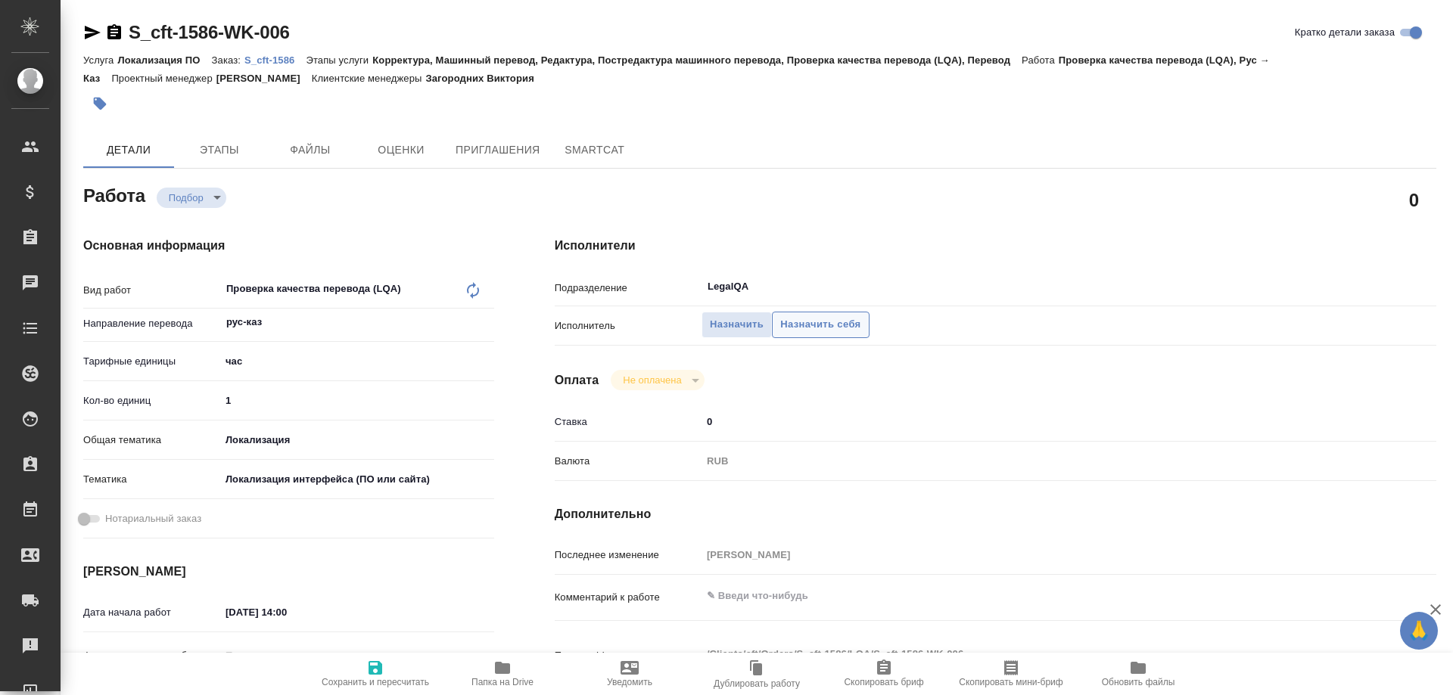
type textarea "x"
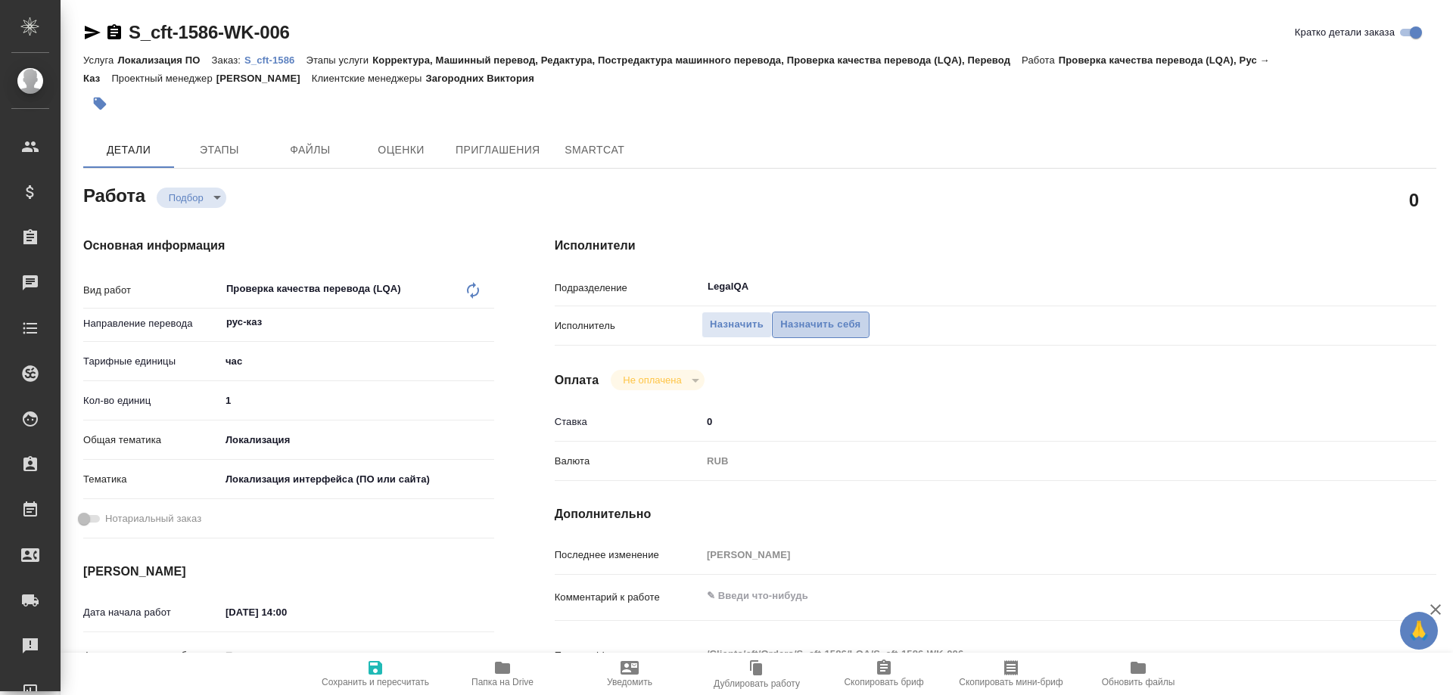
click at [793, 316] on span "Назначить себя" at bounding box center [820, 324] width 80 height 17
type textarea "x"
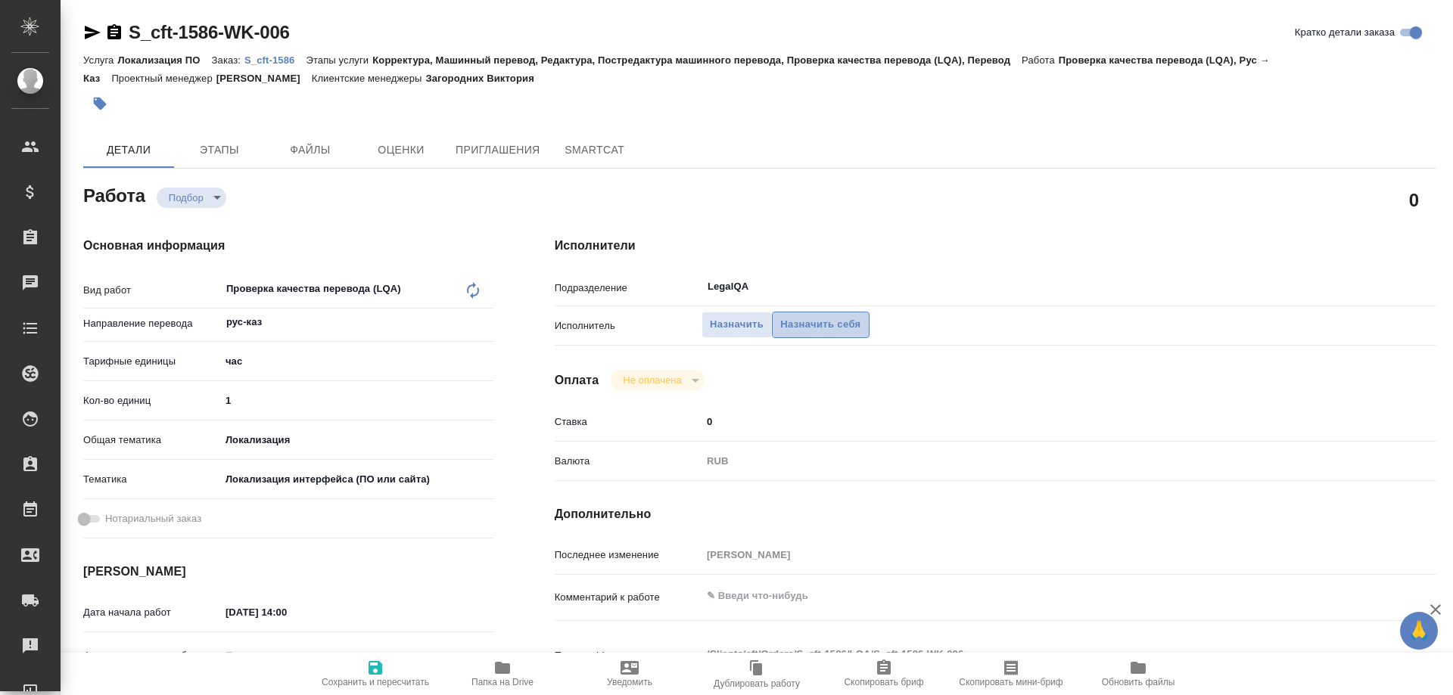
type textarea "x"
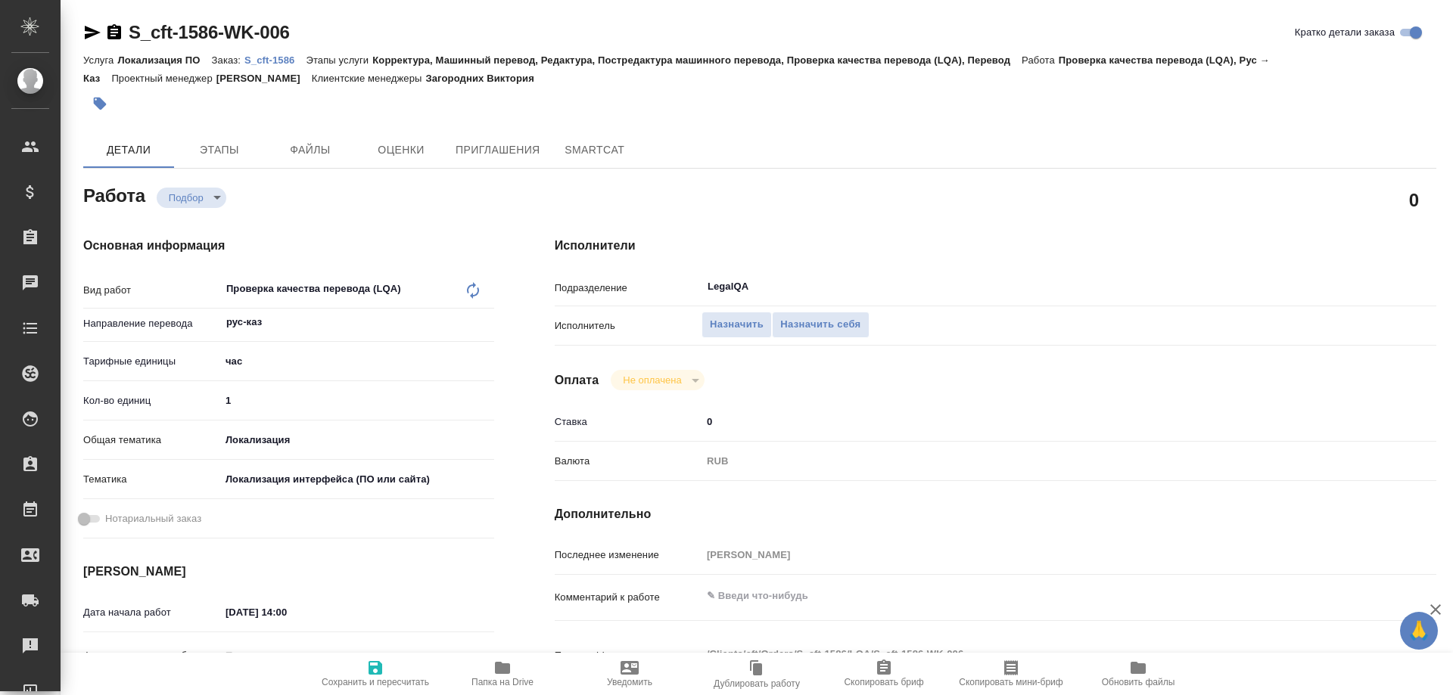
type textarea "x"
drag, startPoint x: 351, startPoint y: 675, endPoint x: 367, endPoint y: 675, distance: 15.9
click at [367, 675] on span "Сохранить и пересчитать" at bounding box center [375, 673] width 109 height 29
type textarea "x"
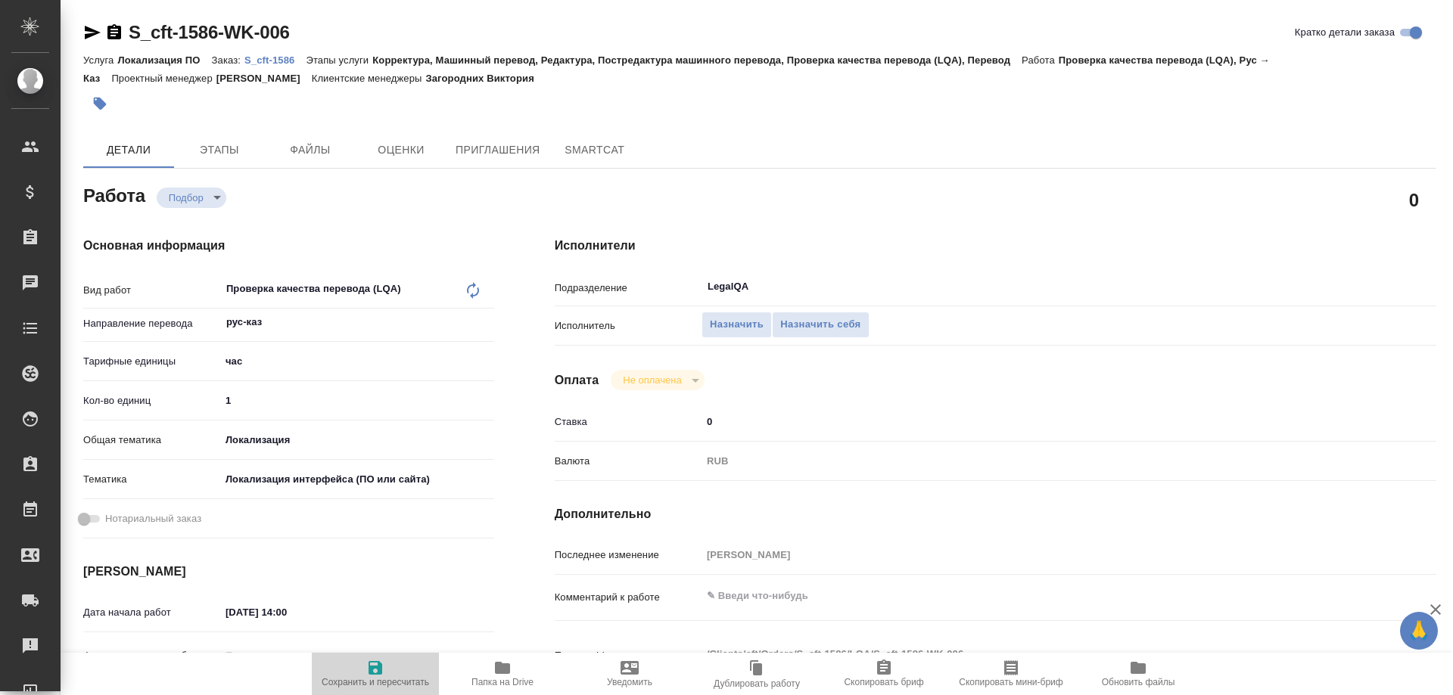
type textarea "x"
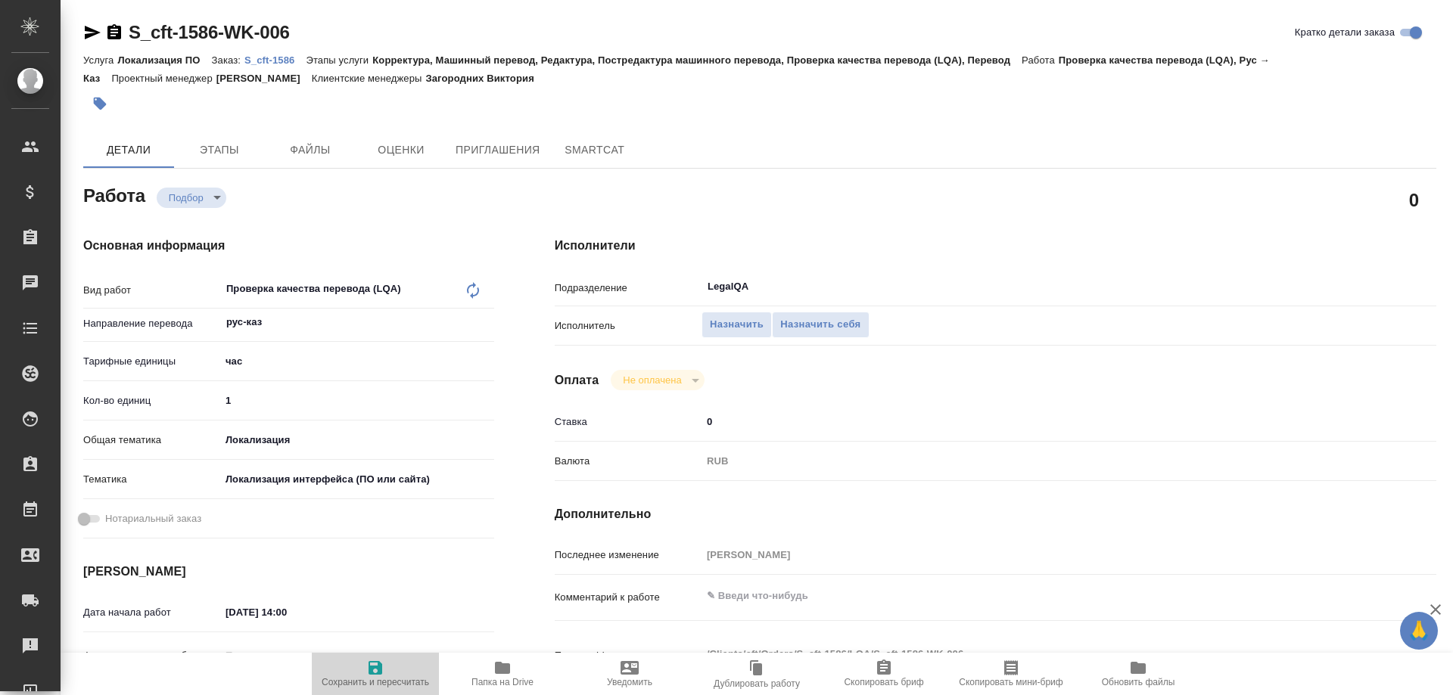
type textarea "x"
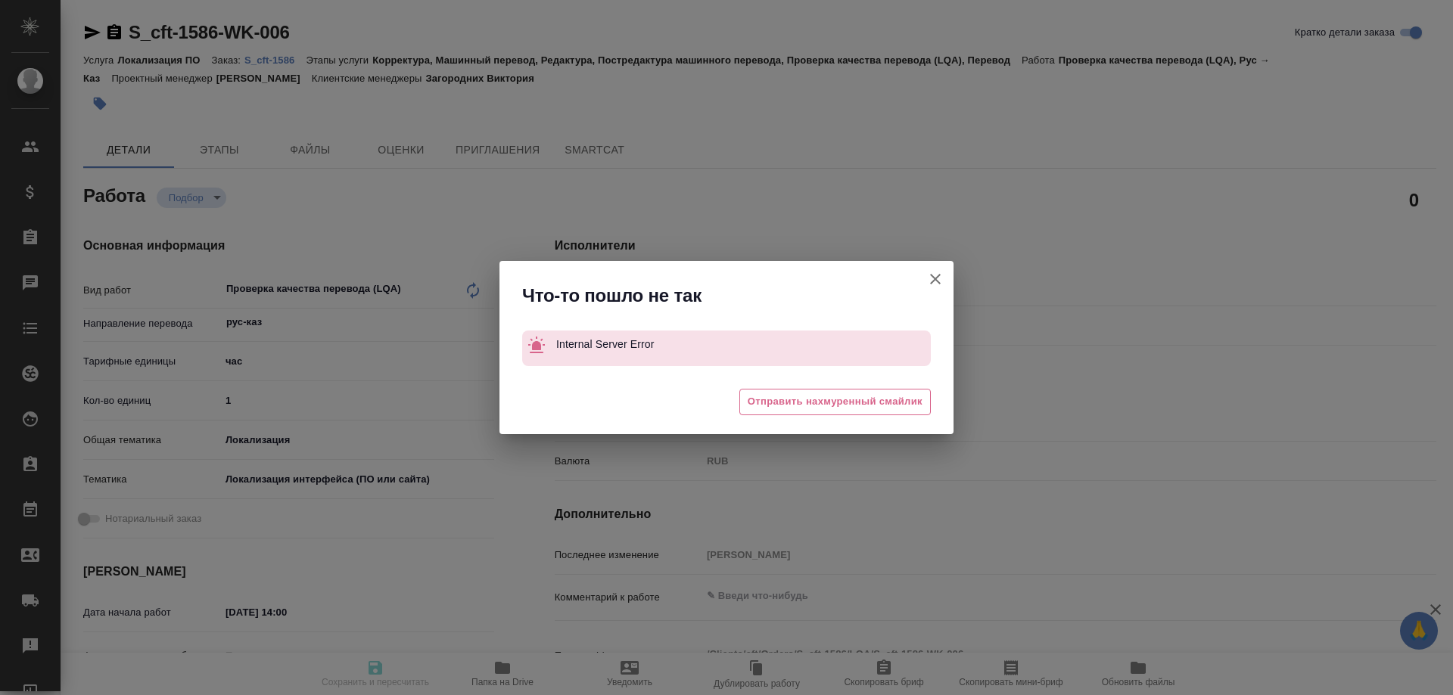
click at [374, 675] on div "Что-то пошло не так Internal Server Error 😔 Отправить нахмуренный смайлик" at bounding box center [726, 347] width 1453 height 695
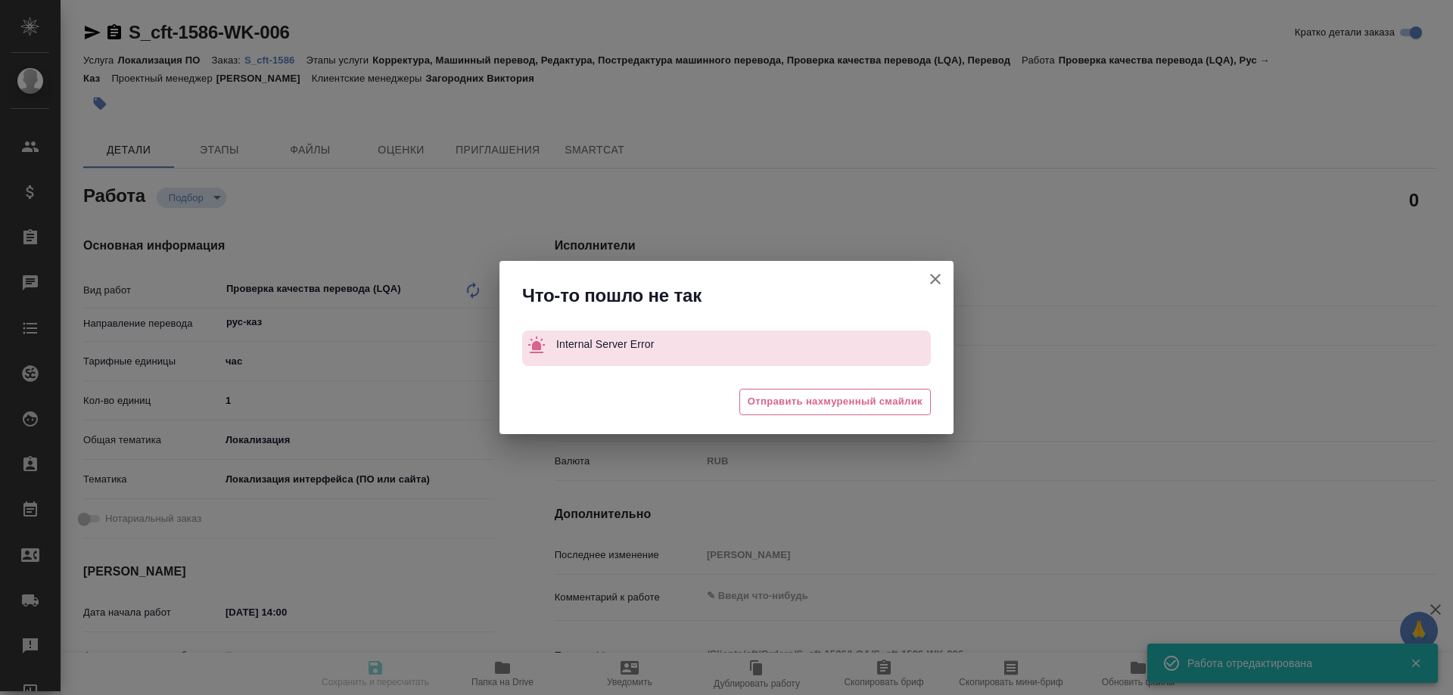
type input "recruiting"
type textarea "Проверка качества перевода (LQA)"
type textarea "x"
type input "рус-каз"
type input "5a8b1489cc6b4906c91bfd93"
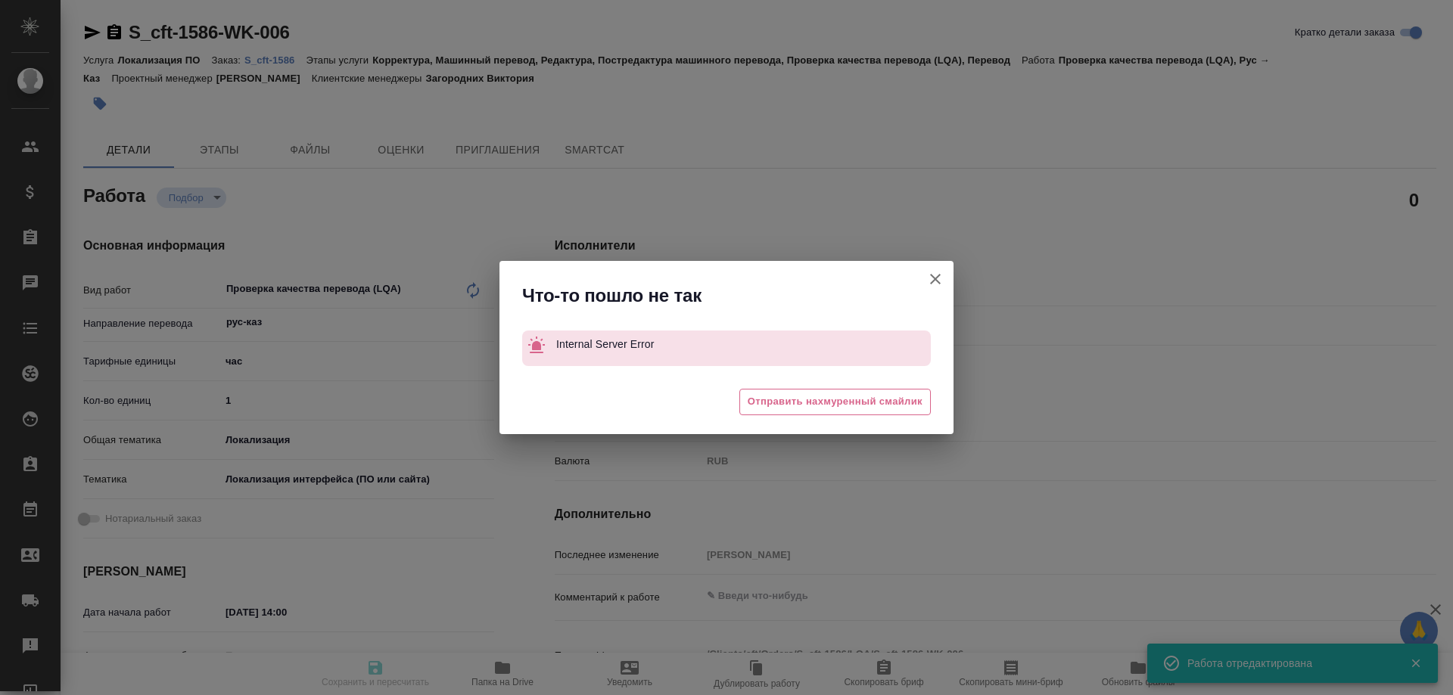
type input "1"
type input "local"
type input "5a8b8b956a9677013d343e0d"
type input "10.09.2025 14:00"
type input "[DATE] 16:00"
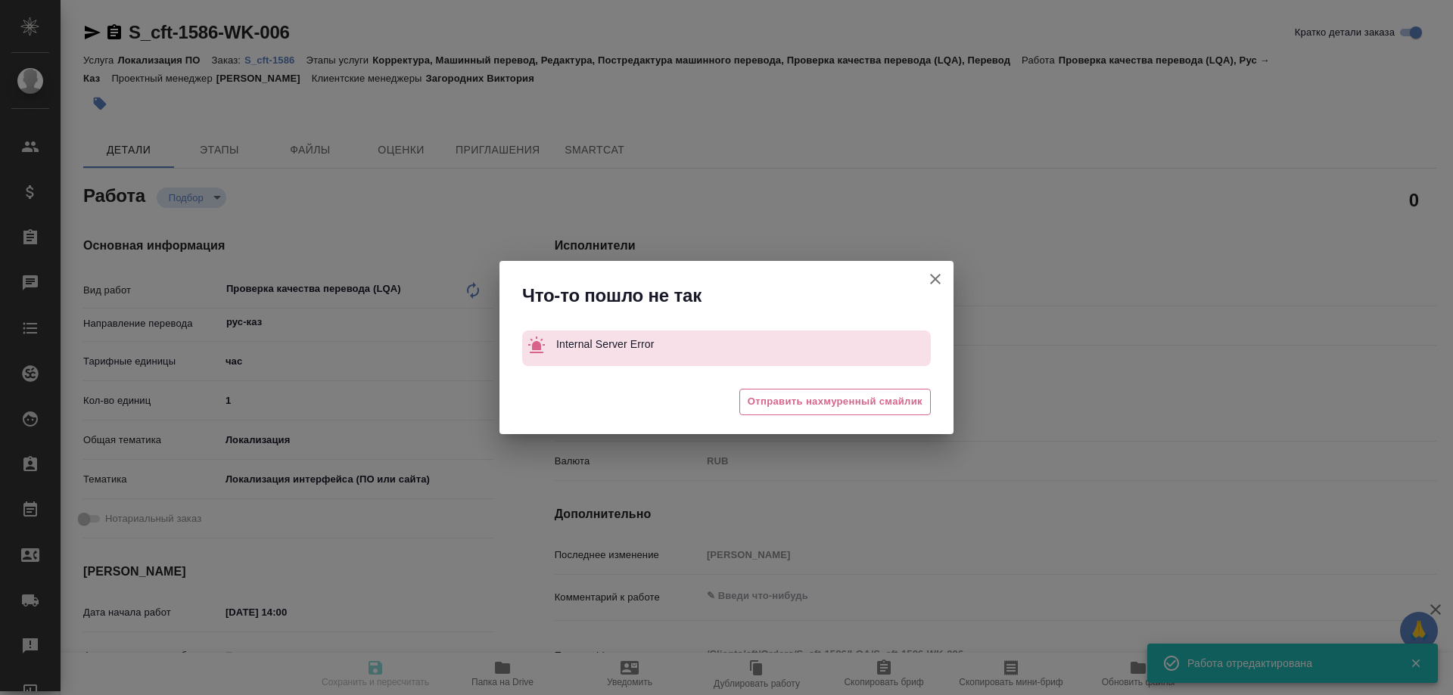
type input "[DATE] 16:00"
type input "LegalQA"
type input "notPayed"
type input "0"
type input "RUB"
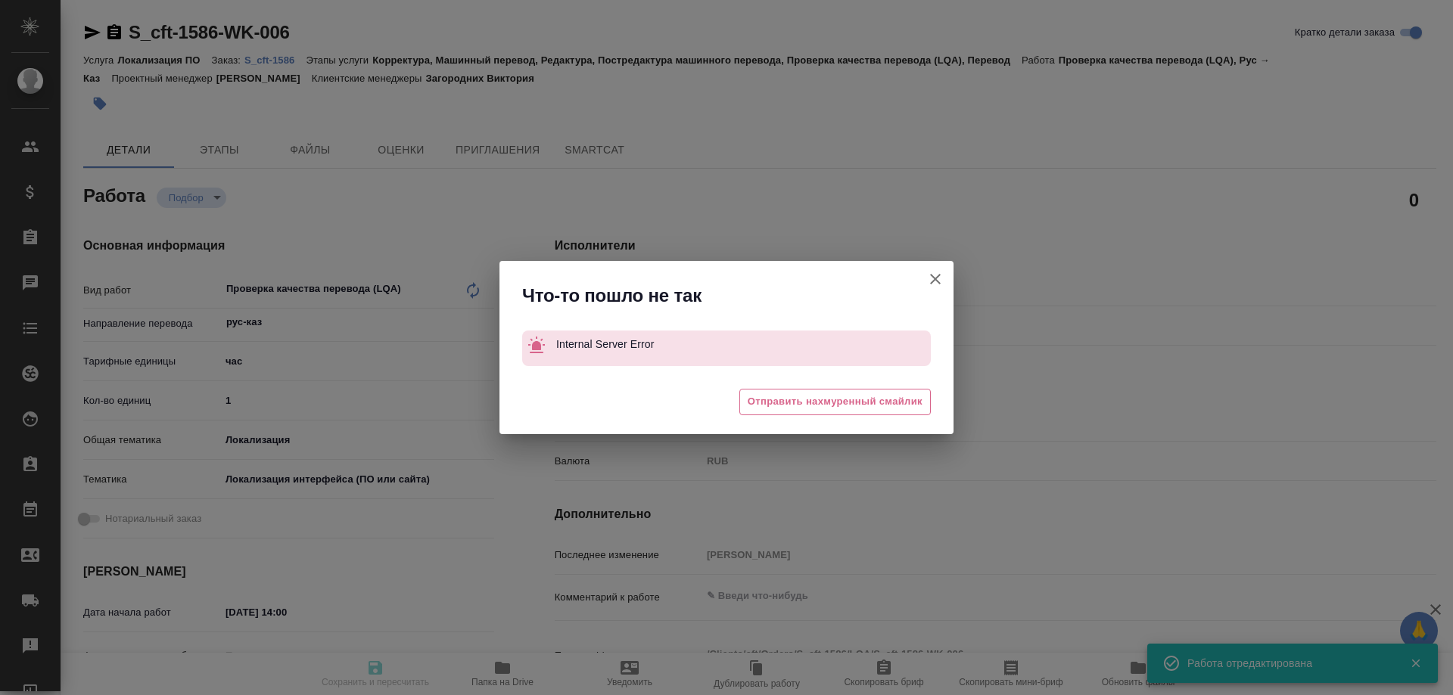
type input "[PERSON_NAME]"
type textarea "x"
type textarea "/Clients/cft/Orders/S_cft-1586/LQA/S_cft-1586-WK-006"
type textarea "x"
type input "S_cft-1586"
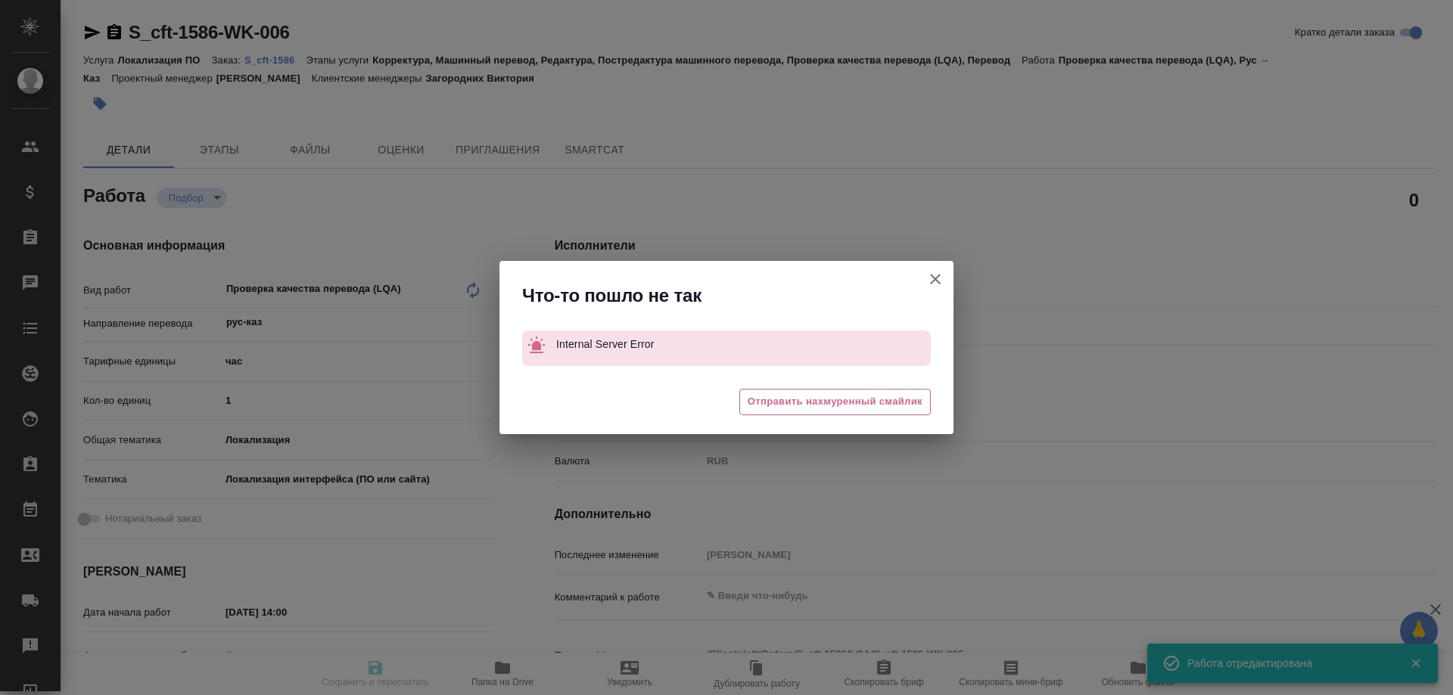
type input "Локализация ПО"
type input "Корректура, Машинный перевод, Редактура, Постредактура машинного перевода, Пров…"
type input "Загородних Виктория"
type input "/Clients/cft/Orders/S_cft-1586"
type textarea "x"
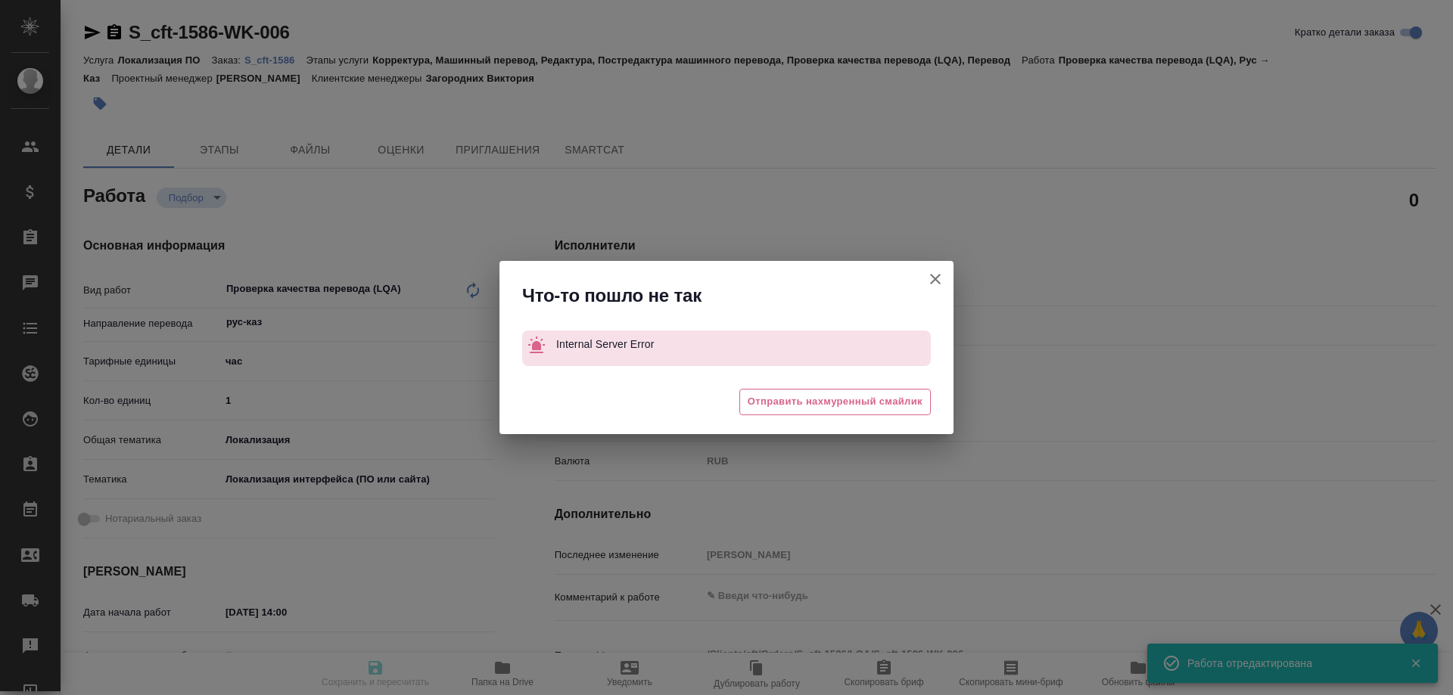
type textarea "x"
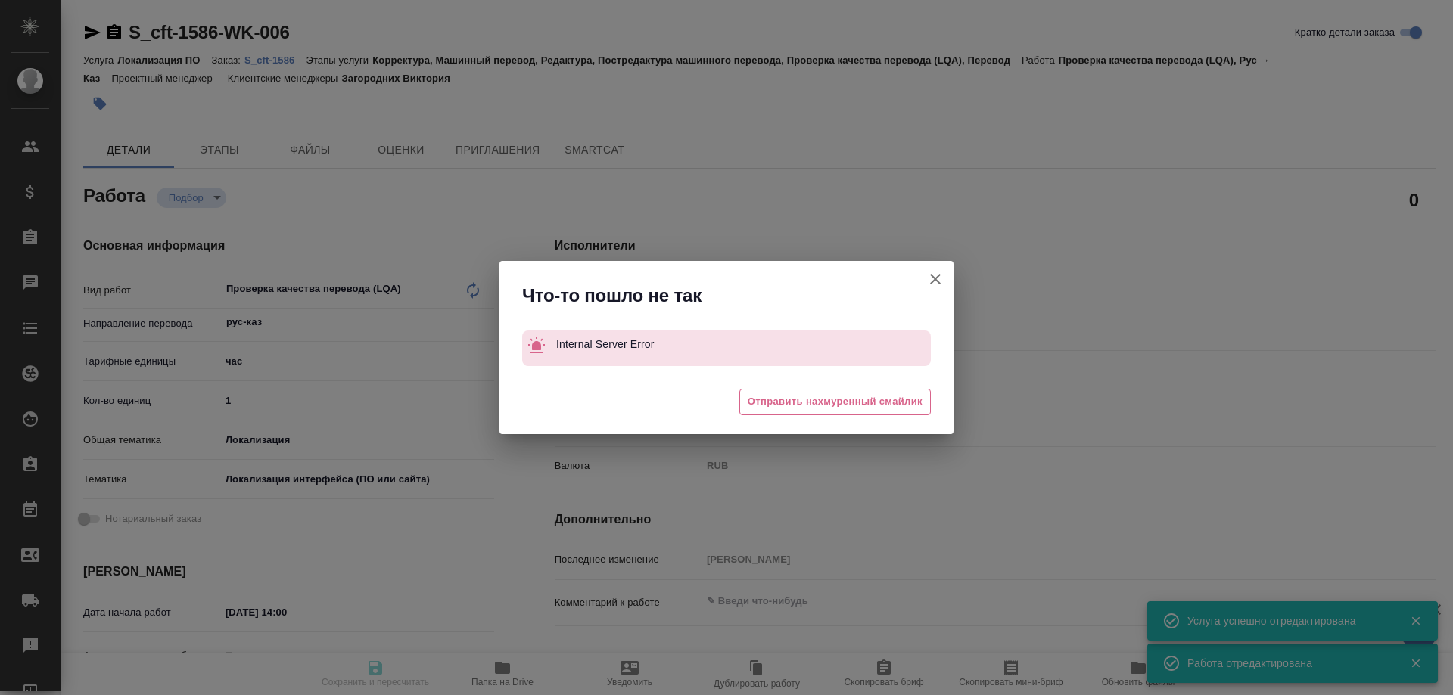
type textarea "x"
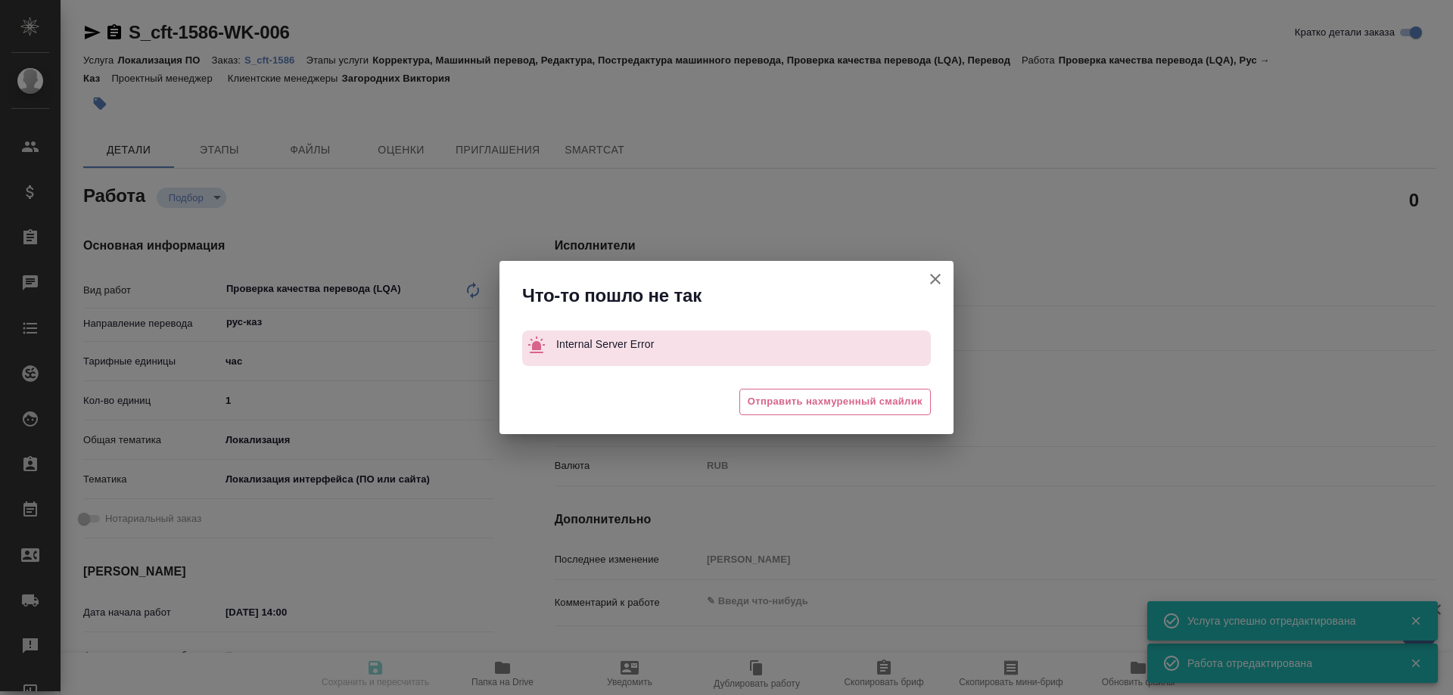
type textarea "x"
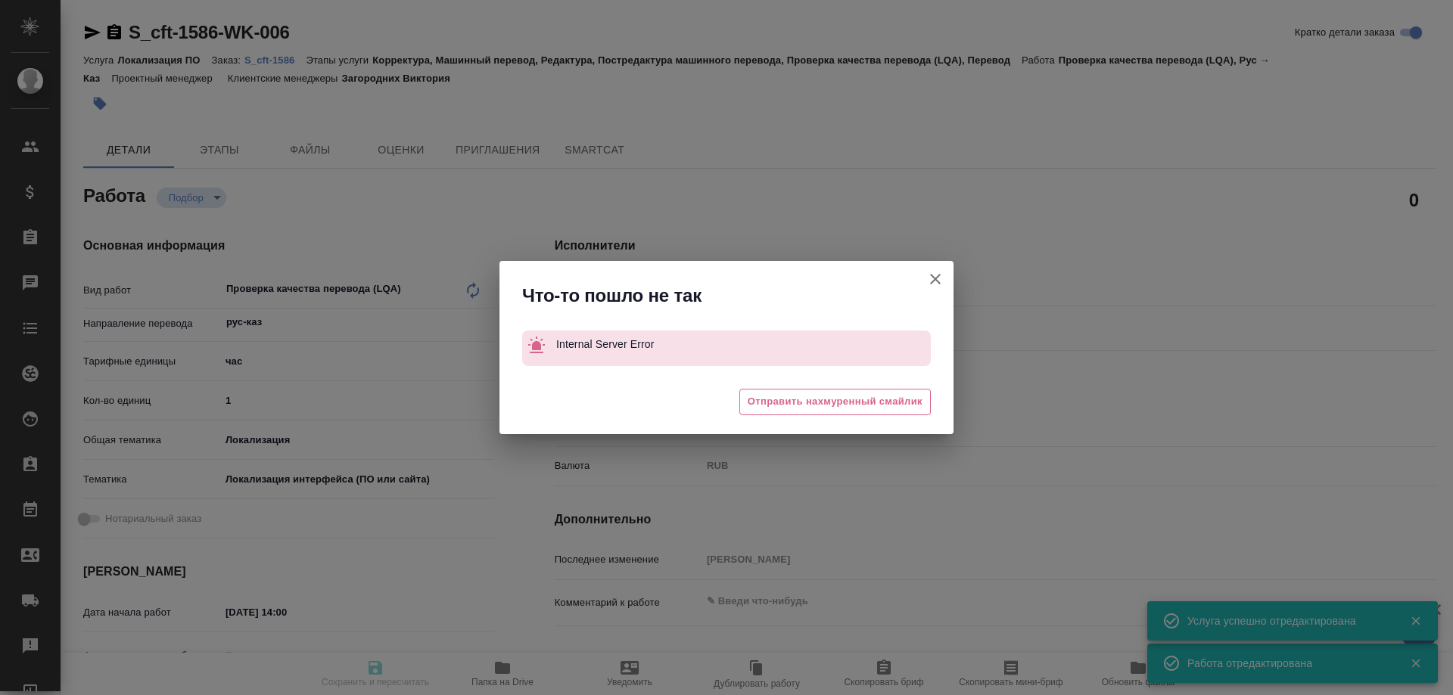
type textarea "x"
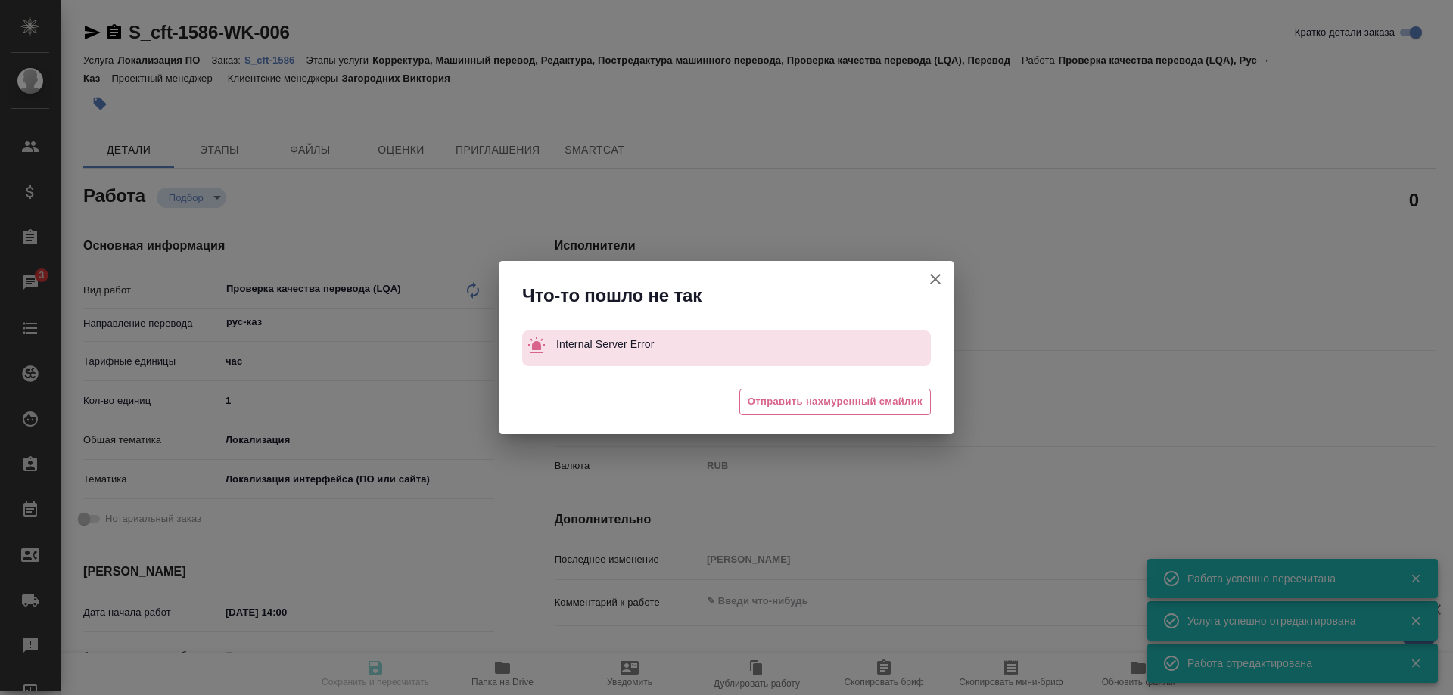
click at [924, 278] on button "Кратко детали заказа" at bounding box center [935, 279] width 36 height 36
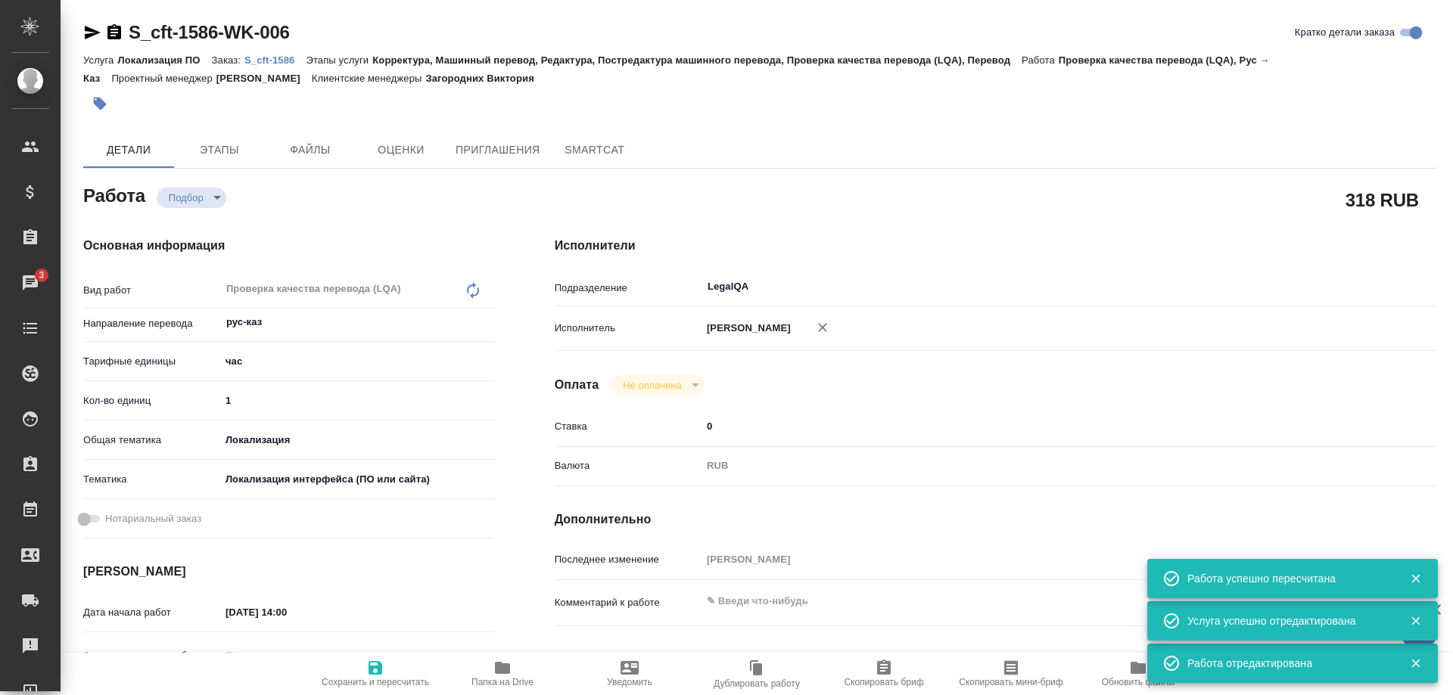
type input "recruiting"
type textarea "Проверка качества перевода (LQA)"
type textarea "x"
type input "рус-каз"
type input "5a8b1489cc6b4906c91bfd93"
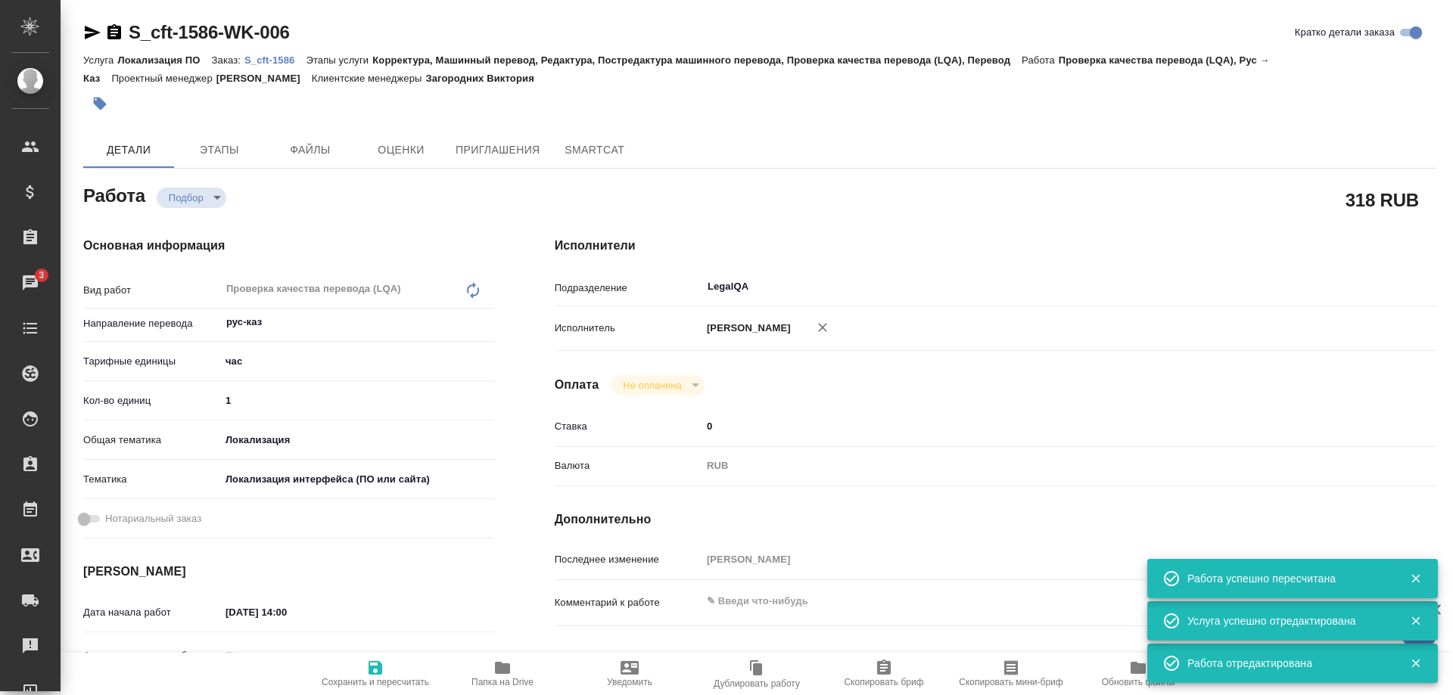
type input "1"
type input "local"
type input "5a8b8b956a9677013d343e0d"
type input "10.09.2025 14:00"
type input "[DATE] 16:00"
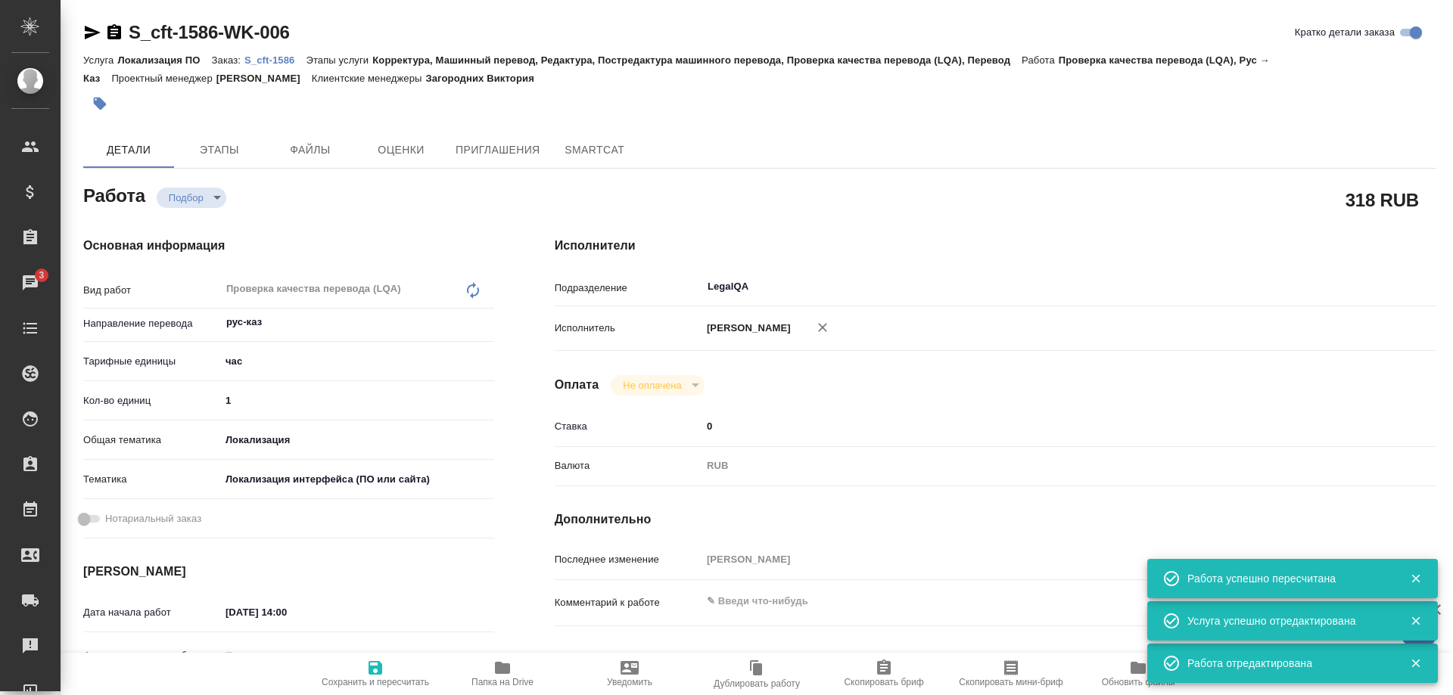
type input "[DATE] 16:00"
type input "LegalQA"
type input "notPayed"
type input "0"
type input "RUB"
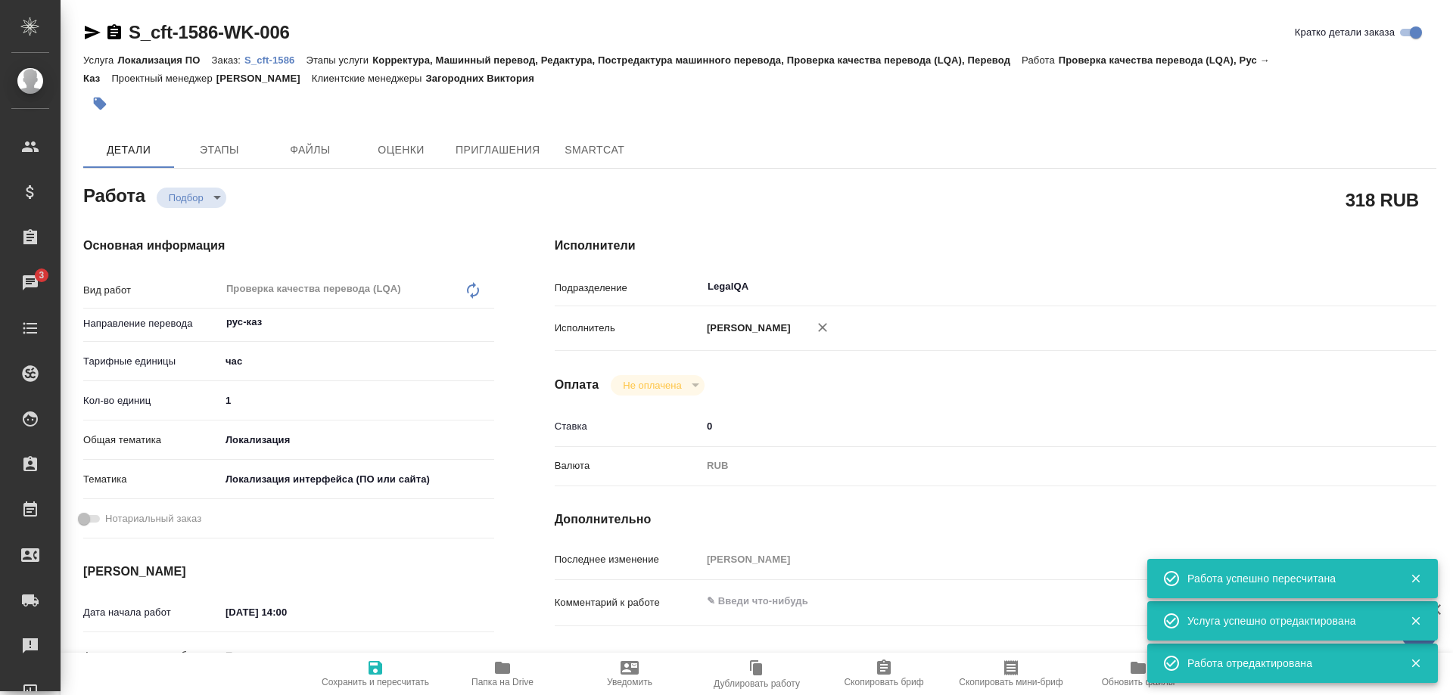
type input "[PERSON_NAME]"
type textarea "x"
type textarea "/Clients/cft/Orders/S_cft-1586/LQA/S_cft-1586-WK-006"
type textarea "x"
type input "S_cft-1586"
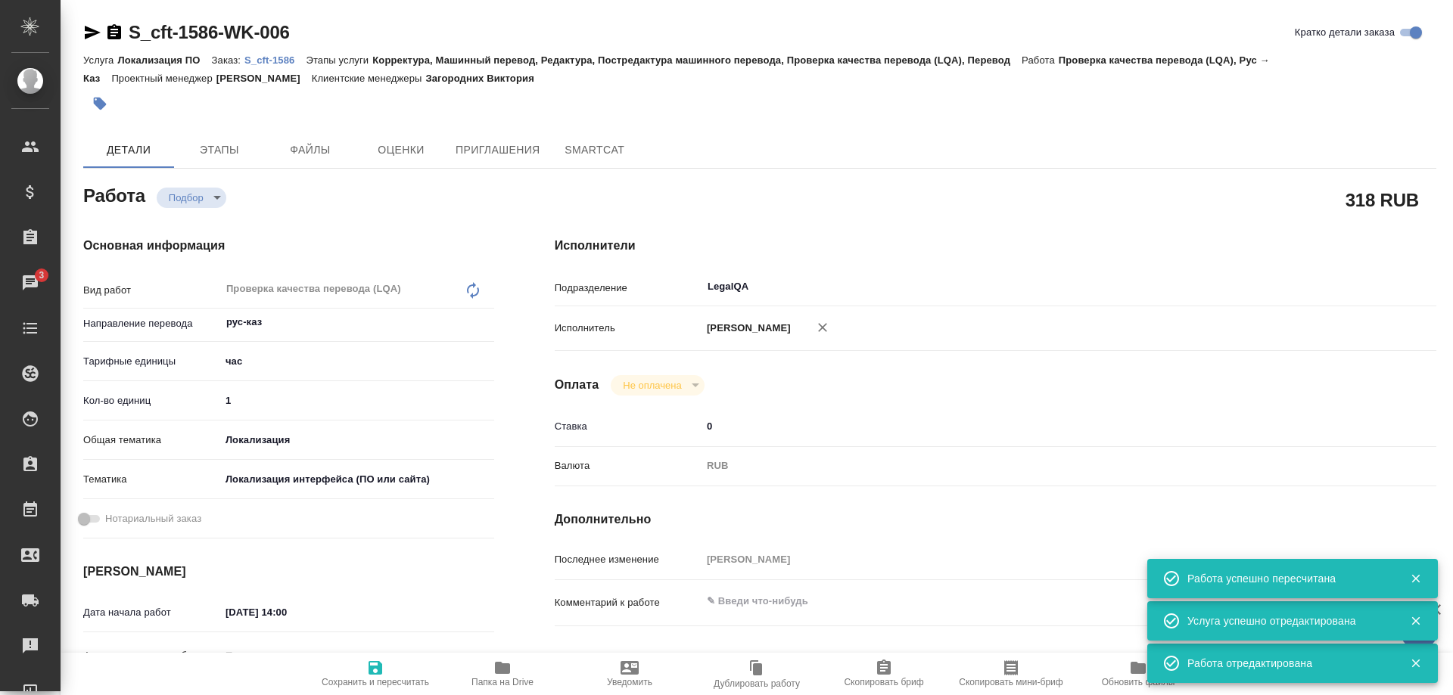
type input "Локализация ПО"
type input "Корректура, Машинный перевод, Редактура, Постредактура машинного перевода, Пров…"
type input "Загородних Виктория"
type input "/Clients/cft/Orders/S_cft-1586"
type textarea "x"
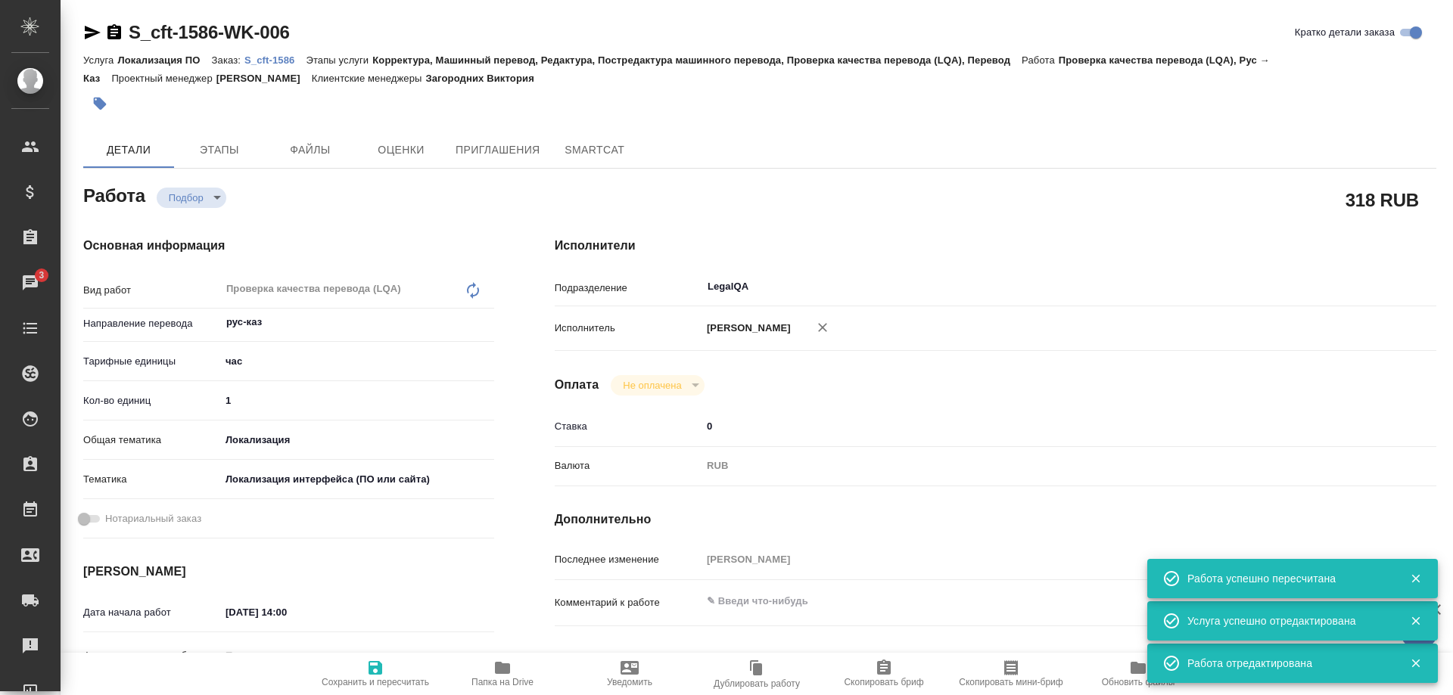
type textarea "x"
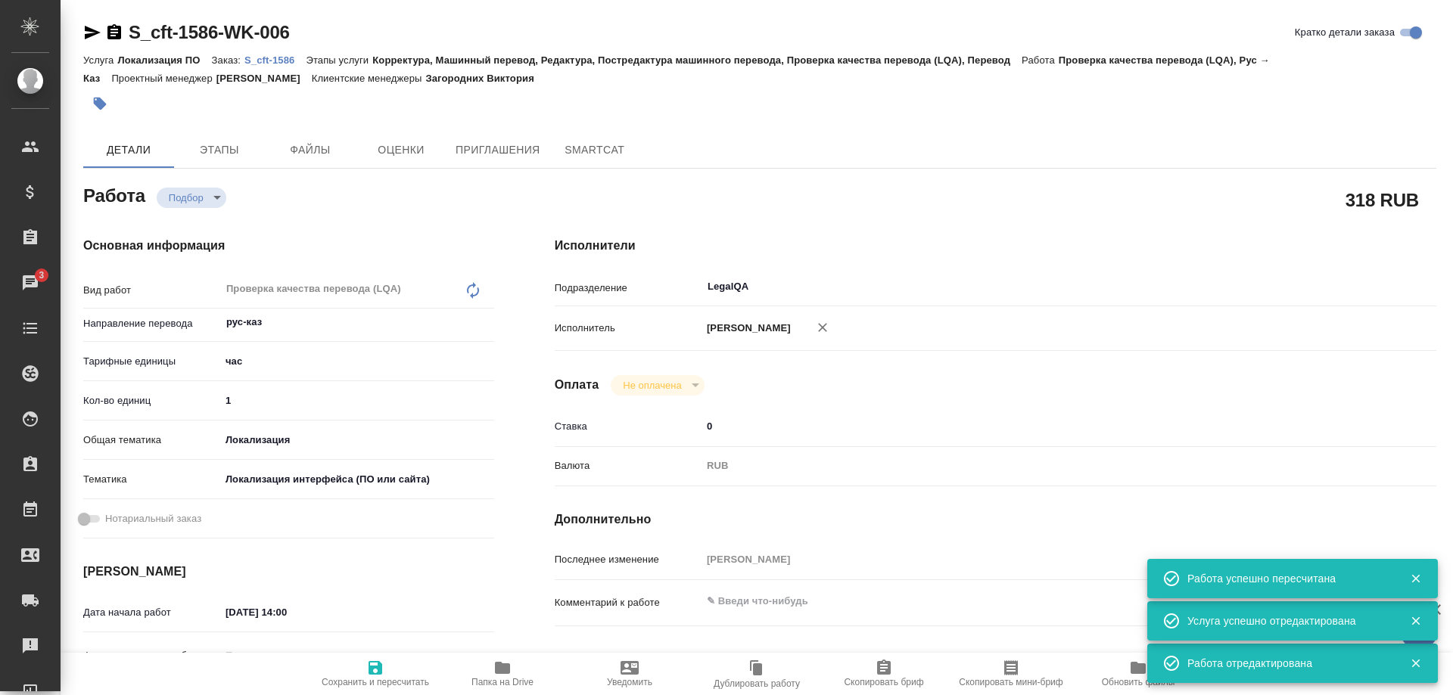
type textarea "x"
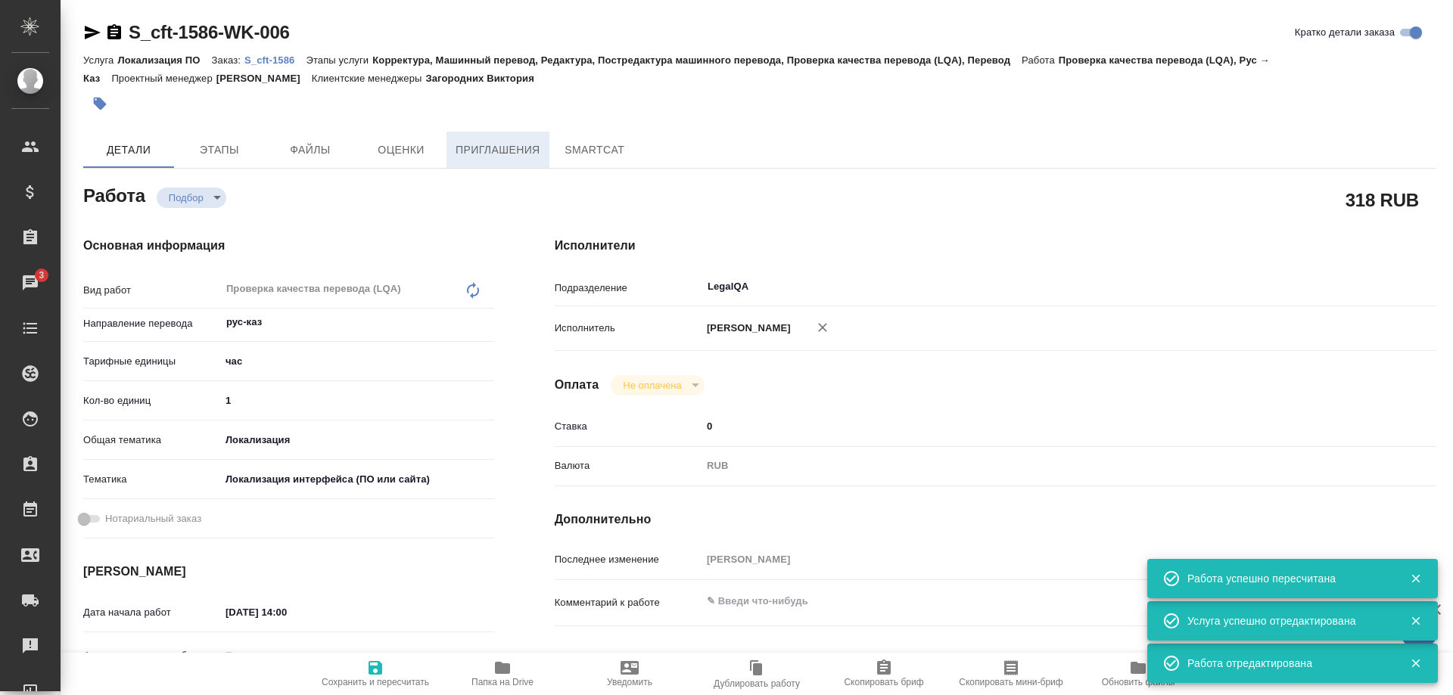
type textarea "x"
click at [268, 56] on p "S_cft-1586" at bounding box center [274, 59] width 61 height 11
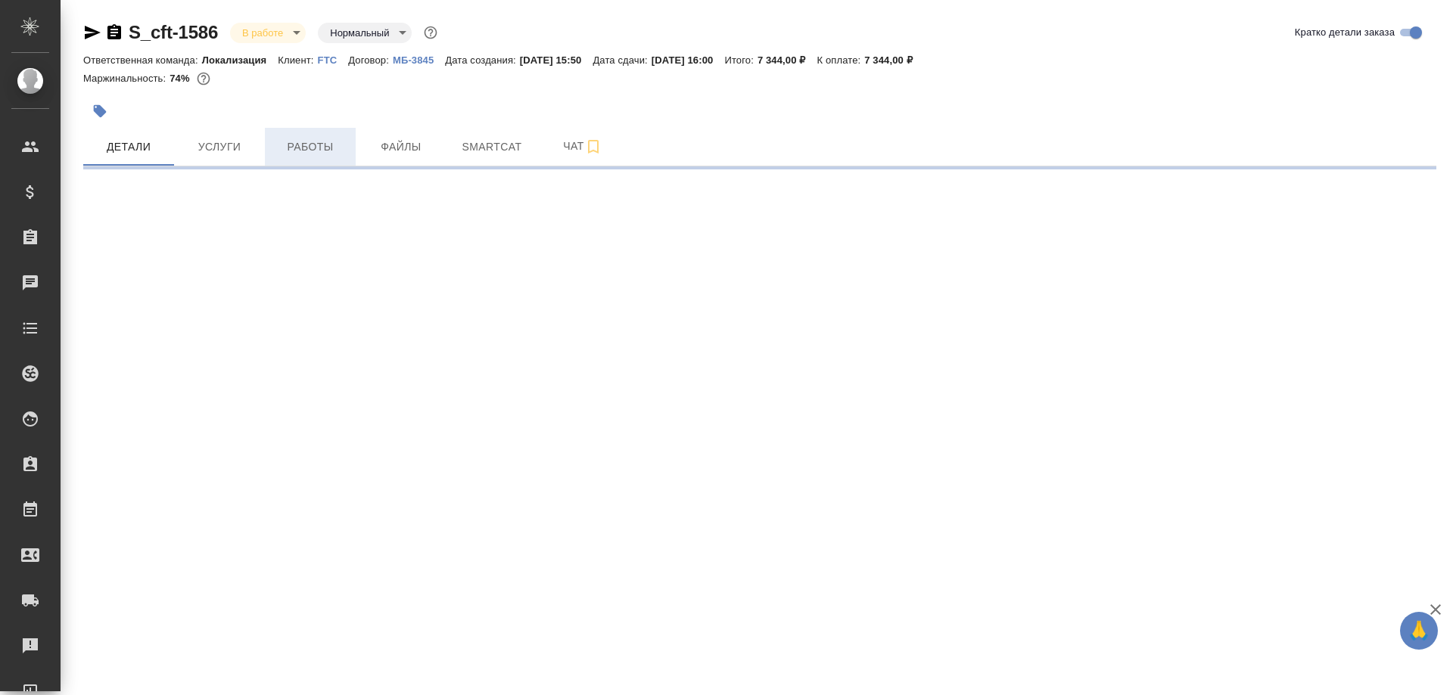
select select "RU"
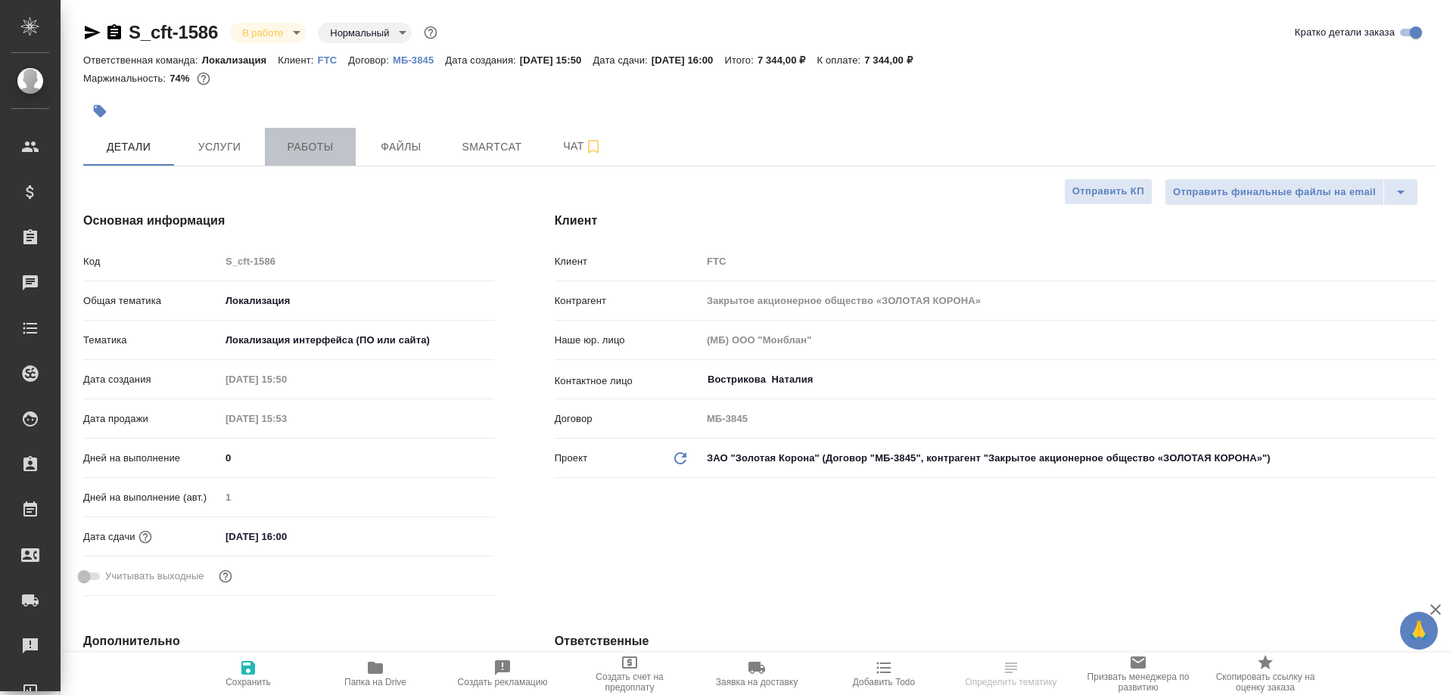
click at [309, 151] on span "Работы" at bounding box center [310, 147] width 73 height 19
type textarea "x"
